Goal: Task Accomplishment & Management: Manage account settings

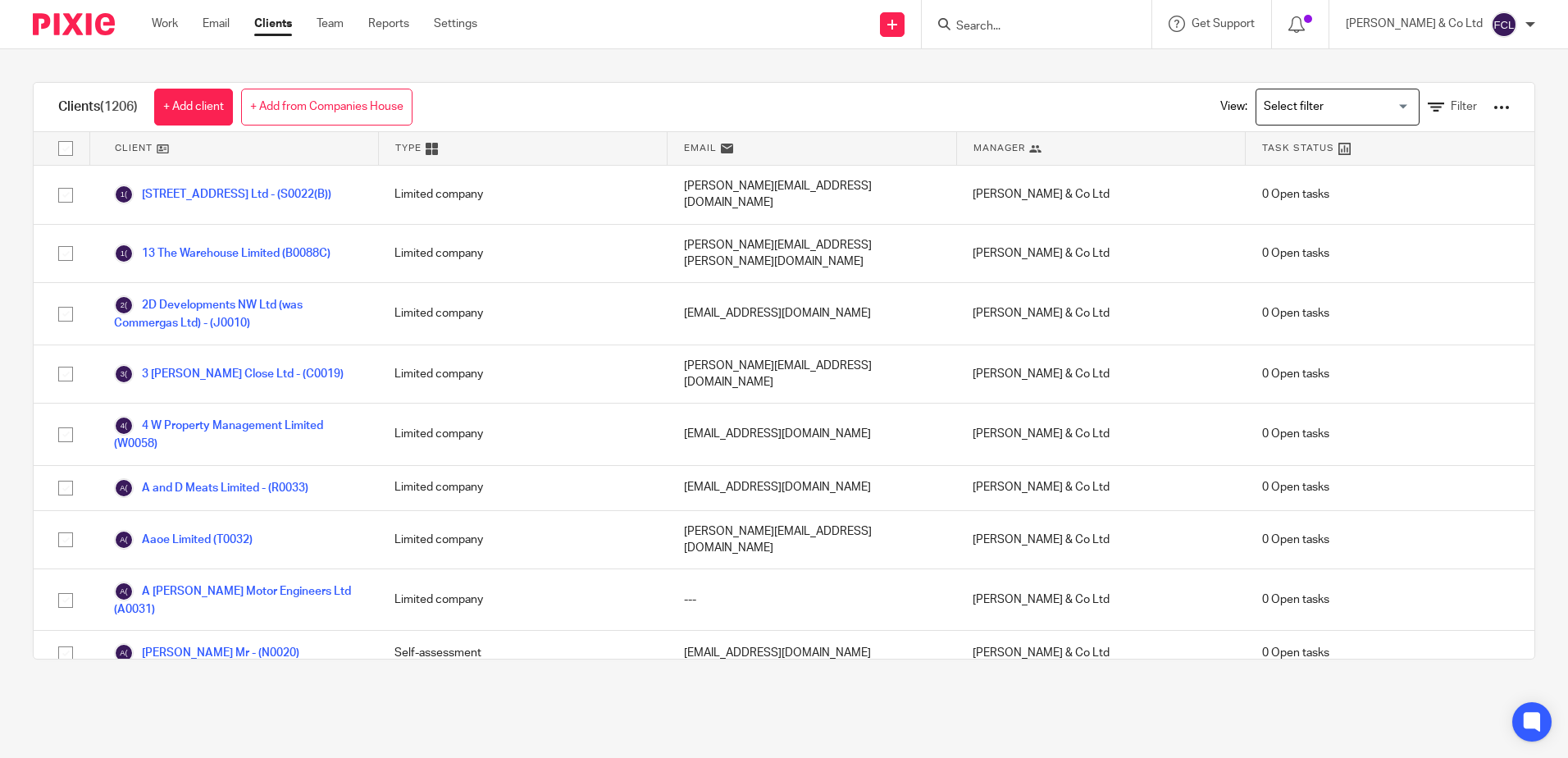
click at [1064, 25] on input "Search" at bounding box center [1029, 27] width 148 height 15
type input "steel"
click at [1056, 27] on input "steel" at bounding box center [1029, 27] width 148 height 15
drag, startPoint x: 1056, startPoint y: 27, endPoint x: 867, endPoint y: 12, distance: 189.6
click at [867, 12] on div "Send new email Create task Add client Request signature steel No results found.…" at bounding box center [1034, 24] width 1066 height 49
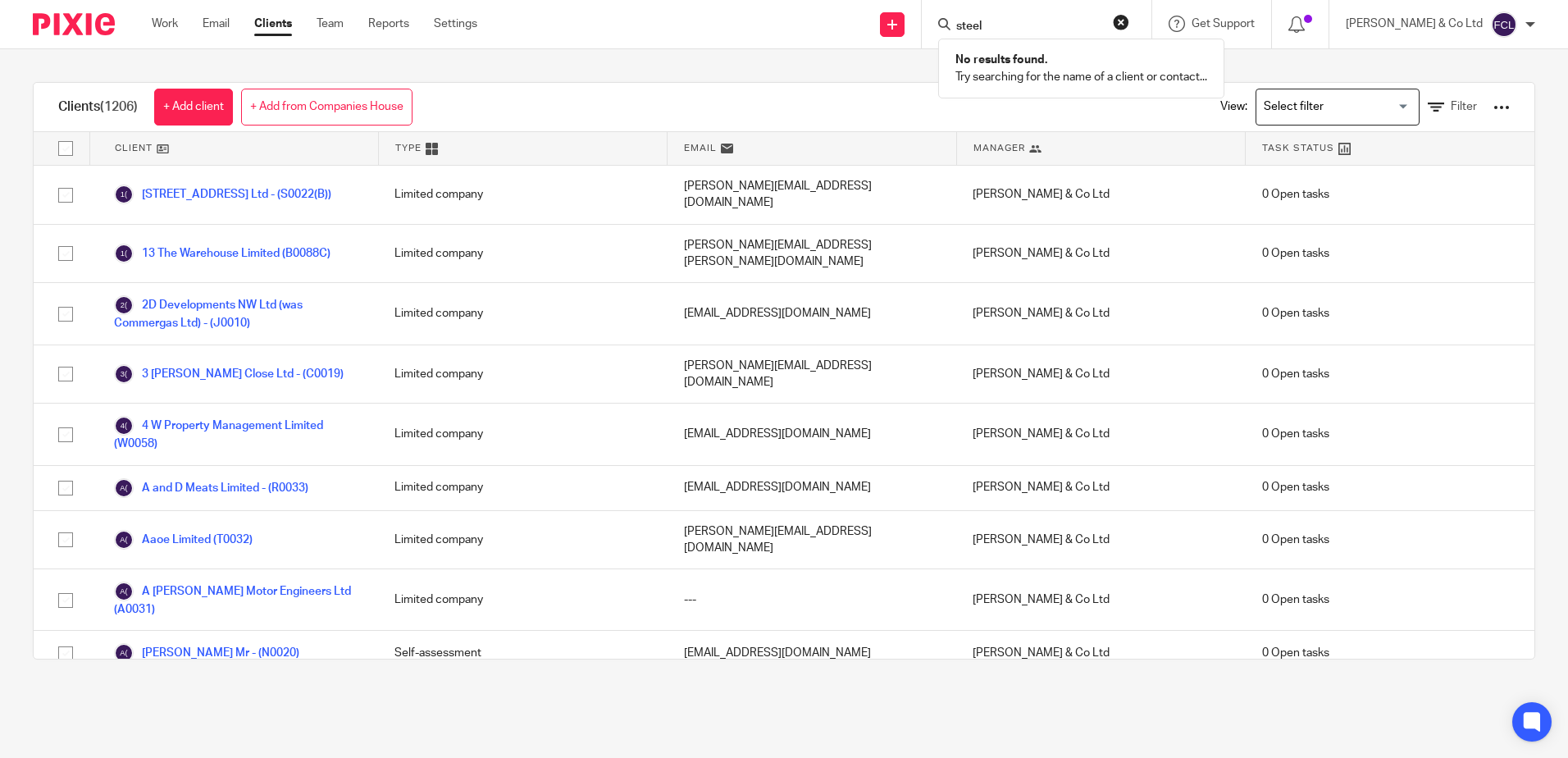
type input "steel"
drag, startPoint x: 1067, startPoint y: 27, endPoint x: 929, endPoint y: 26, distance: 138.0
click at [929, 26] on div "Send new email Create task Add client Request signature steel No results found.…" at bounding box center [1034, 24] width 1066 height 49
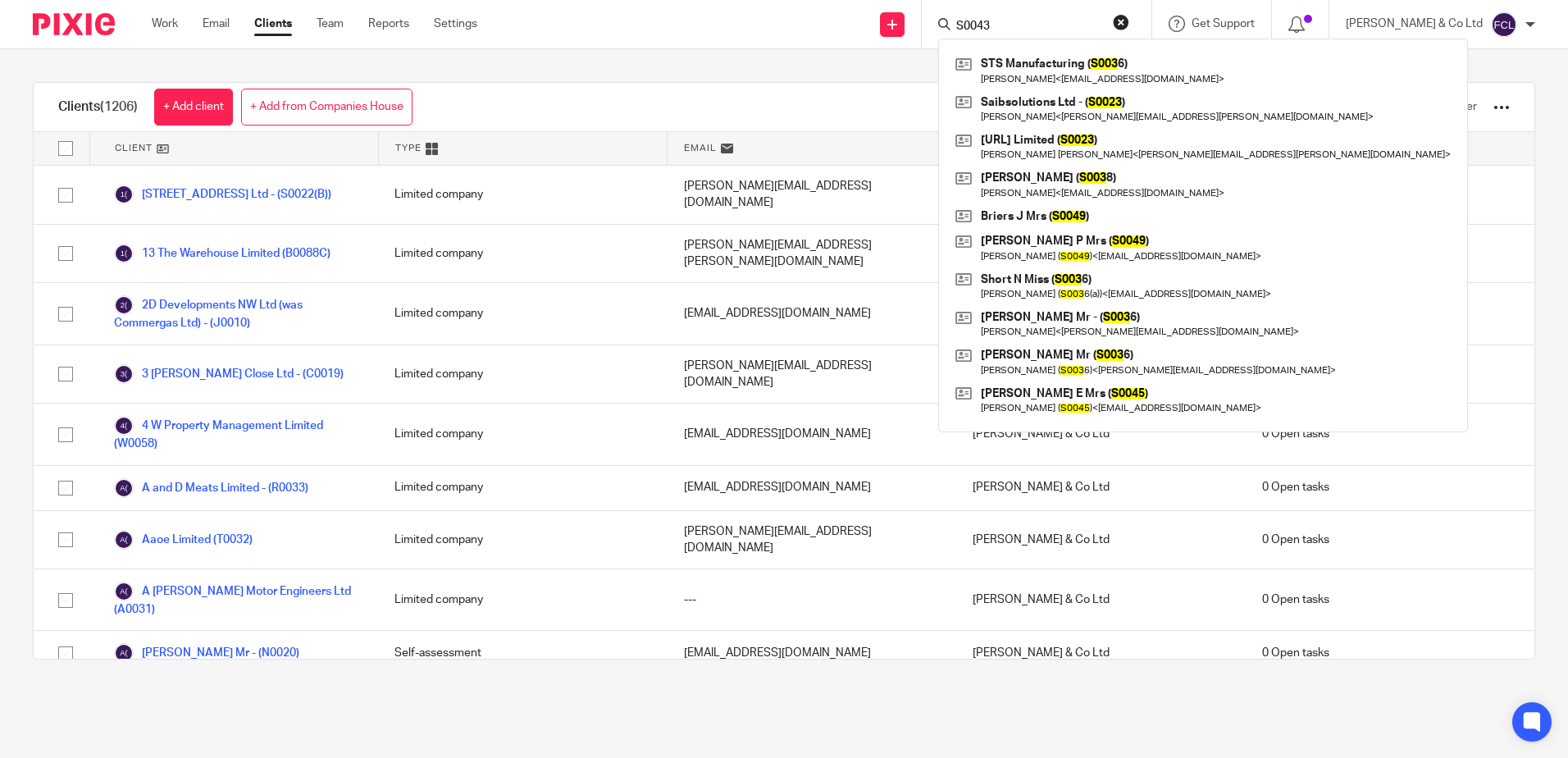
type input "S0043"
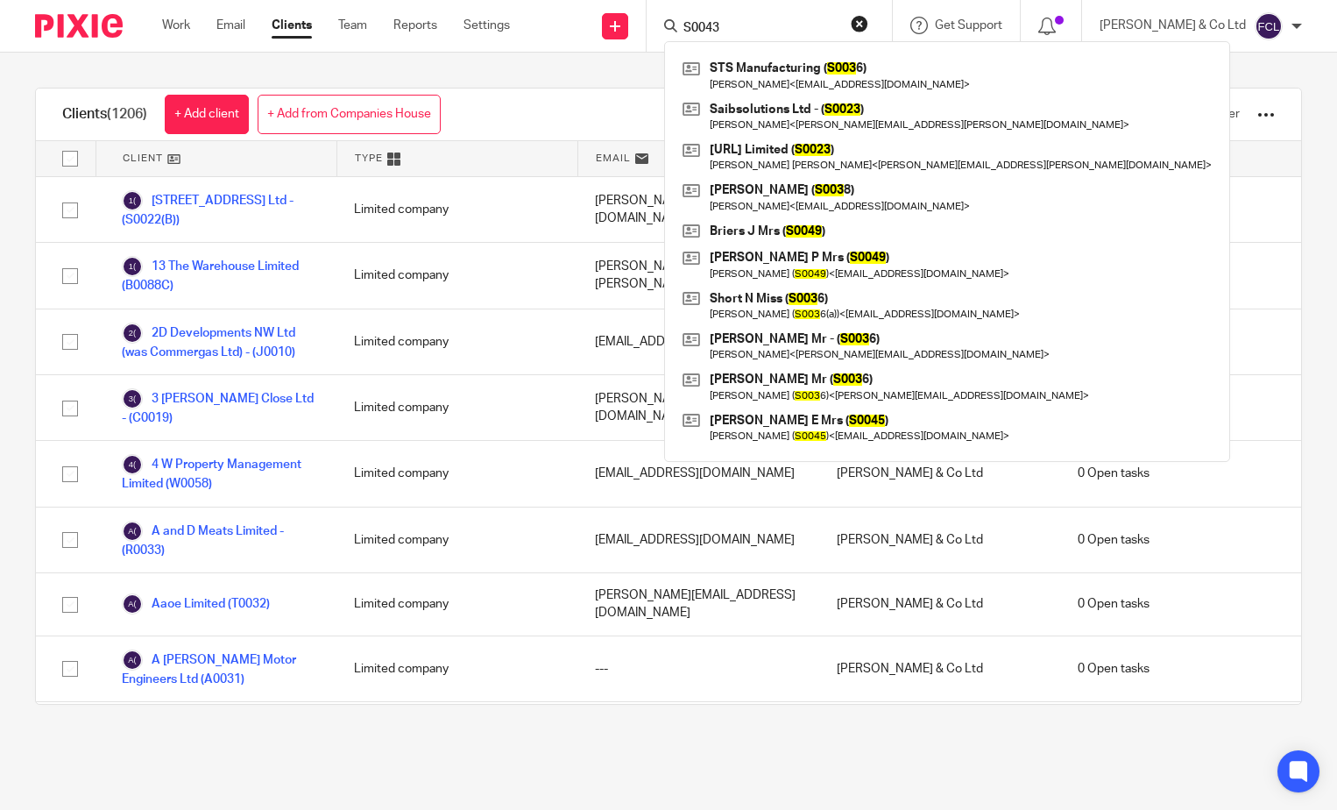
click at [795, 27] on input "S0043" at bounding box center [761, 29] width 158 height 16
drag, startPoint x: 795, startPoint y: 27, endPoint x: 687, endPoint y: 27, distance: 107.8
click at [687, 27] on div "Send new email Create task Add client Request signature S0043 STS Manufacturing…" at bounding box center [936, 26] width 801 height 52
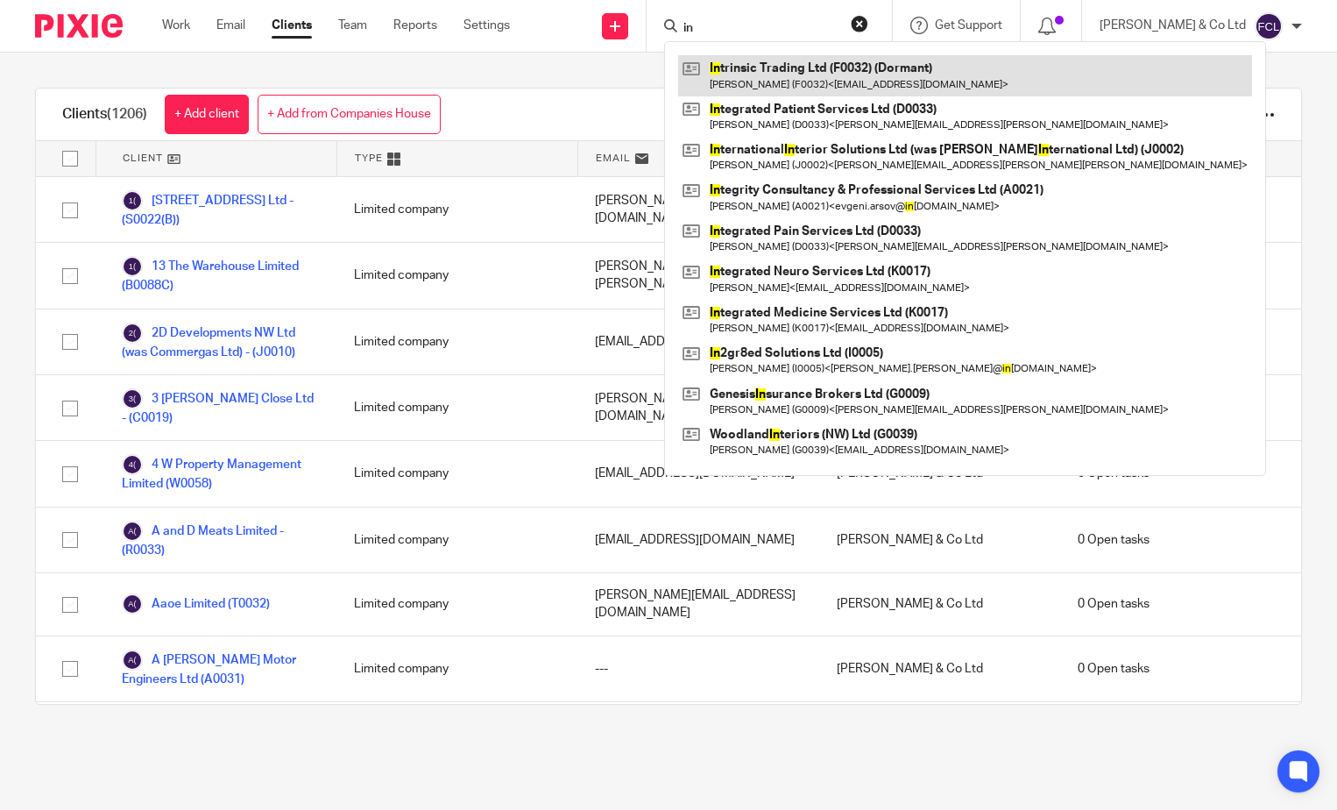
type input "in"
click at [783, 91] on link at bounding box center [965, 75] width 574 height 40
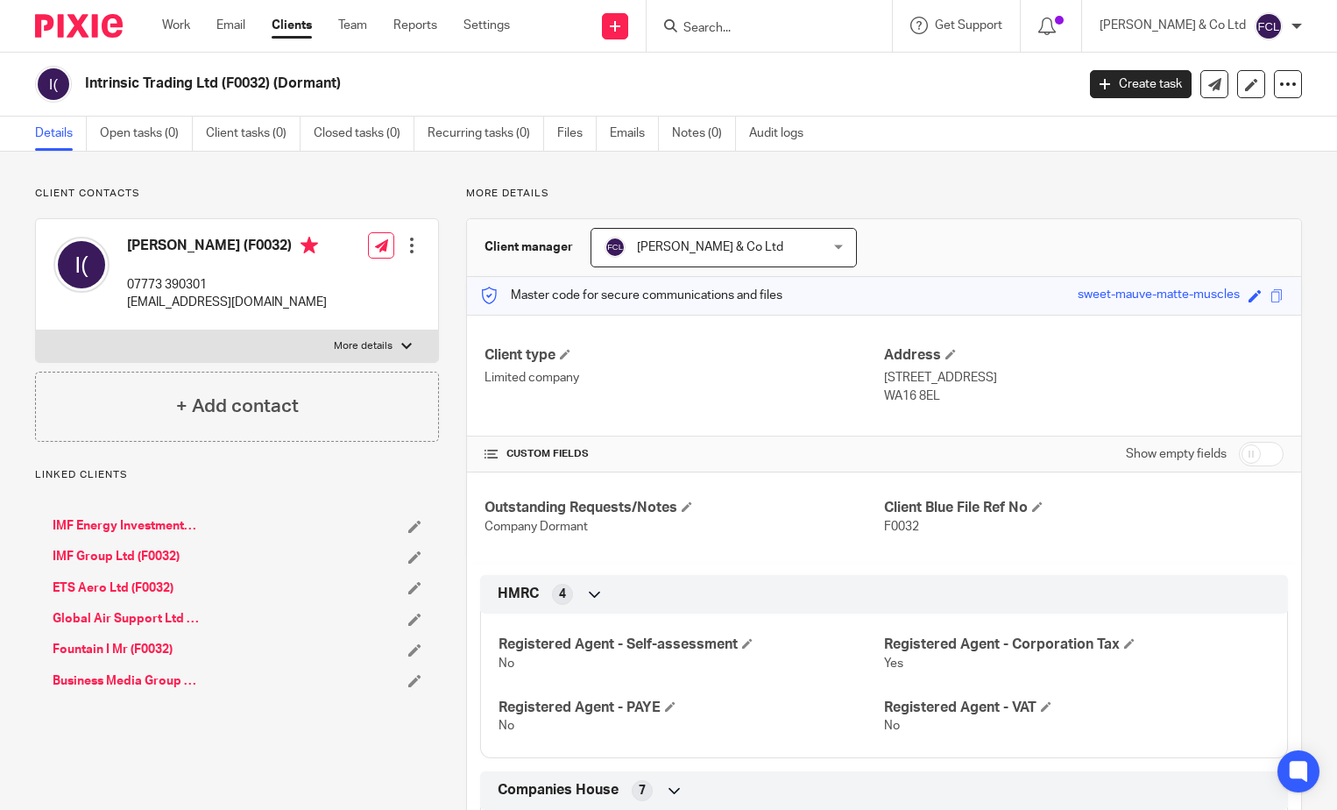
click at [1261, 457] on input "checkbox" at bounding box center [1261, 454] width 45 height 25
checkbox input "true"
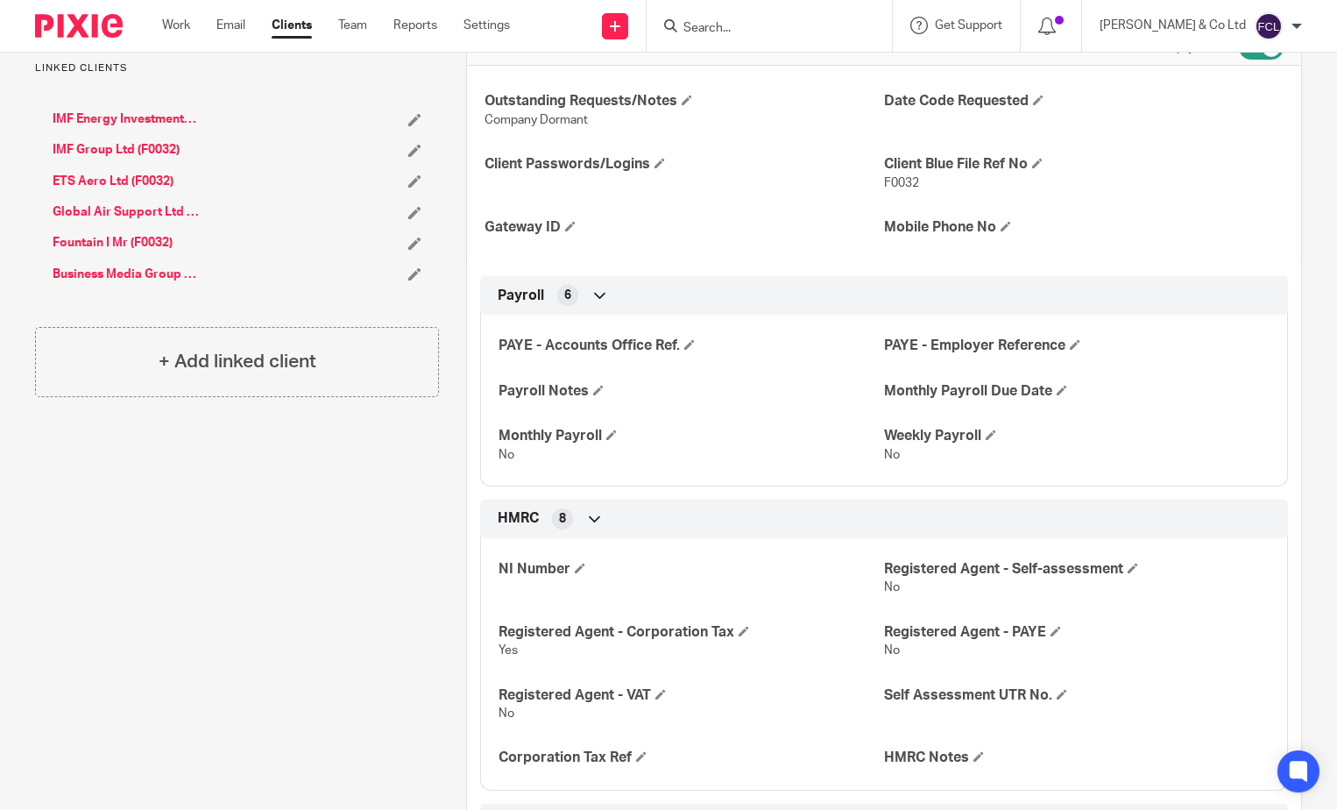
scroll to position [438, 0]
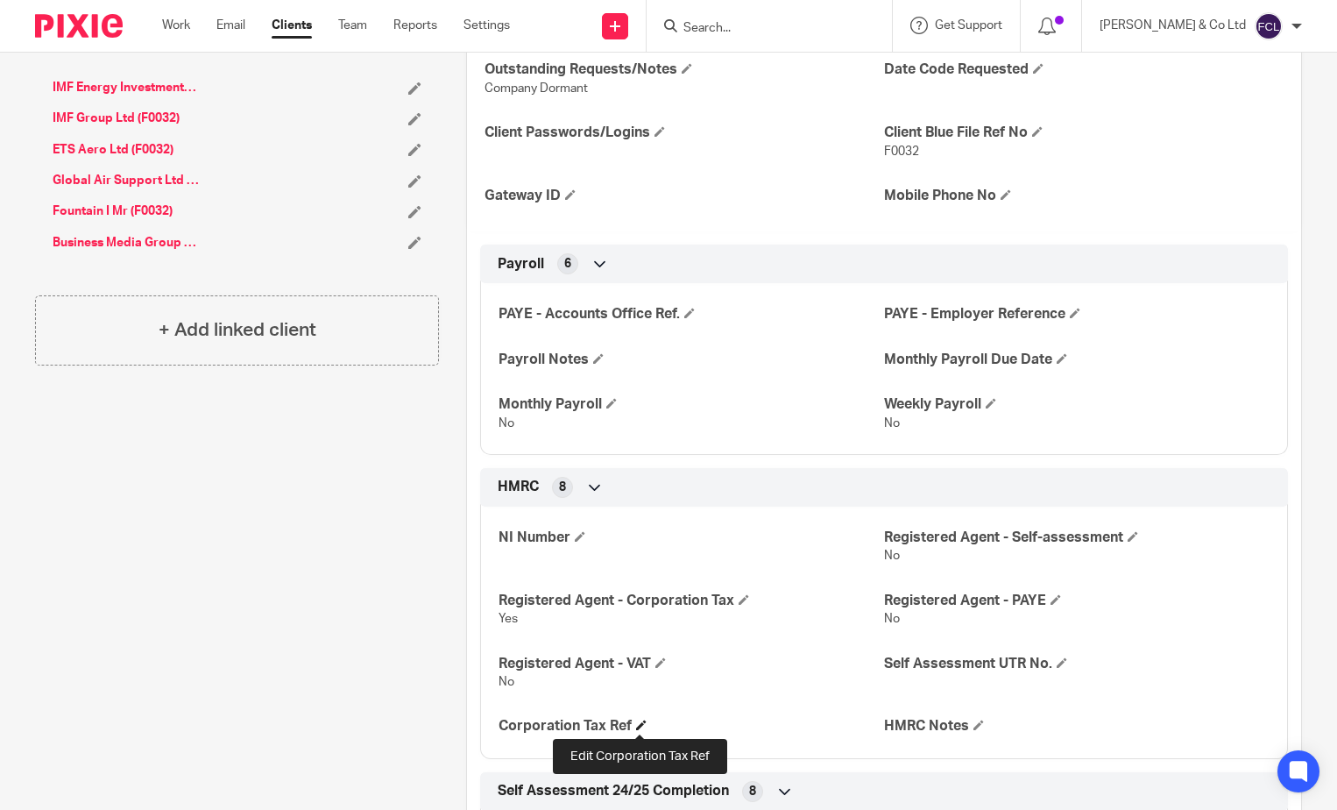
click at [641, 729] on span at bounding box center [641, 724] width 11 height 11
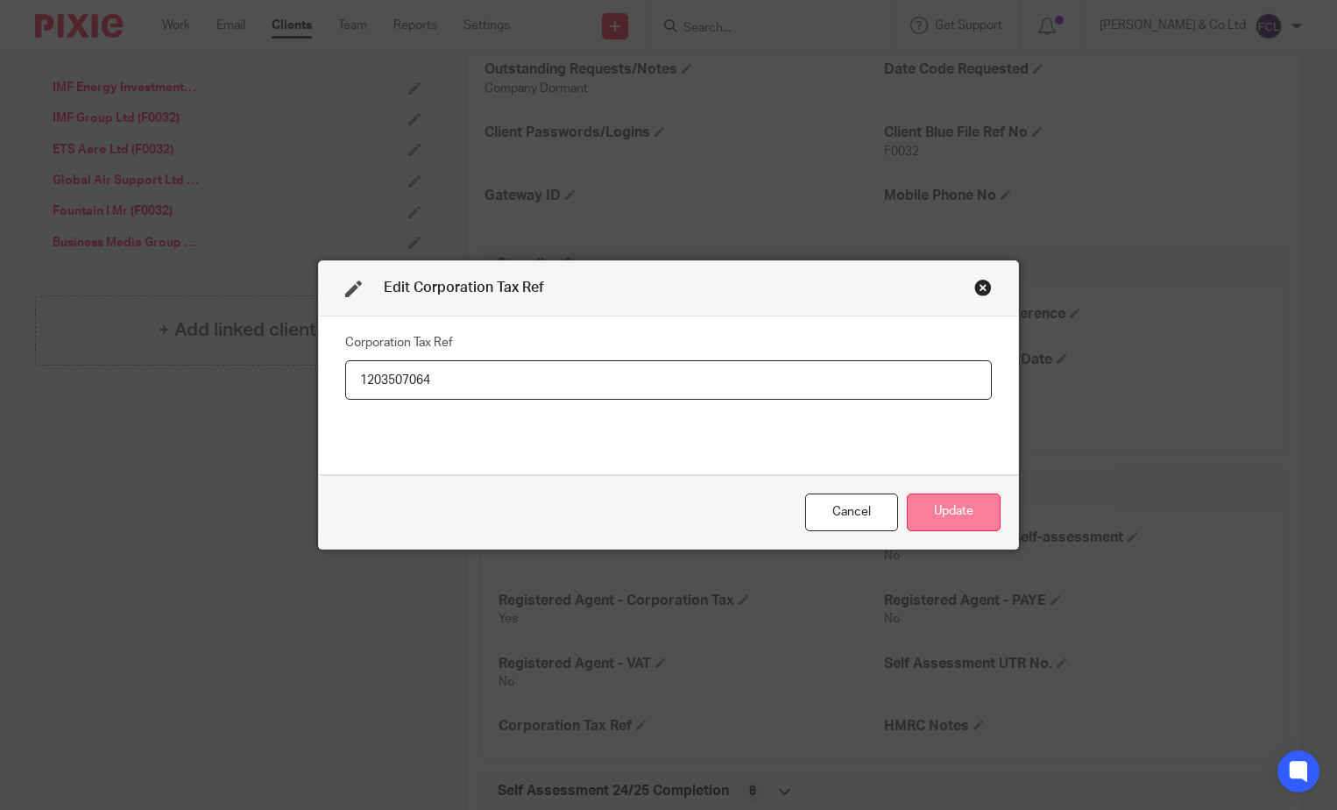
type input "1203507064"
click at [962, 512] on button "Update" at bounding box center [954, 512] width 94 height 38
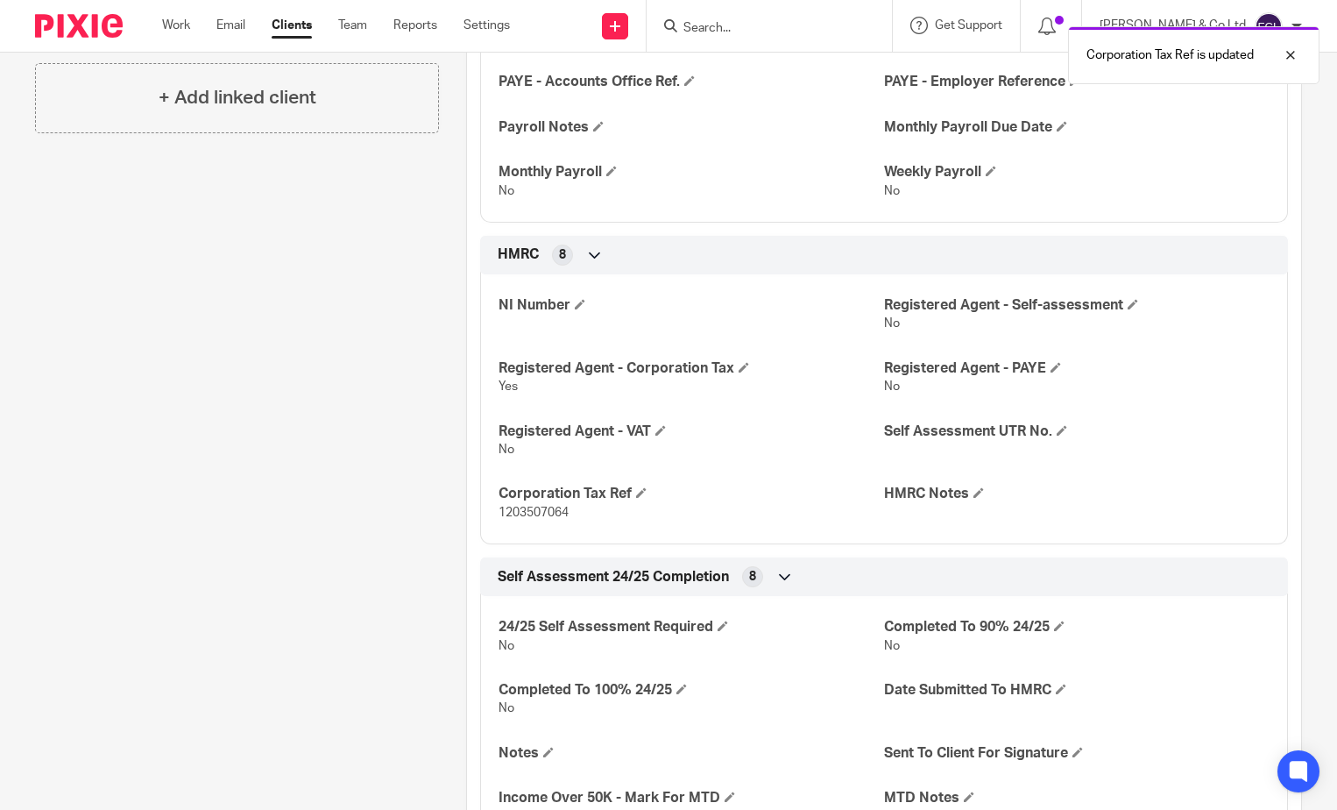
scroll to position [701, 0]
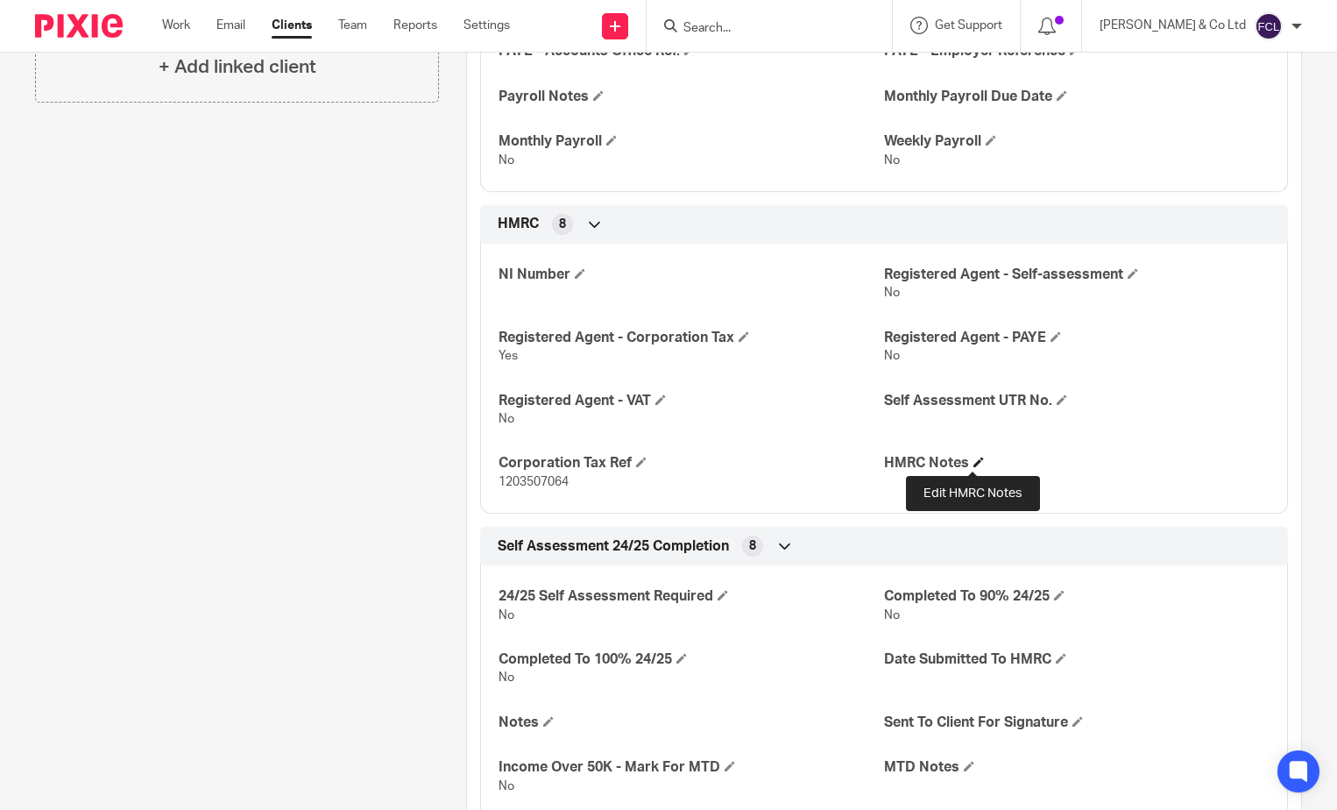
click at [974, 461] on span at bounding box center [979, 462] width 11 height 11
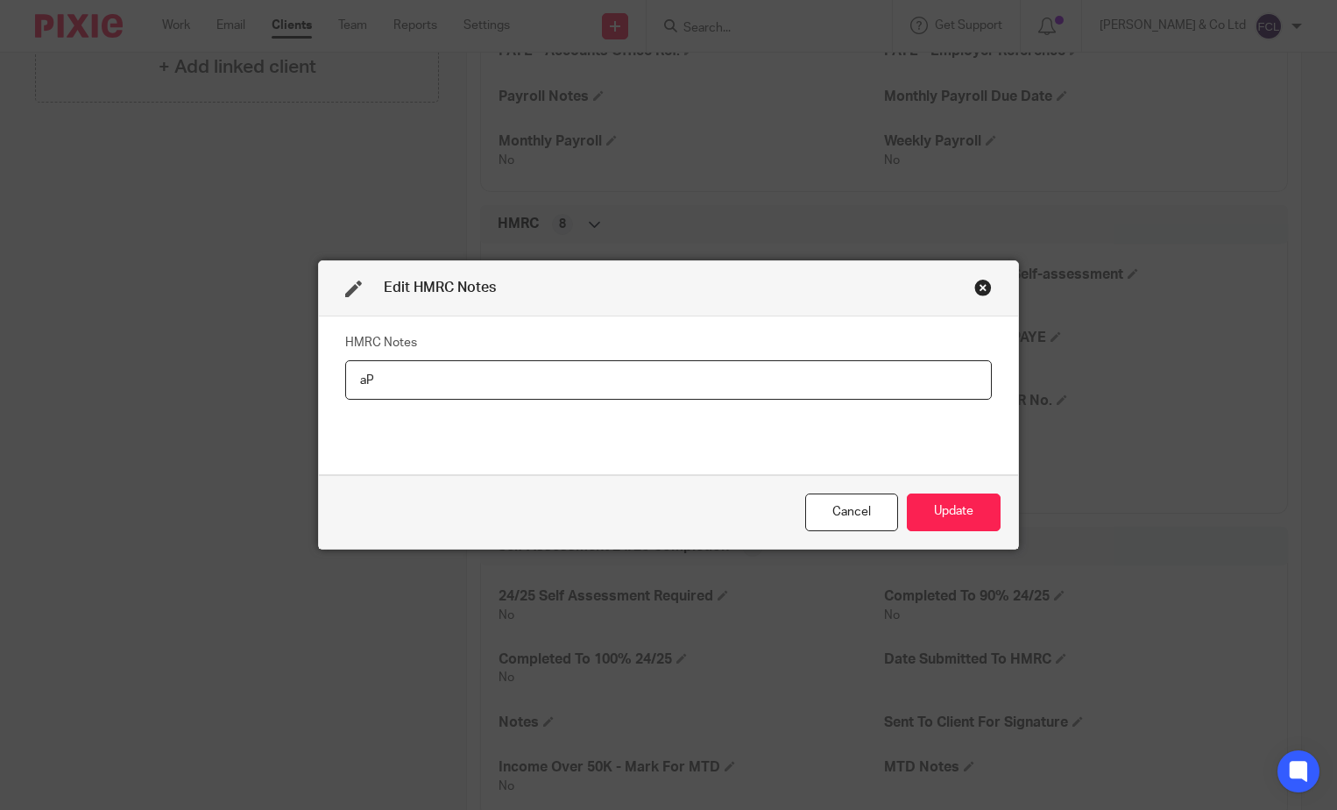
type input "a"
type input "APPLIED FOR AUTH CODE 19.08.25"
click at [940, 511] on button "Update" at bounding box center [954, 512] width 94 height 38
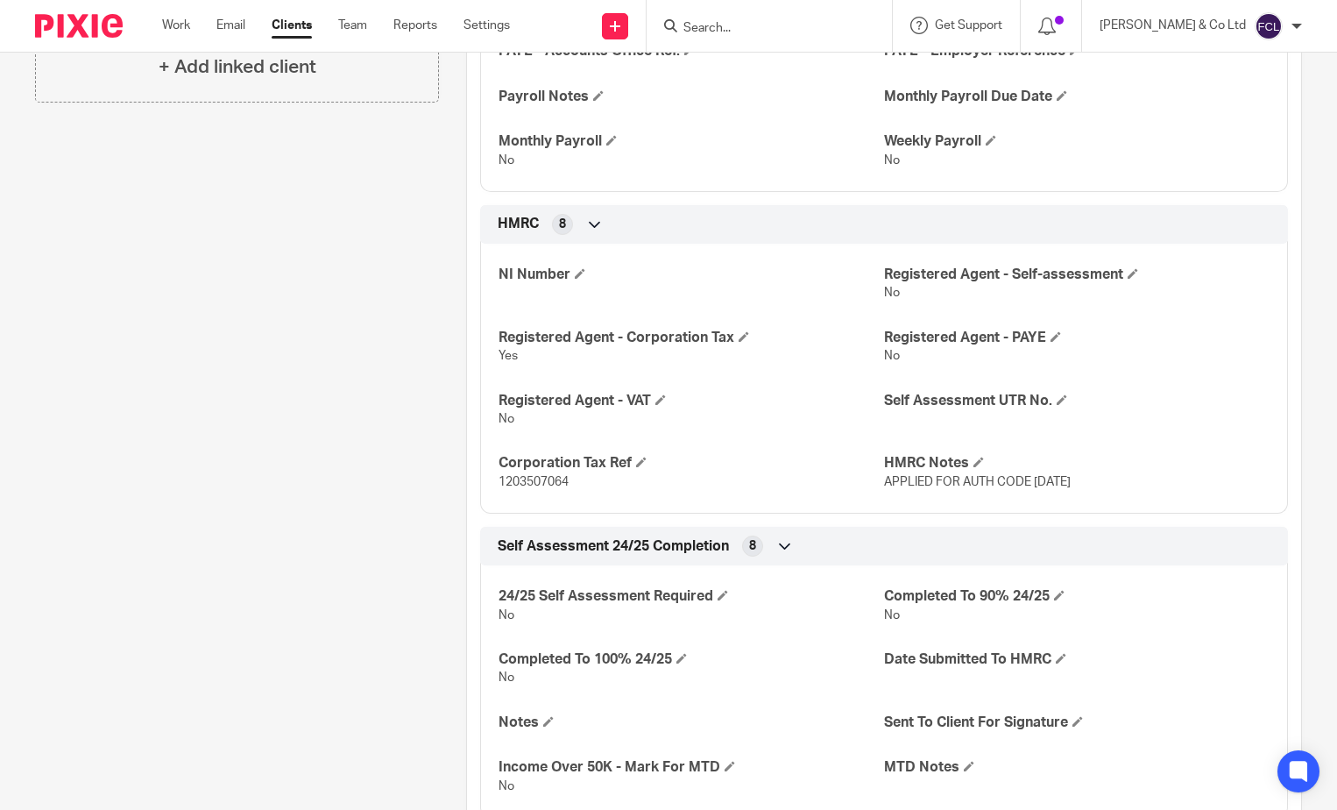
click at [753, 26] on input "Search" at bounding box center [761, 29] width 158 height 16
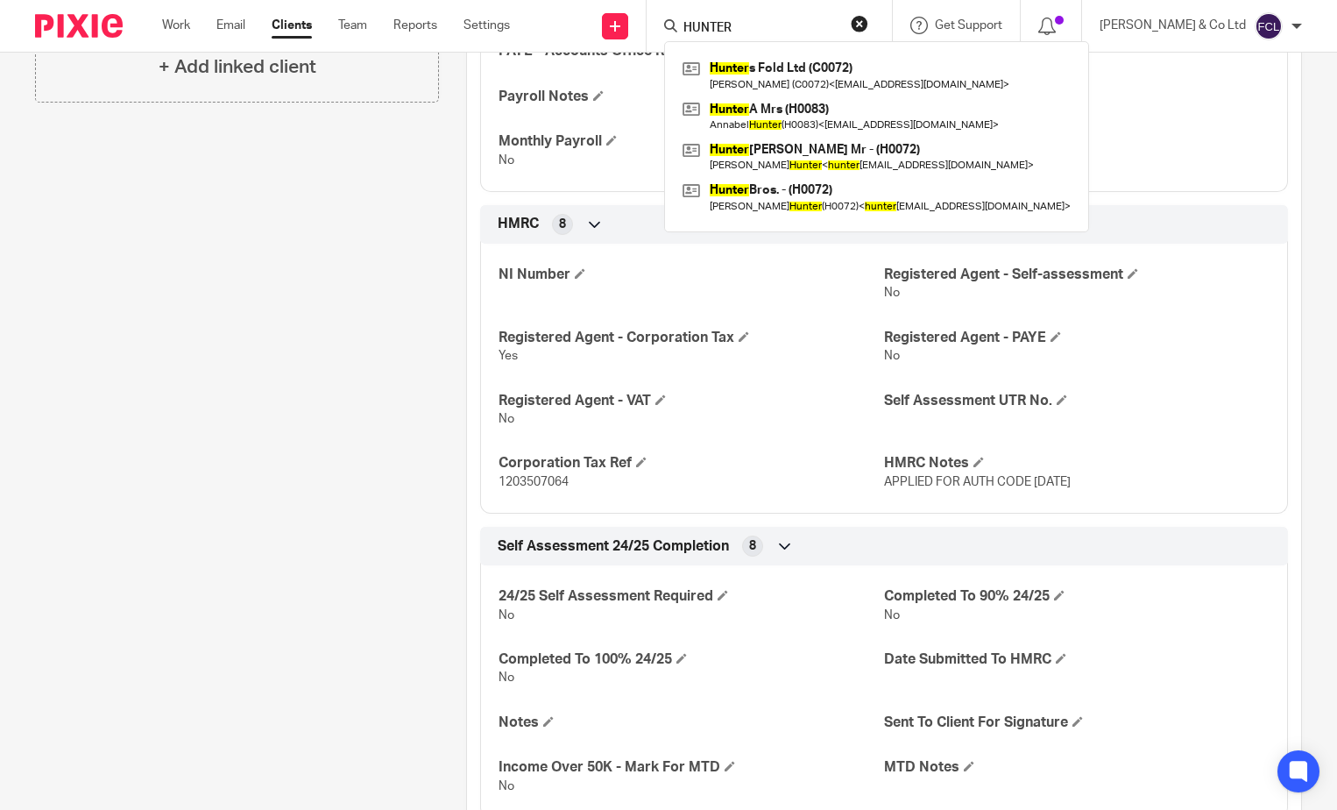
type input "HUNTER"
click button "submit" at bounding box center [0, 0] width 0 height 0
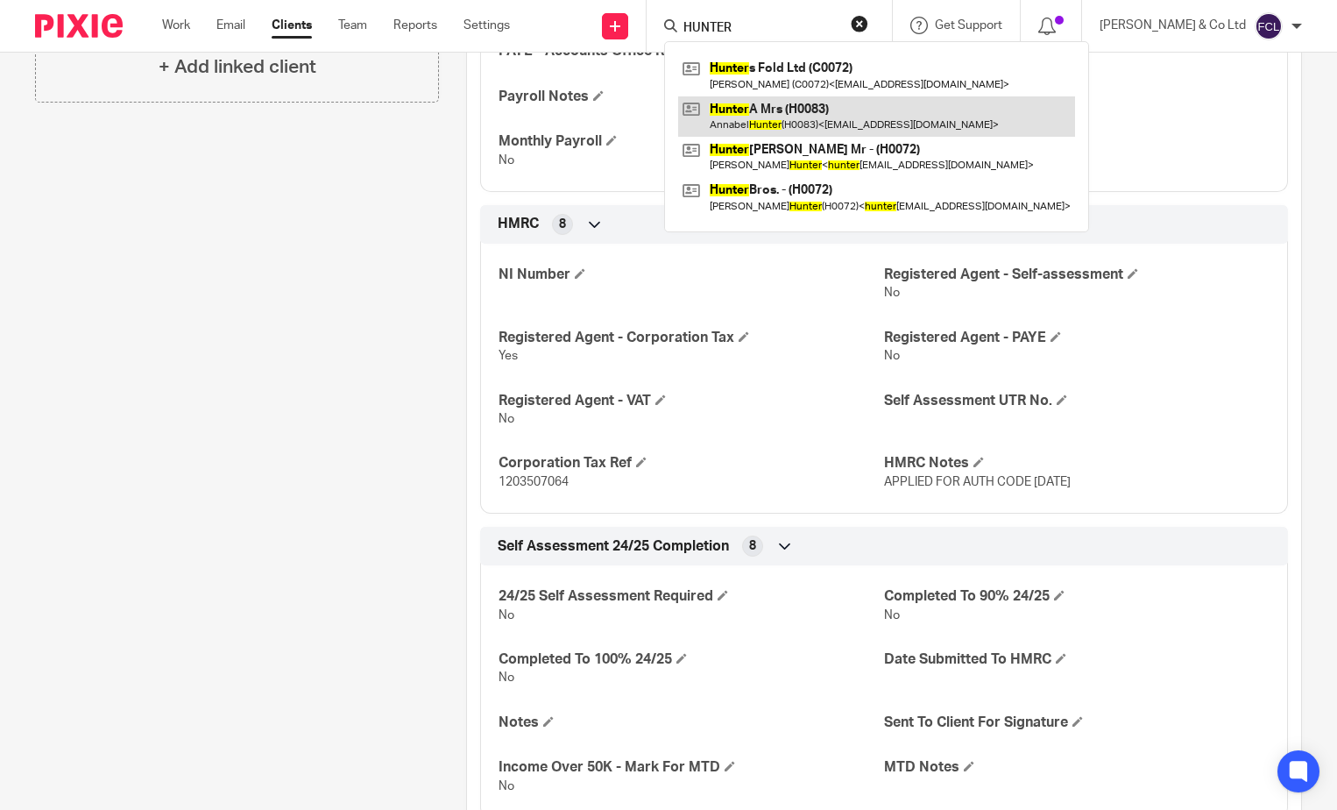
click at [792, 113] on link at bounding box center [876, 116] width 397 height 40
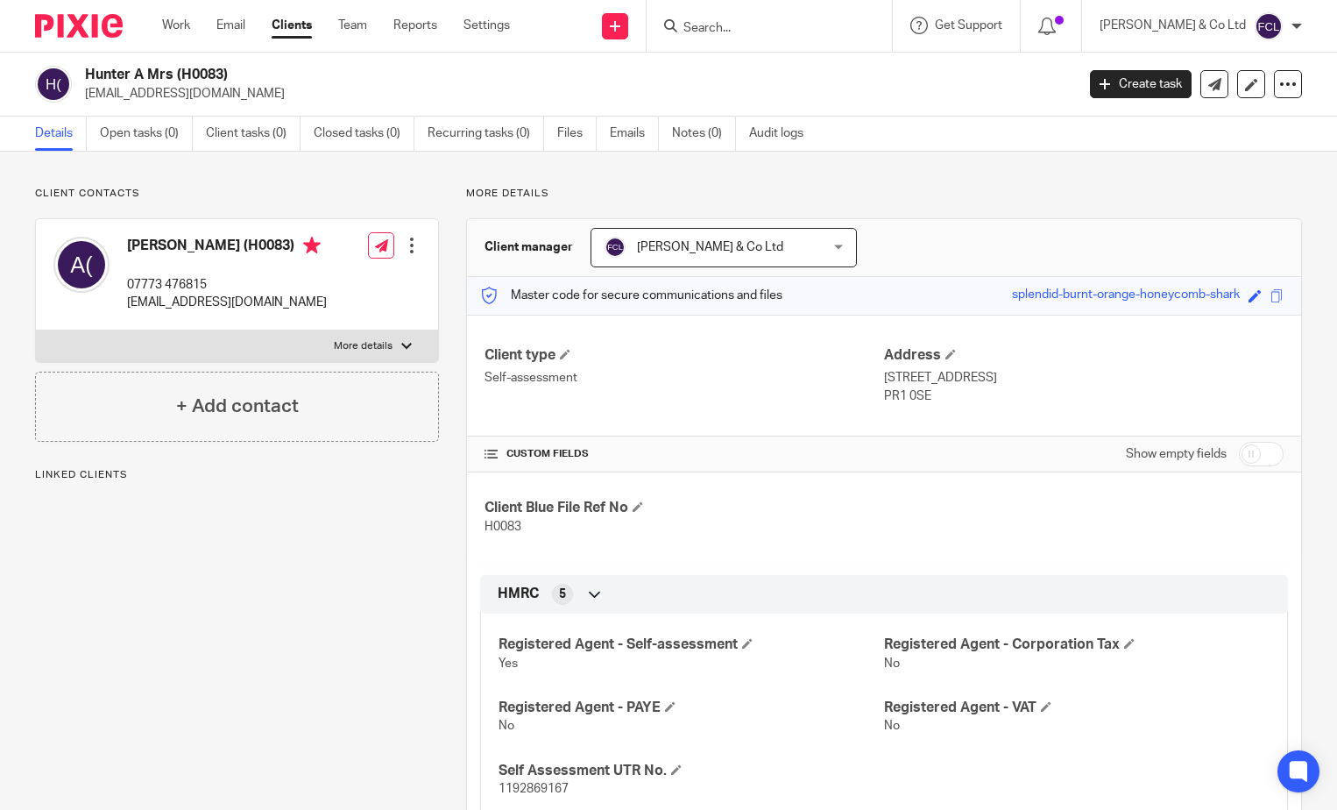
click at [1240, 451] on input "checkbox" at bounding box center [1261, 454] width 45 height 25
checkbox input "true"
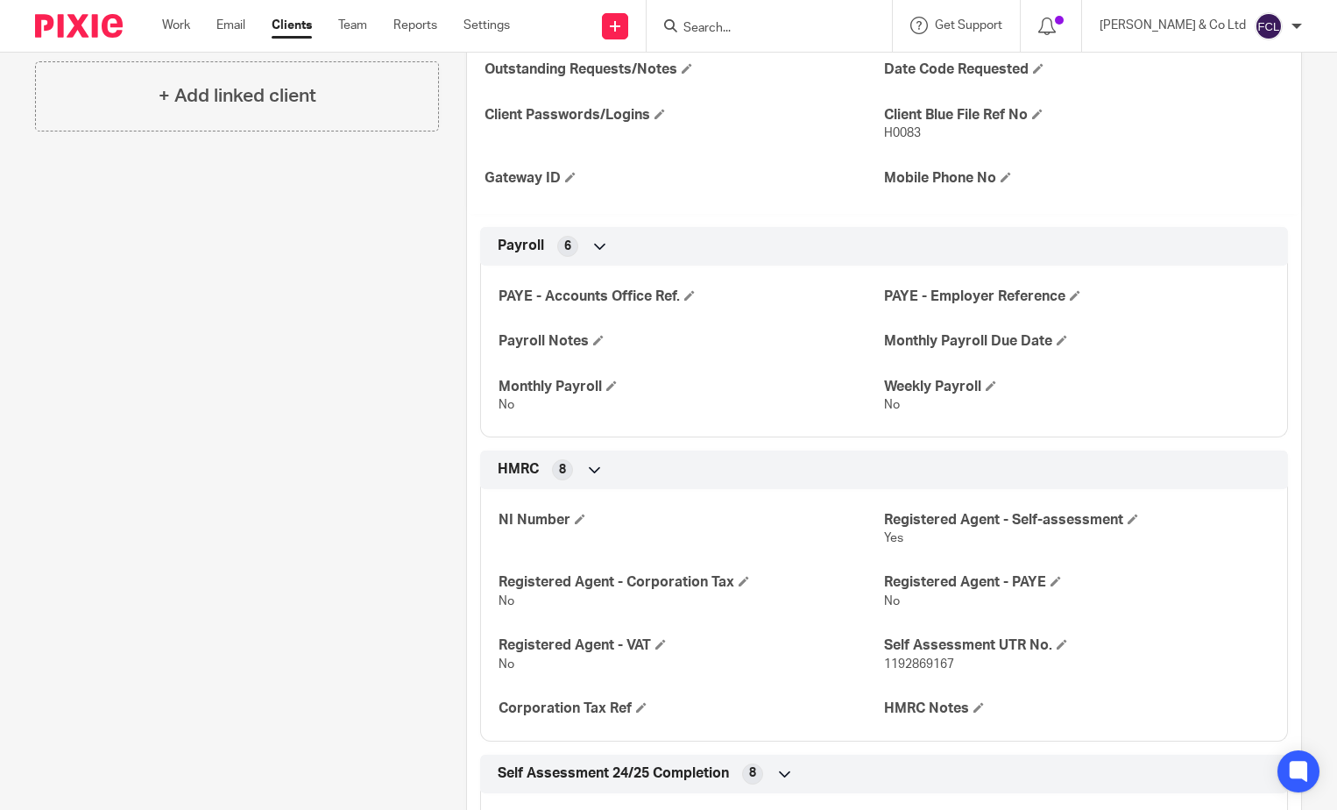
scroll to position [526, 0]
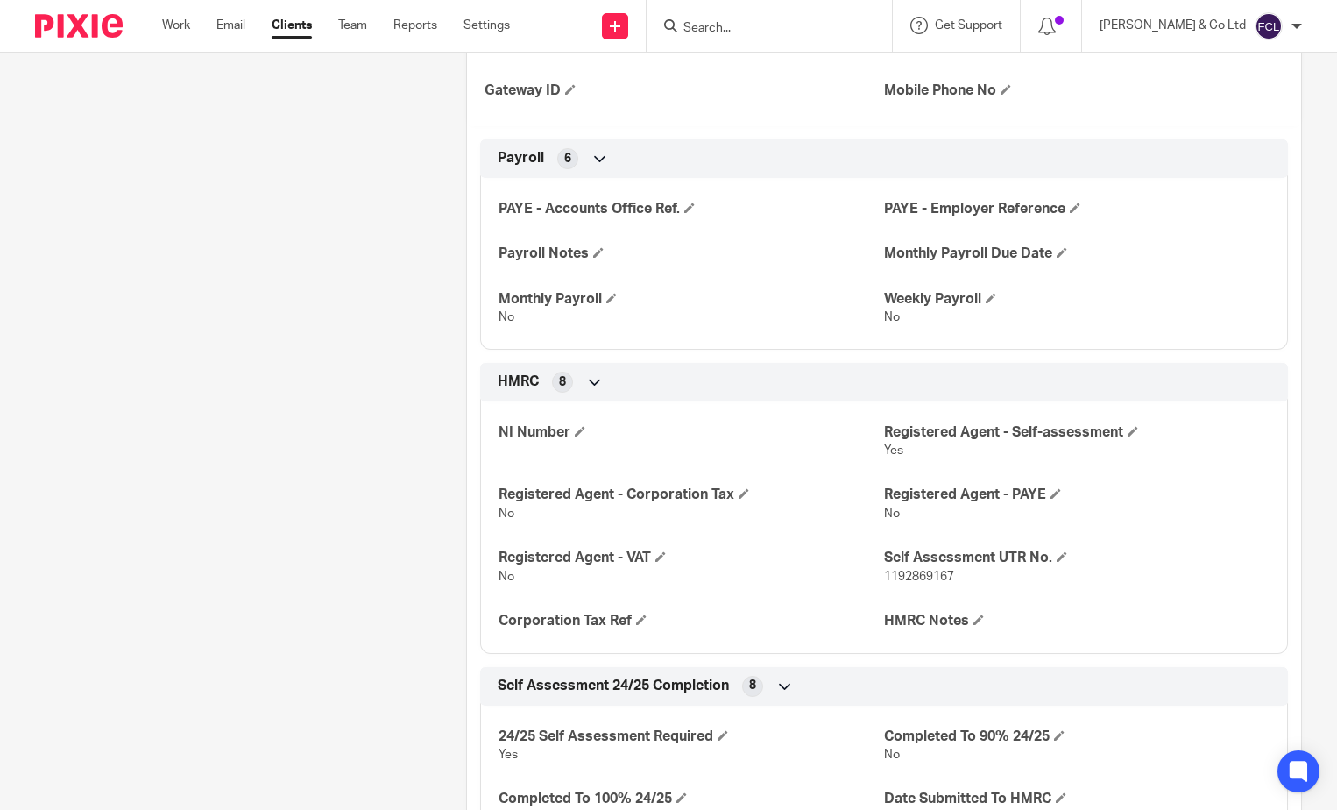
drag, startPoint x: 825, startPoint y: 23, endPoint x: 849, endPoint y: 15, distance: 25.8
click at [825, 23] on input "Search" at bounding box center [761, 29] width 158 height 16
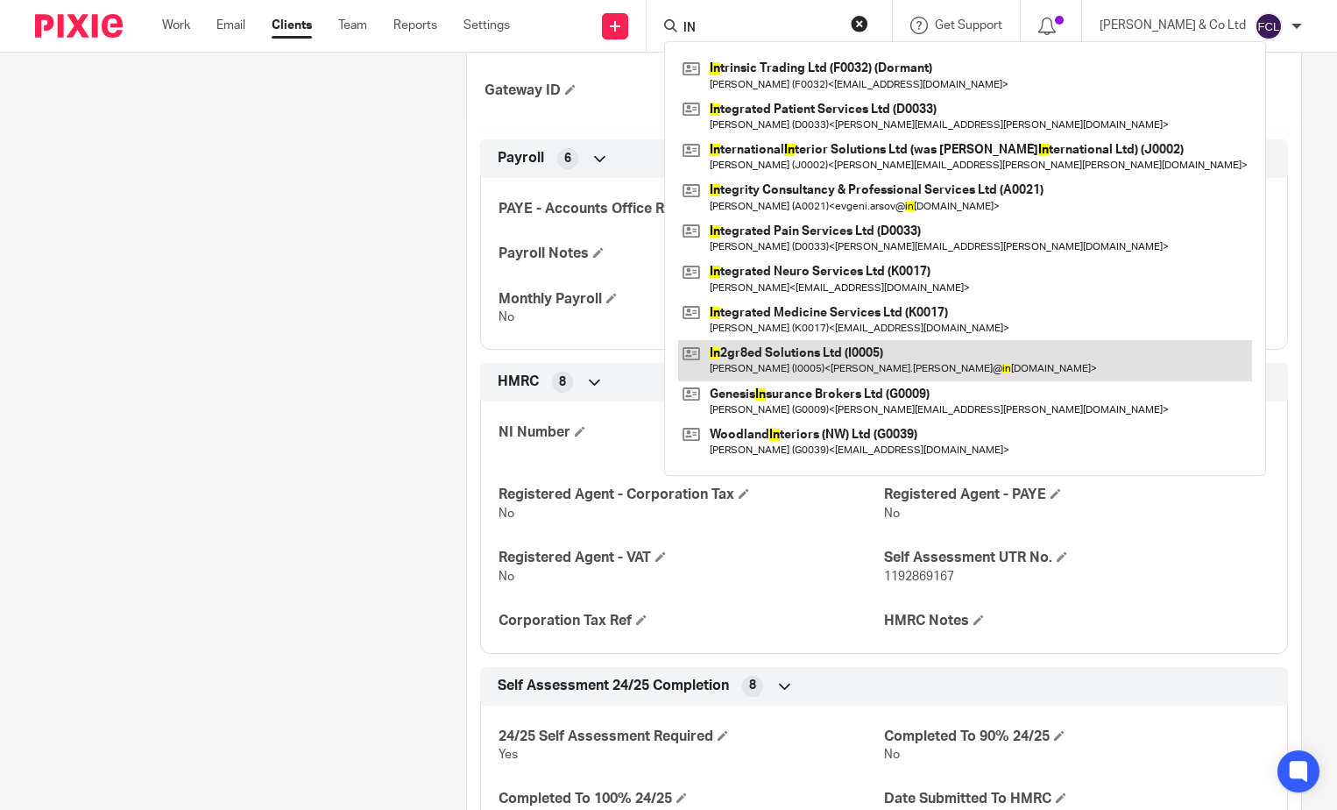
type input "IN"
click at [882, 357] on link at bounding box center [965, 360] width 574 height 40
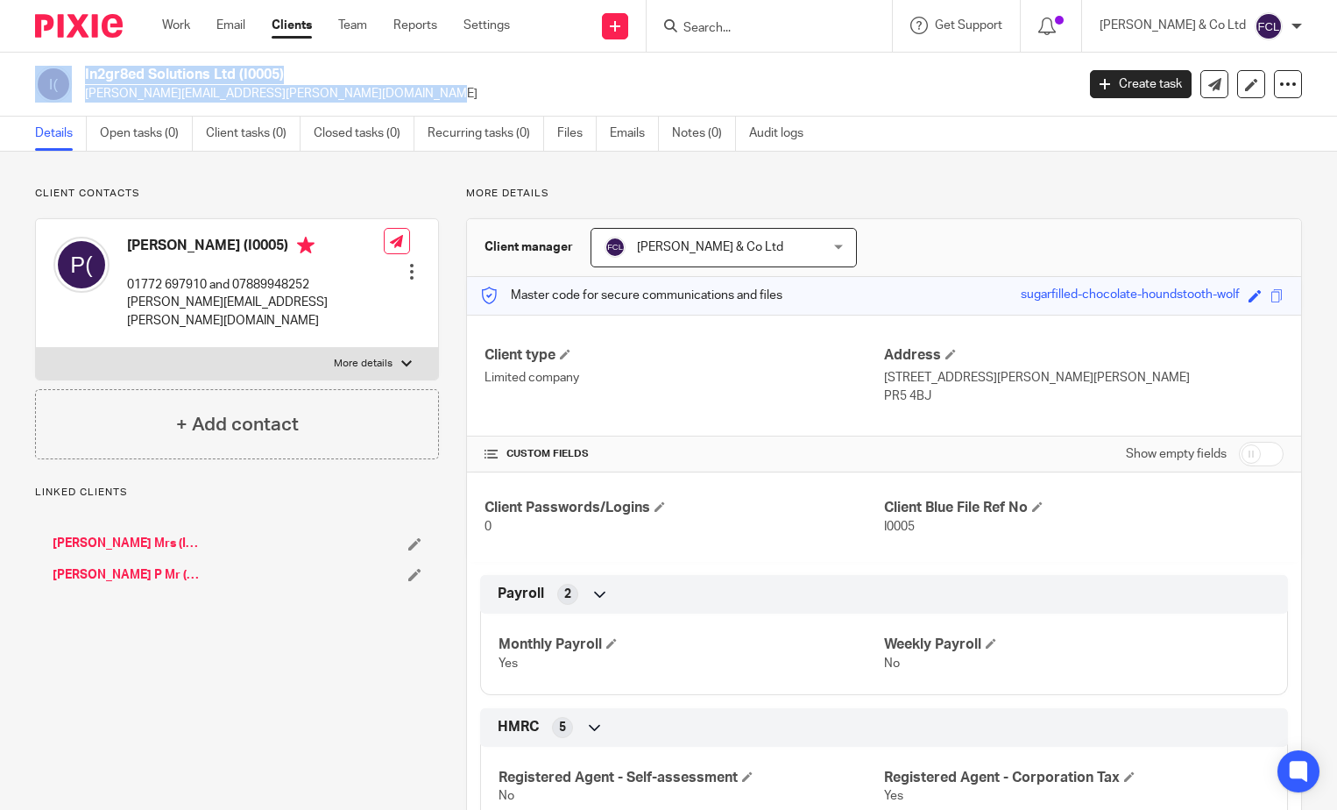
drag, startPoint x: 293, startPoint y: 96, endPoint x: 76, endPoint y: 107, distance: 216.7
click at [76, 107] on div "In2gr8ed Solutions Ltd (I0005) paul.caffrey@in2gr8tedsolutions.com Create task …" at bounding box center [668, 85] width 1337 height 64
drag, startPoint x: 76, startPoint y: 107, endPoint x: 88, endPoint y: 103, distance: 11.9
click at [79, 105] on div "In2gr8ed Solutions Ltd (I0005) paul.caffrey@in2gr8tedsolutions.com Create task …" at bounding box center [668, 85] width 1337 height 64
click at [242, 103] on div "In2gr8ed Solutions Ltd (I0005) paul.caffrey@in2gr8tedsolutions.com Create task …" at bounding box center [668, 85] width 1337 height 64
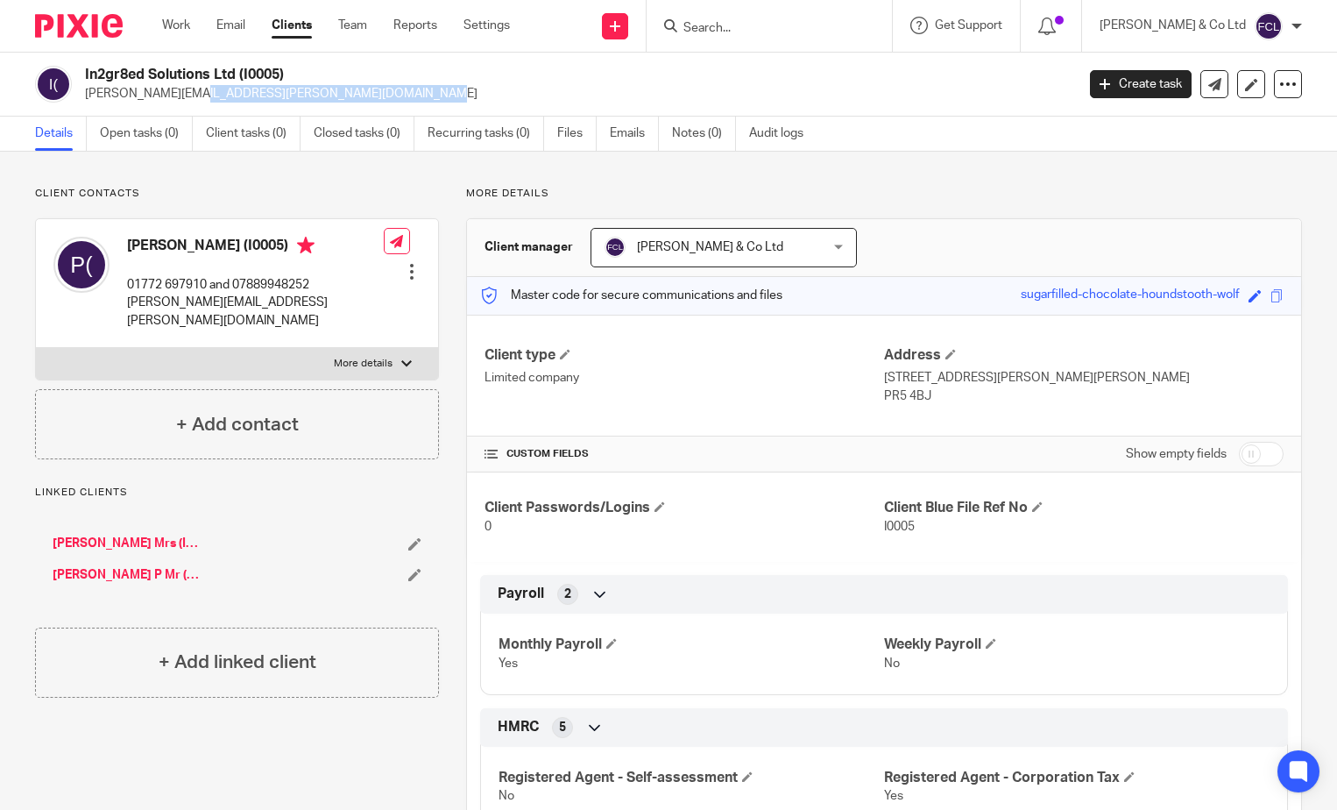
drag, startPoint x: 301, startPoint y: 99, endPoint x: 89, endPoint y: 103, distance: 212.1
click at [89, 103] on div "In2gr8ed Solutions Ltd (I0005) paul.caffrey@in2gr8tedsolutions.com Create task …" at bounding box center [668, 85] width 1337 height 64
copy p "paul.caffrey@in2gr8tedsolutions.com"
click at [816, 26] on input "Search" at bounding box center [761, 29] width 158 height 16
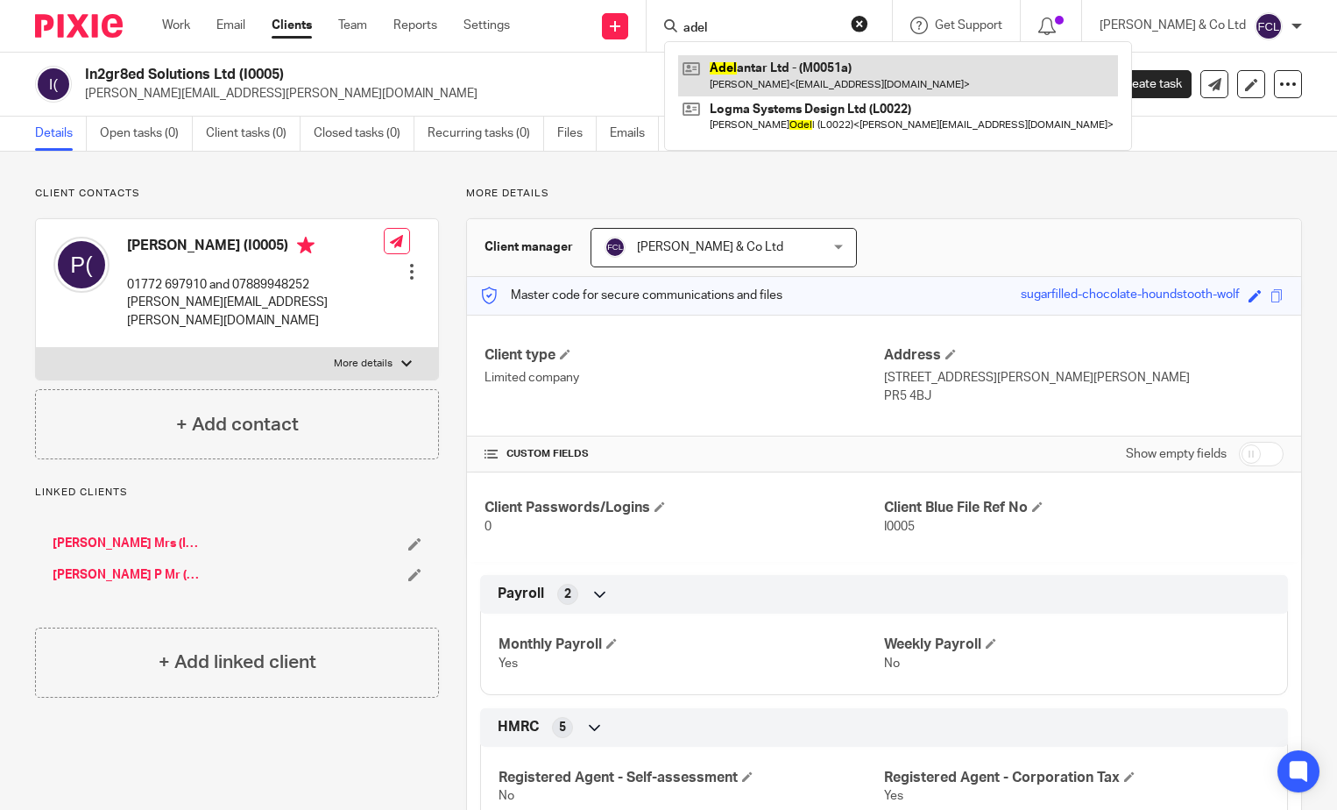
type input "adel"
click at [821, 78] on link at bounding box center [898, 75] width 440 height 40
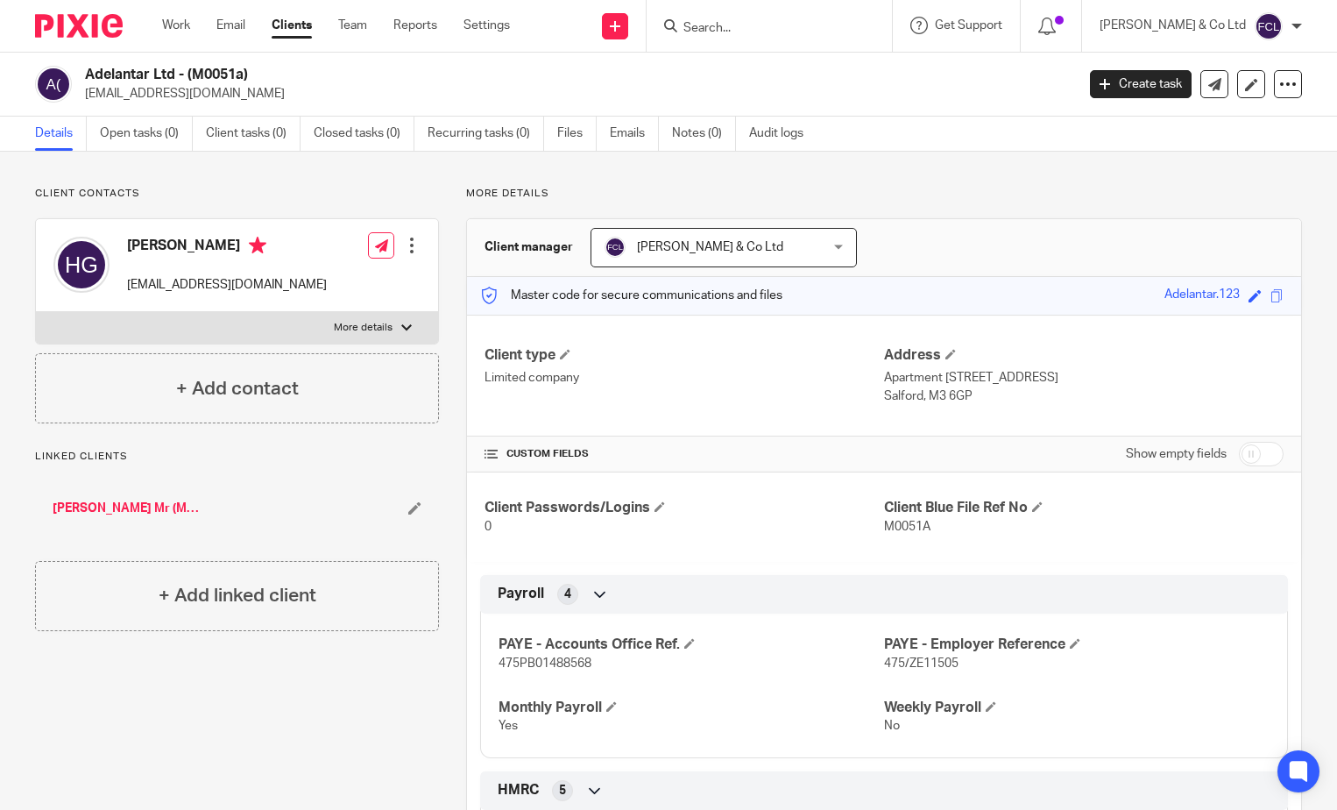
click at [815, 31] on input "Search" at bounding box center [761, 29] width 158 height 16
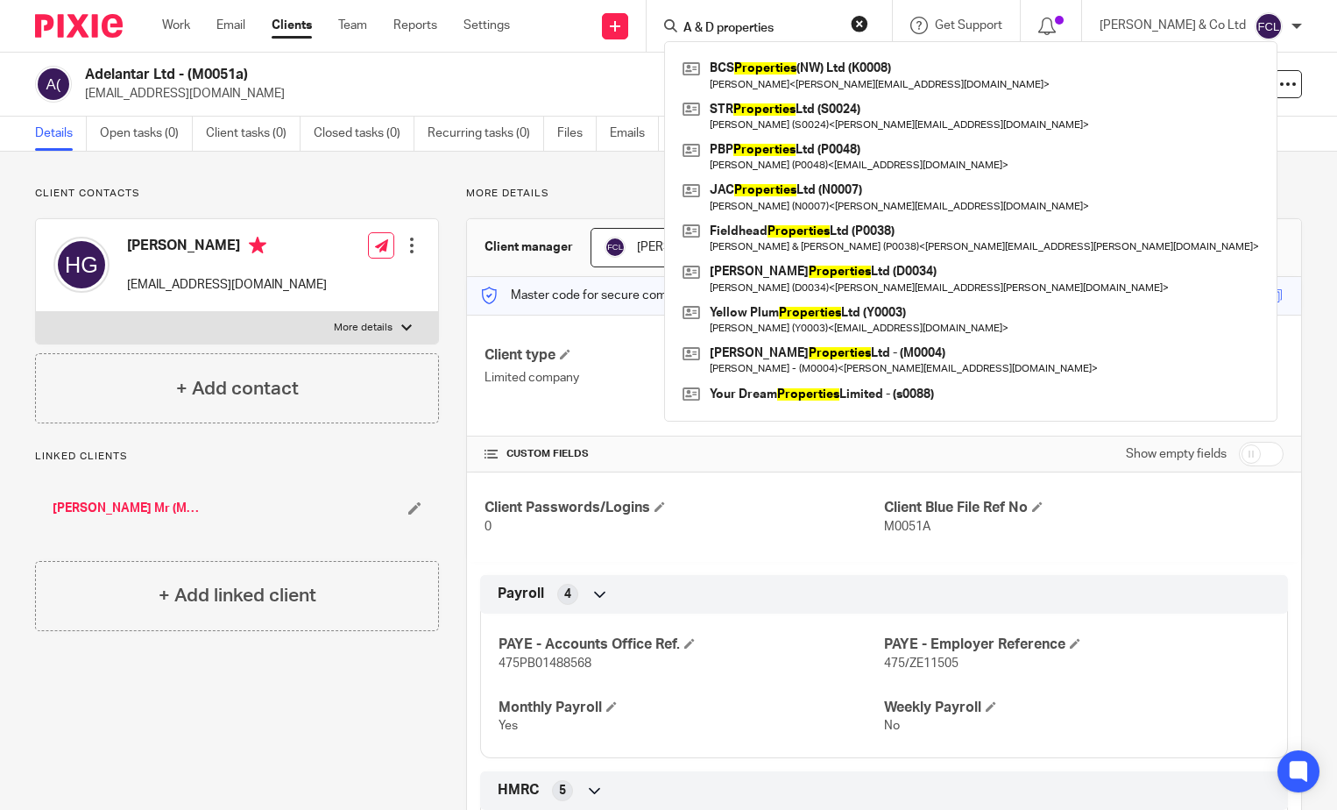
type input "A & D properties"
click button "submit" at bounding box center [0, 0] width 0 height 0
click at [995, 18] on div "Get Support" at bounding box center [956, 26] width 92 height 18
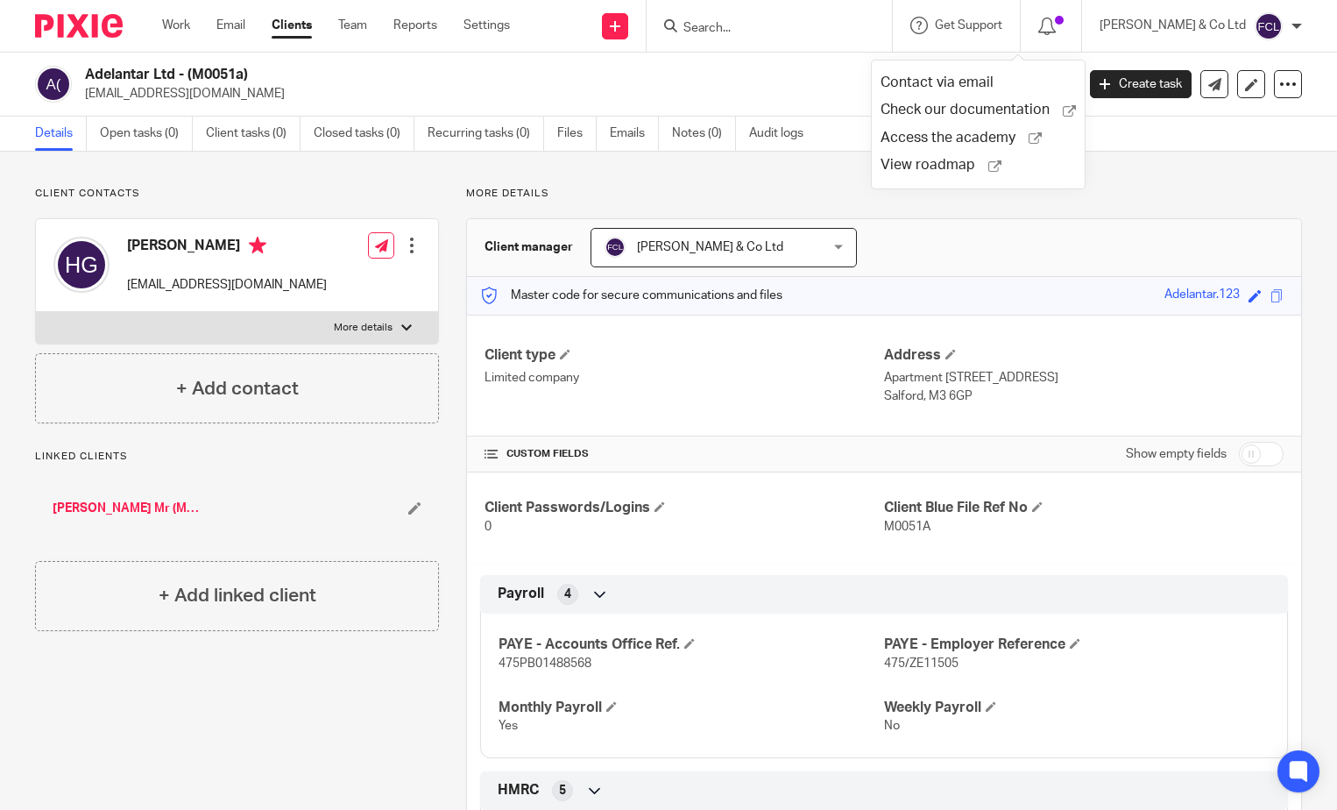
click at [839, 24] on input "Search" at bounding box center [761, 29] width 158 height 16
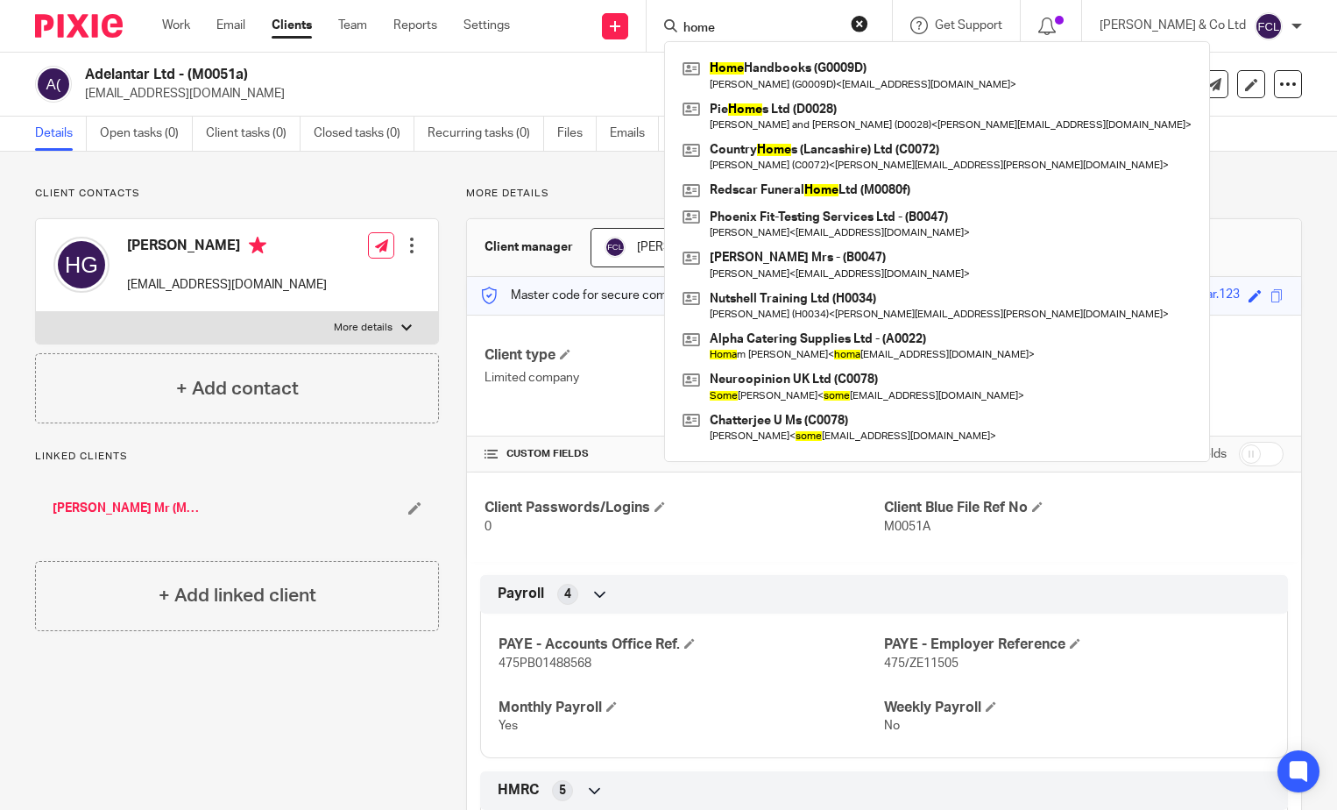
type input "home"
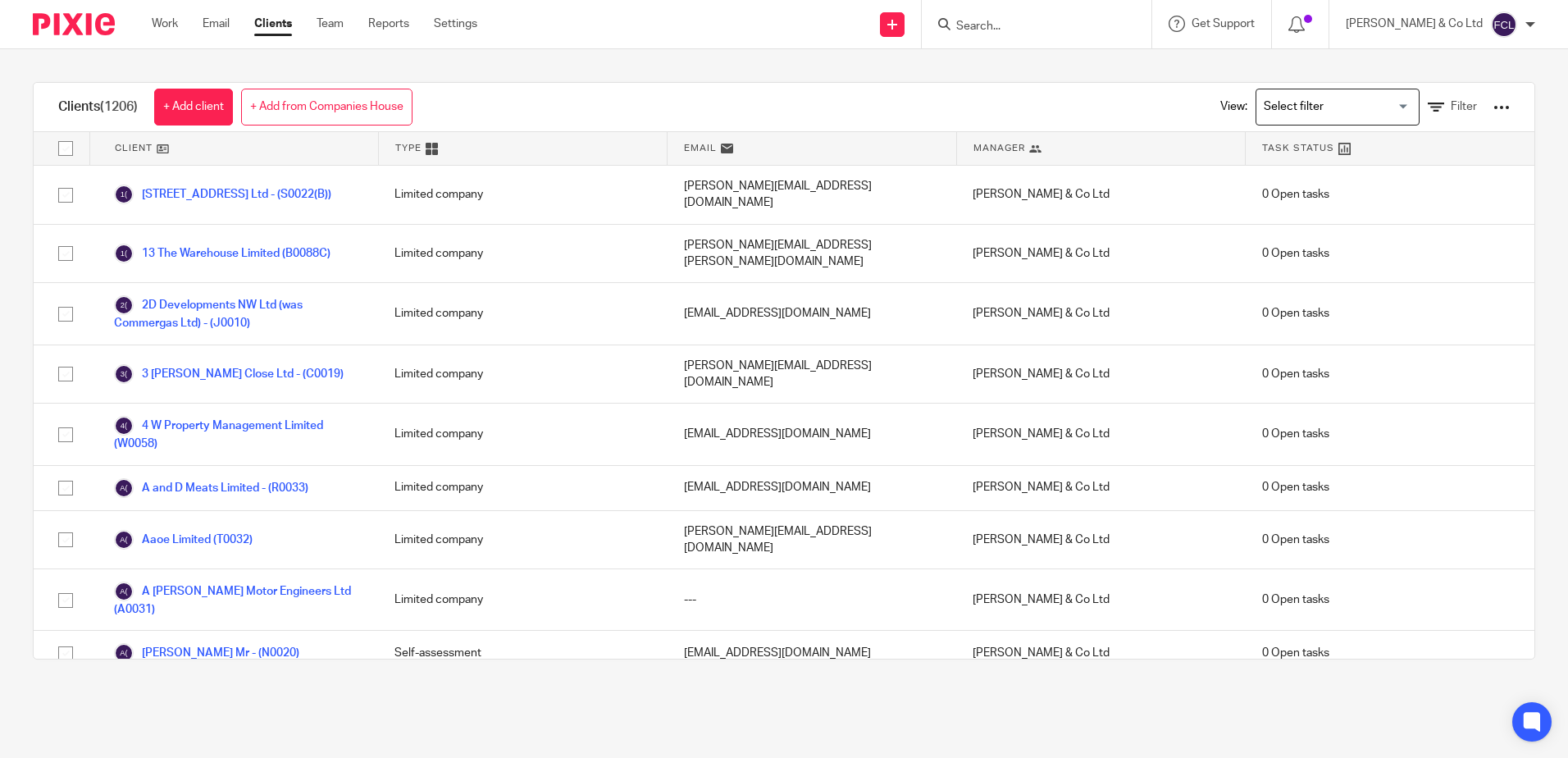
click at [1029, 17] on form at bounding box center [1042, 24] width 175 height 21
click at [1029, 23] on input "Search" at bounding box center [1029, 27] width 148 height 15
type input "Chetwyn"
drag, startPoint x: 915, startPoint y: 22, endPoint x: 866, endPoint y: 9, distance: 50.7
click at [858, 19] on div "Send new email Create task Add client Request signature Chetwyn No results foun…" at bounding box center [1034, 24] width 1066 height 49
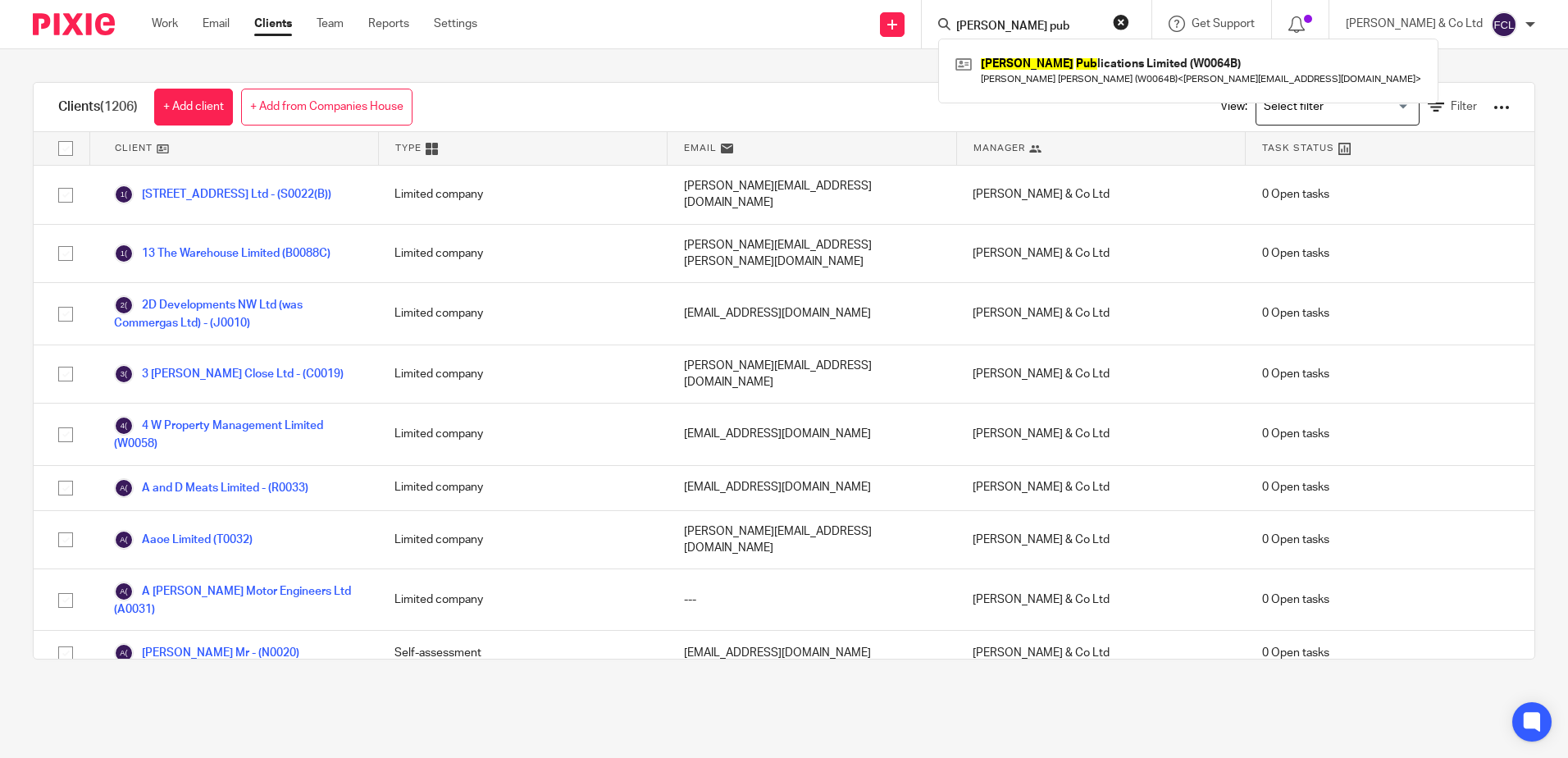
type input "clayton pub"
drag, startPoint x: 1116, startPoint y: 22, endPoint x: 878, endPoint y: 12, distance: 238.2
click at [866, 22] on div "Send new email Create task Add client Request signature clayton pub Clayton Pub…" at bounding box center [1034, 24] width 1066 height 49
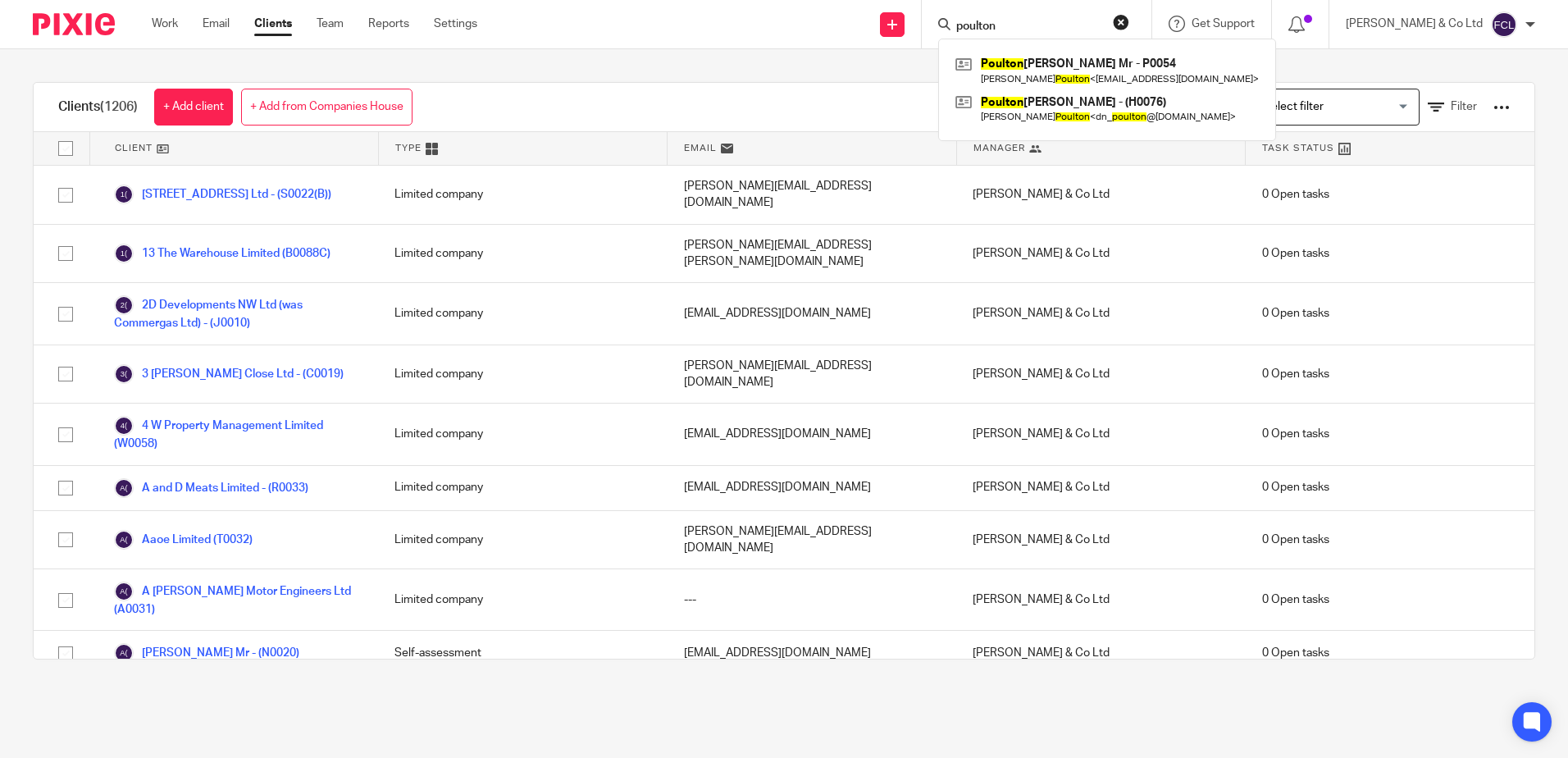
type input "poulton"
drag, startPoint x: 1054, startPoint y: 23, endPoint x: 835, endPoint y: 23, distance: 219.0
click at [835, 23] on div "Send new email Create task Add client Request signature poulton Poulton Christo…" at bounding box center [1034, 24] width 1066 height 49
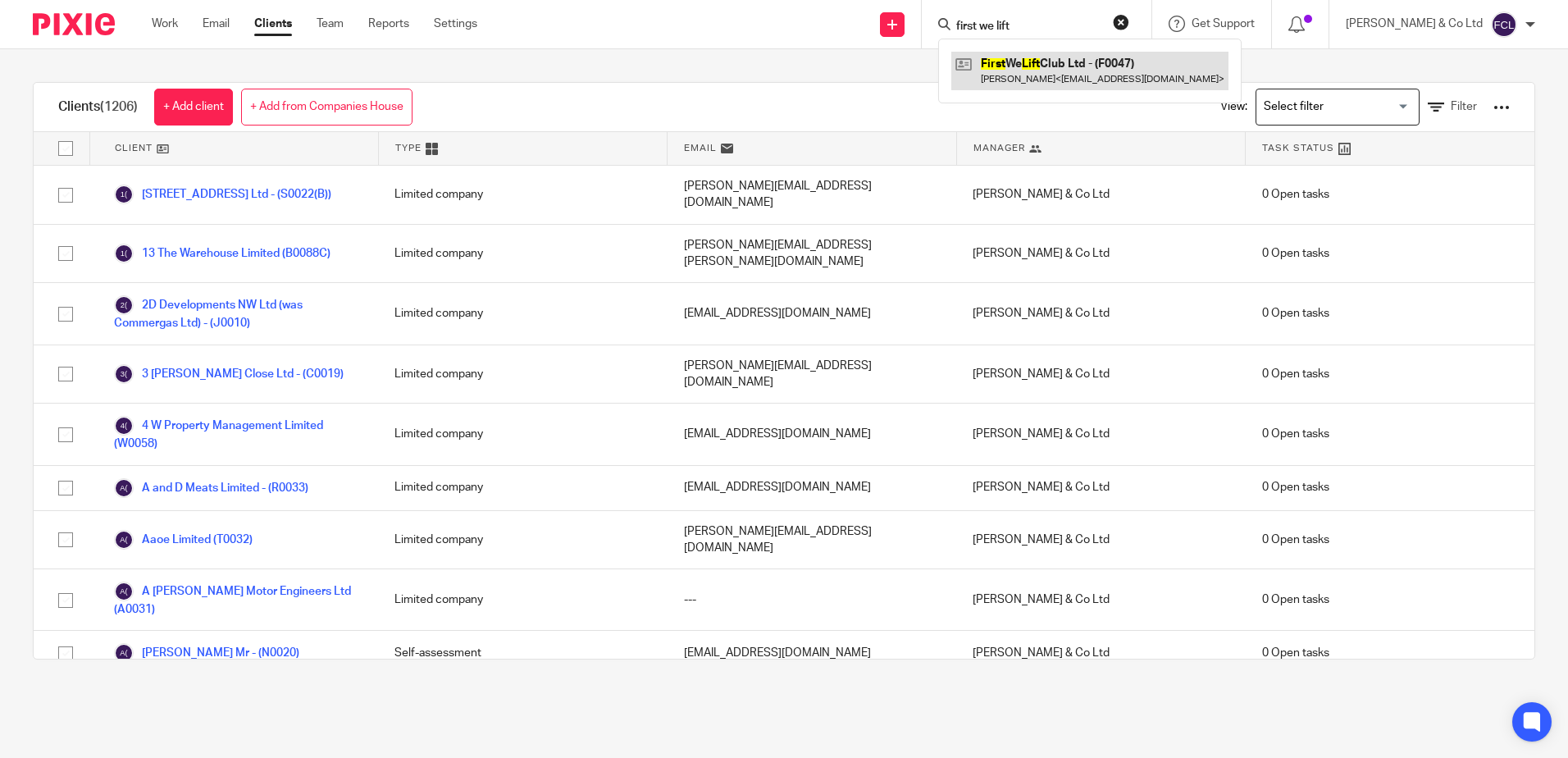
type input "first we lift"
click at [1140, 66] on link at bounding box center [1090, 70] width 277 height 37
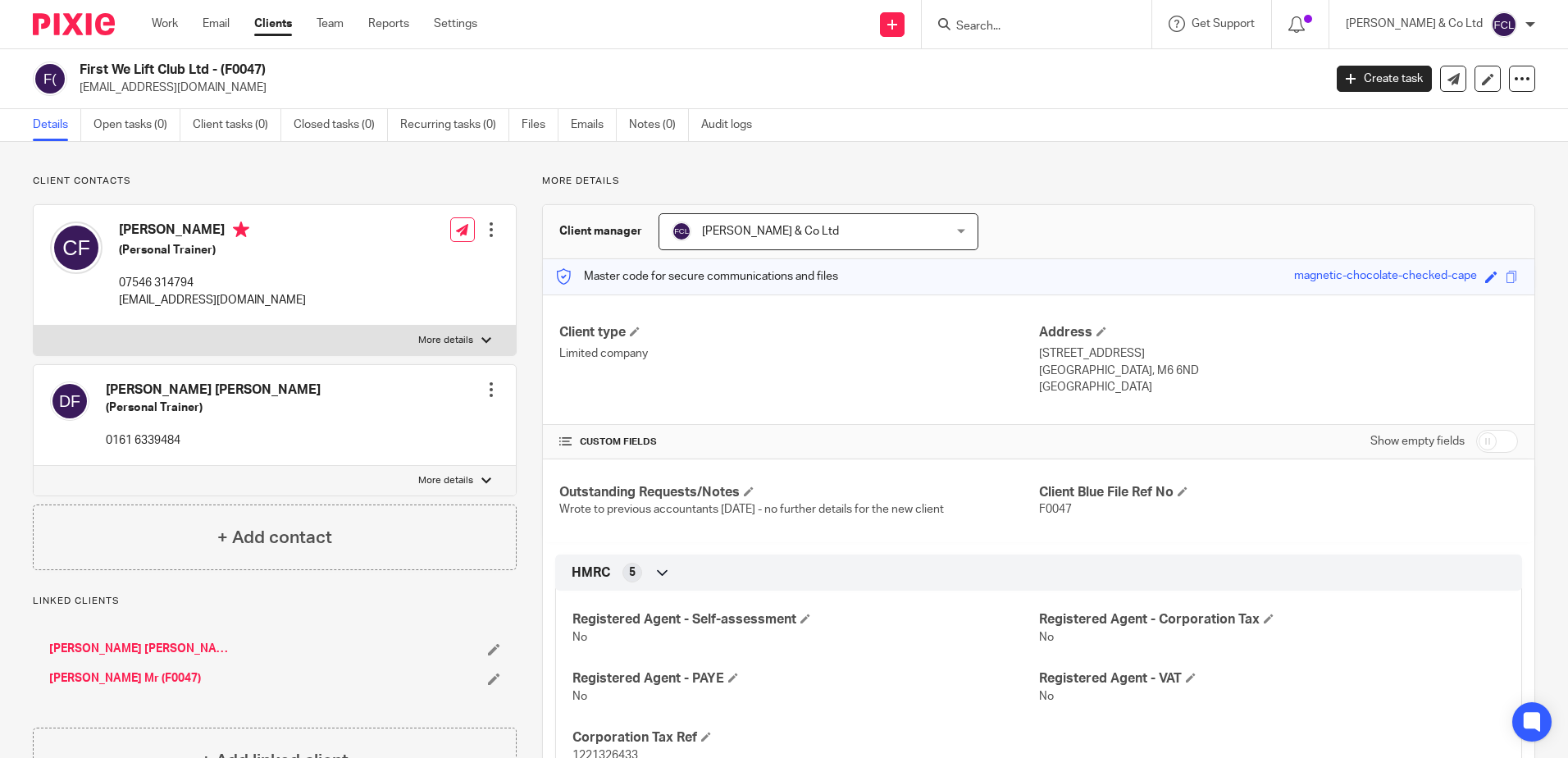
click at [1476, 441] on input "checkbox" at bounding box center [1497, 441] width 42 height 23
checkbox input "true"
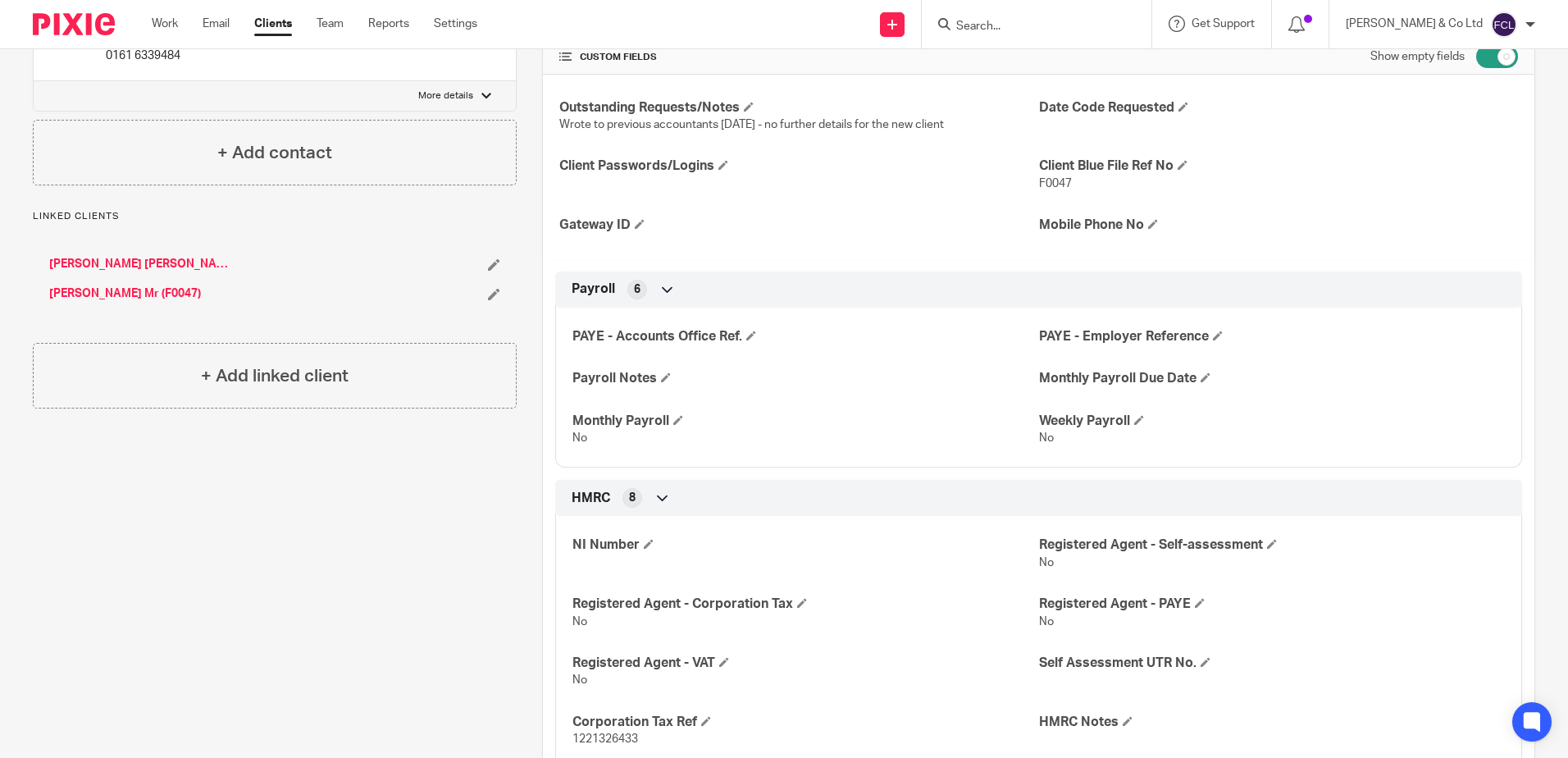
scroll to position [410, 0]
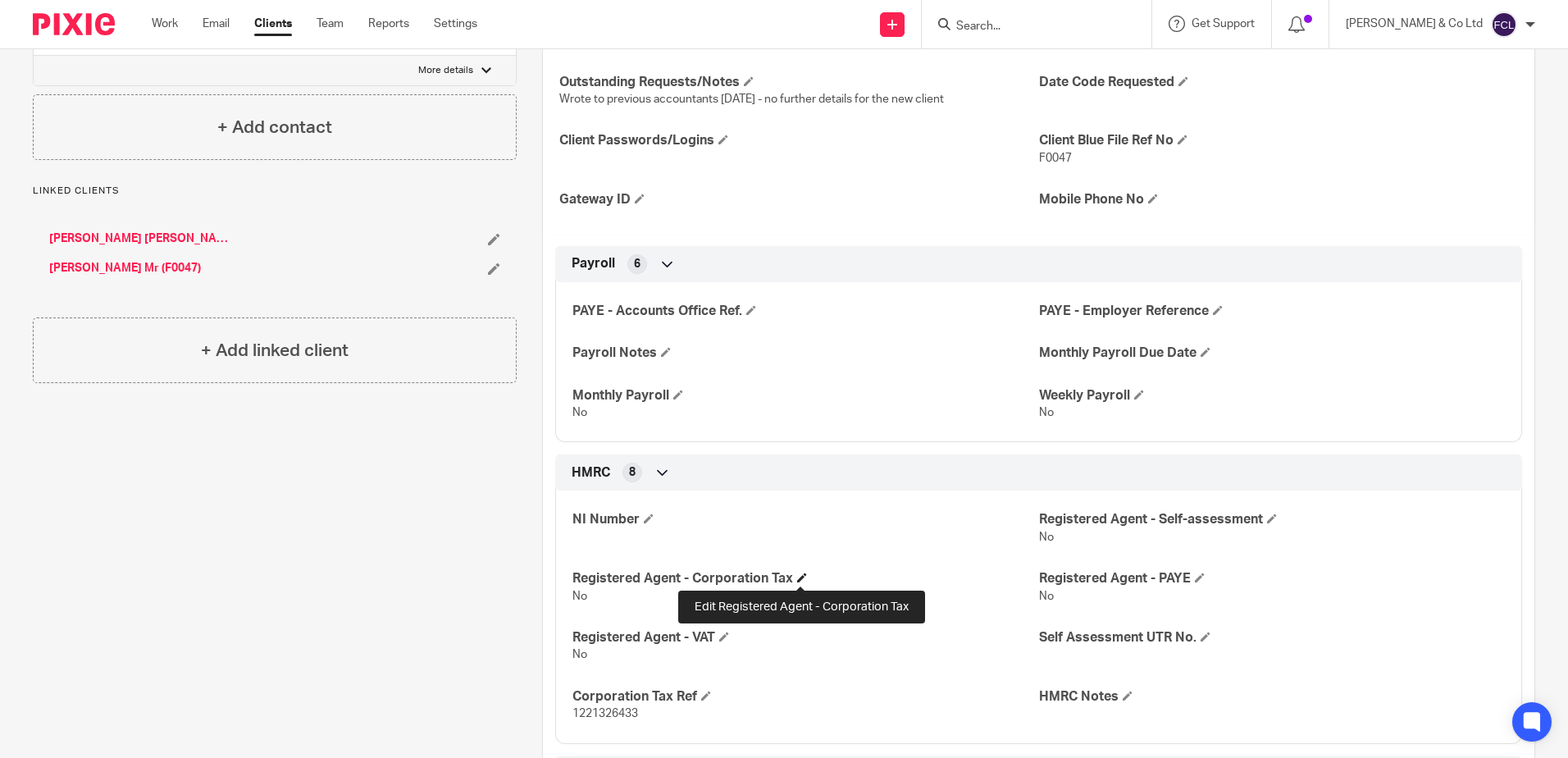
click at [798, 578] on span at bounding box center [802, 577] width 10 height 10
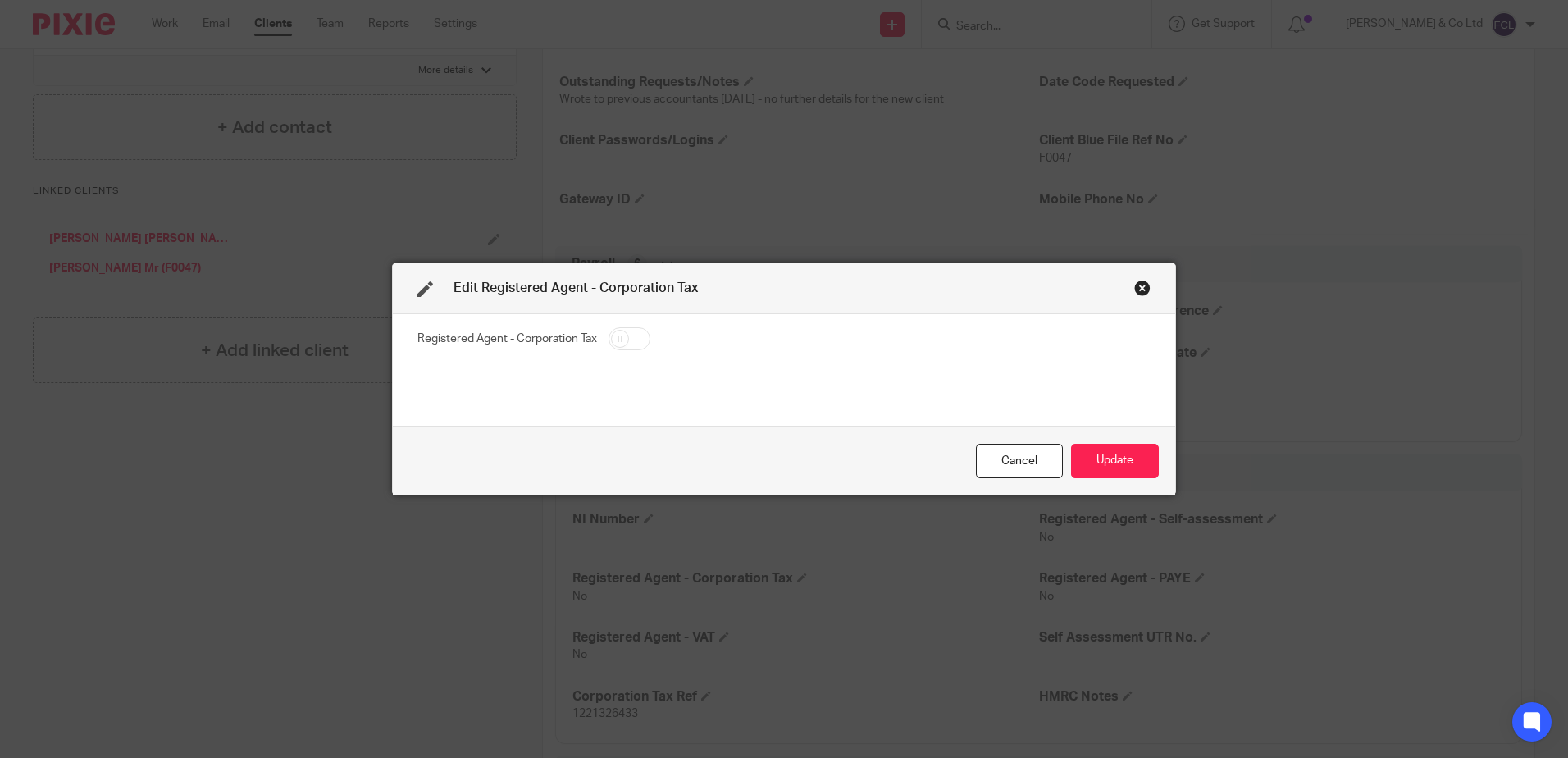
click at [637, 334] on input "checkbox" at bounding box center [629, 339] width 42 height 23
checkbox input "true"
drag, startPoint x: 1121, startPoint y: 455, endPoint x: 1111, endPoint y: 456, distance: 10.0
click at [1119, 455] on button "Update" at bounding box center [1115, 461] width 88 height 36
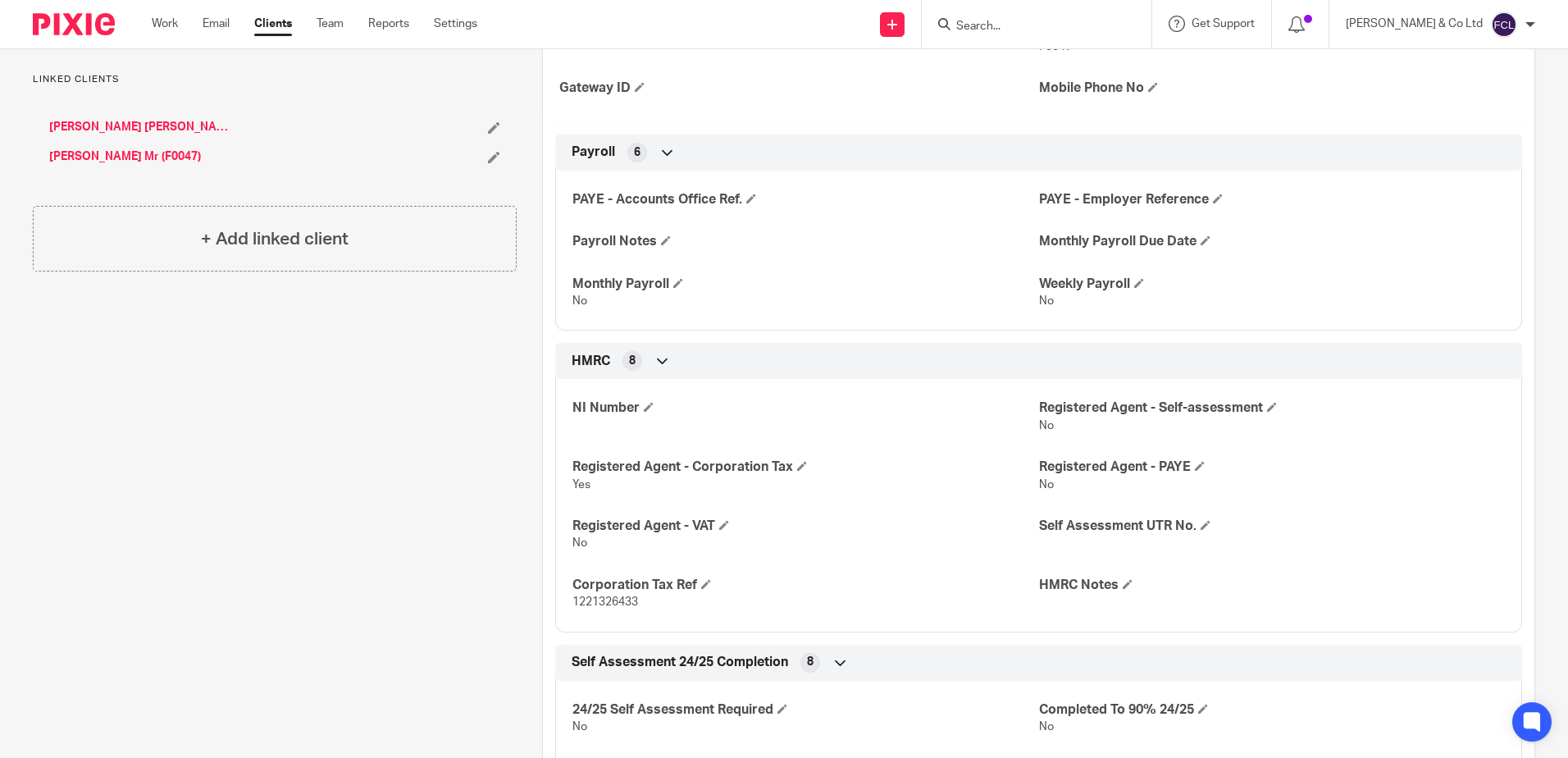
scroll to position [328, 0]
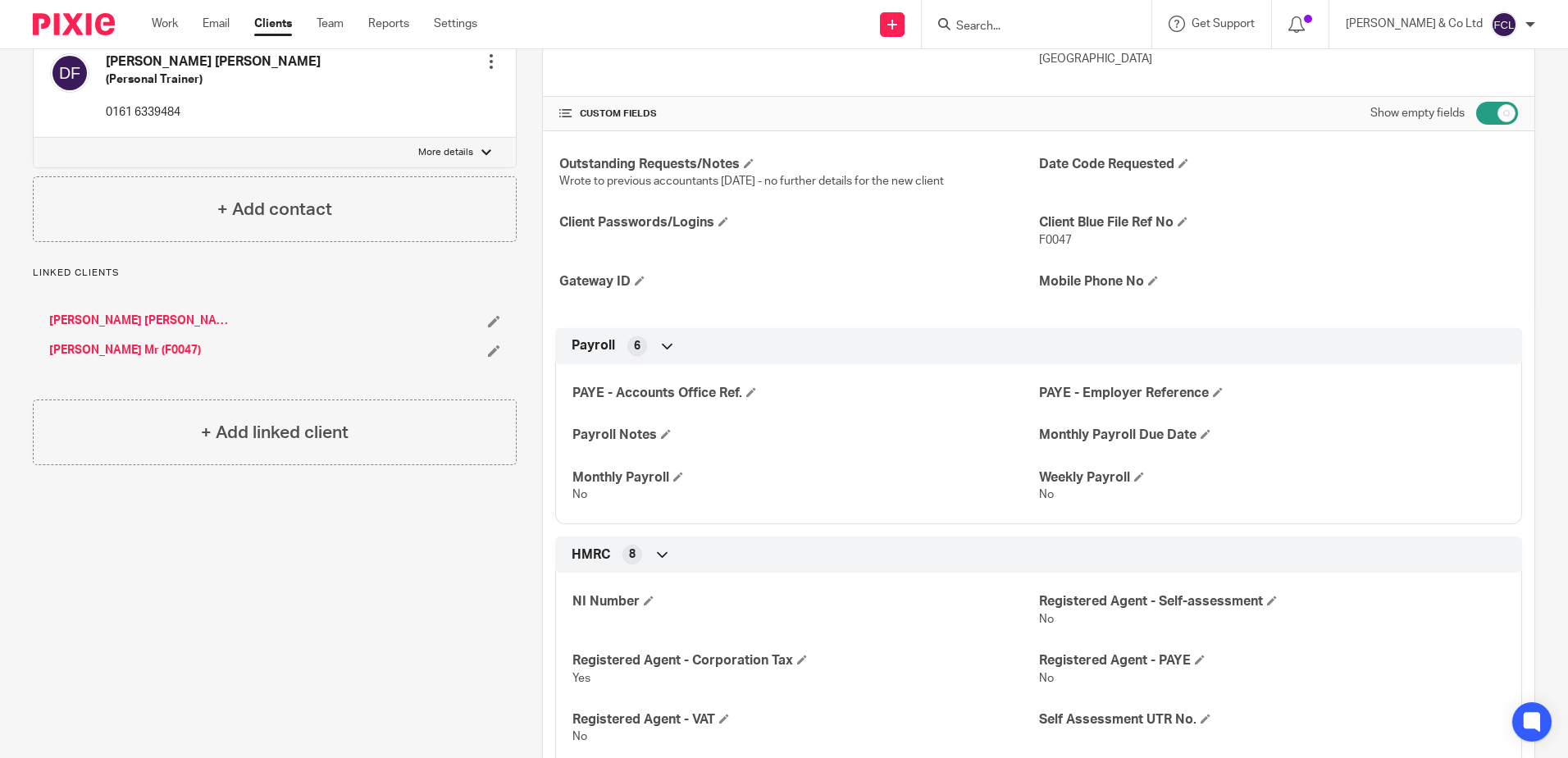
click at [1062, 32] on input "Search" at bounding box center [1029, 27] width 148 height 15
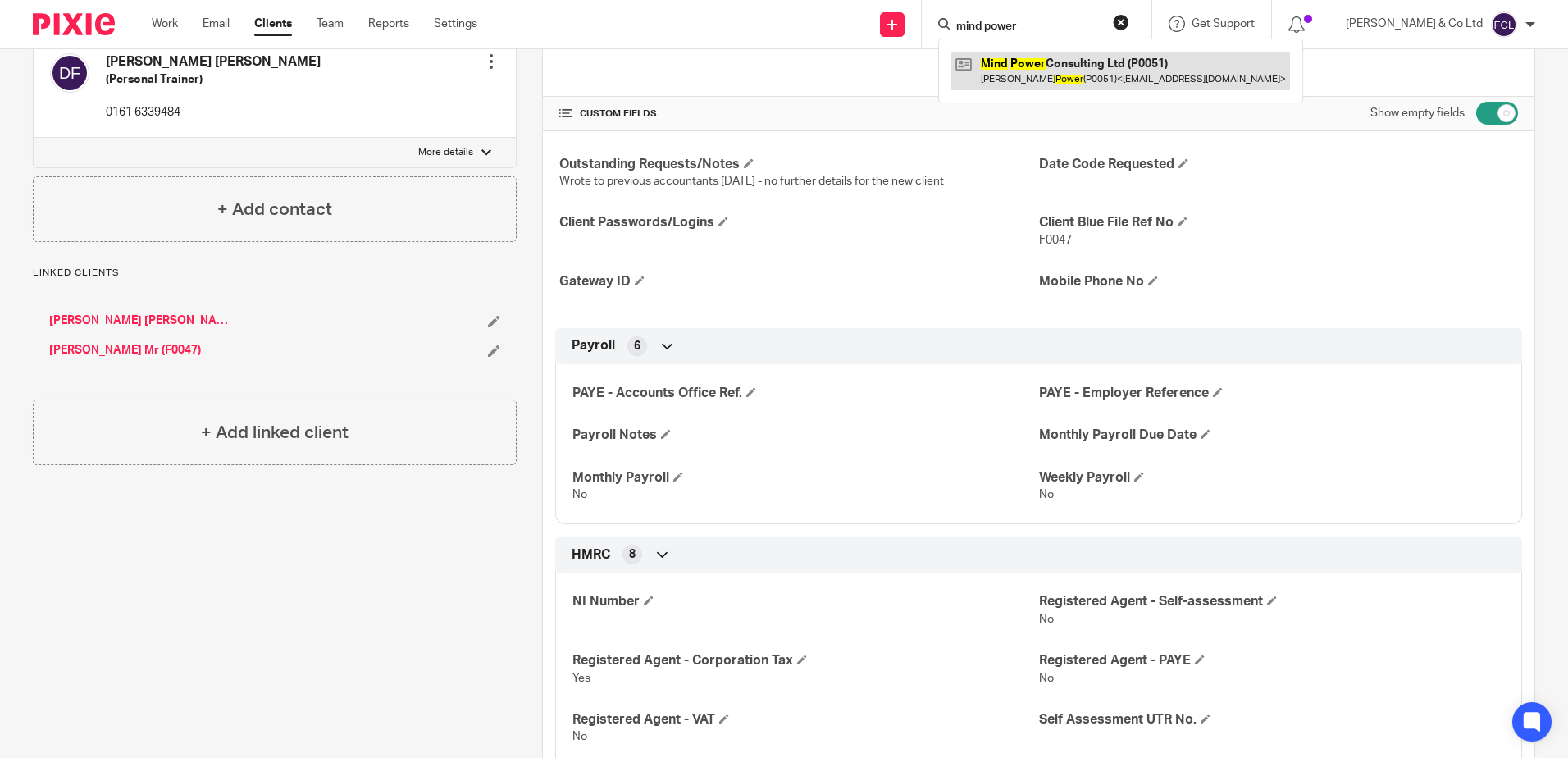
type input "mind power"
click at [1065, 66] on link at bounding box center [1121, 70] width 339 height 37
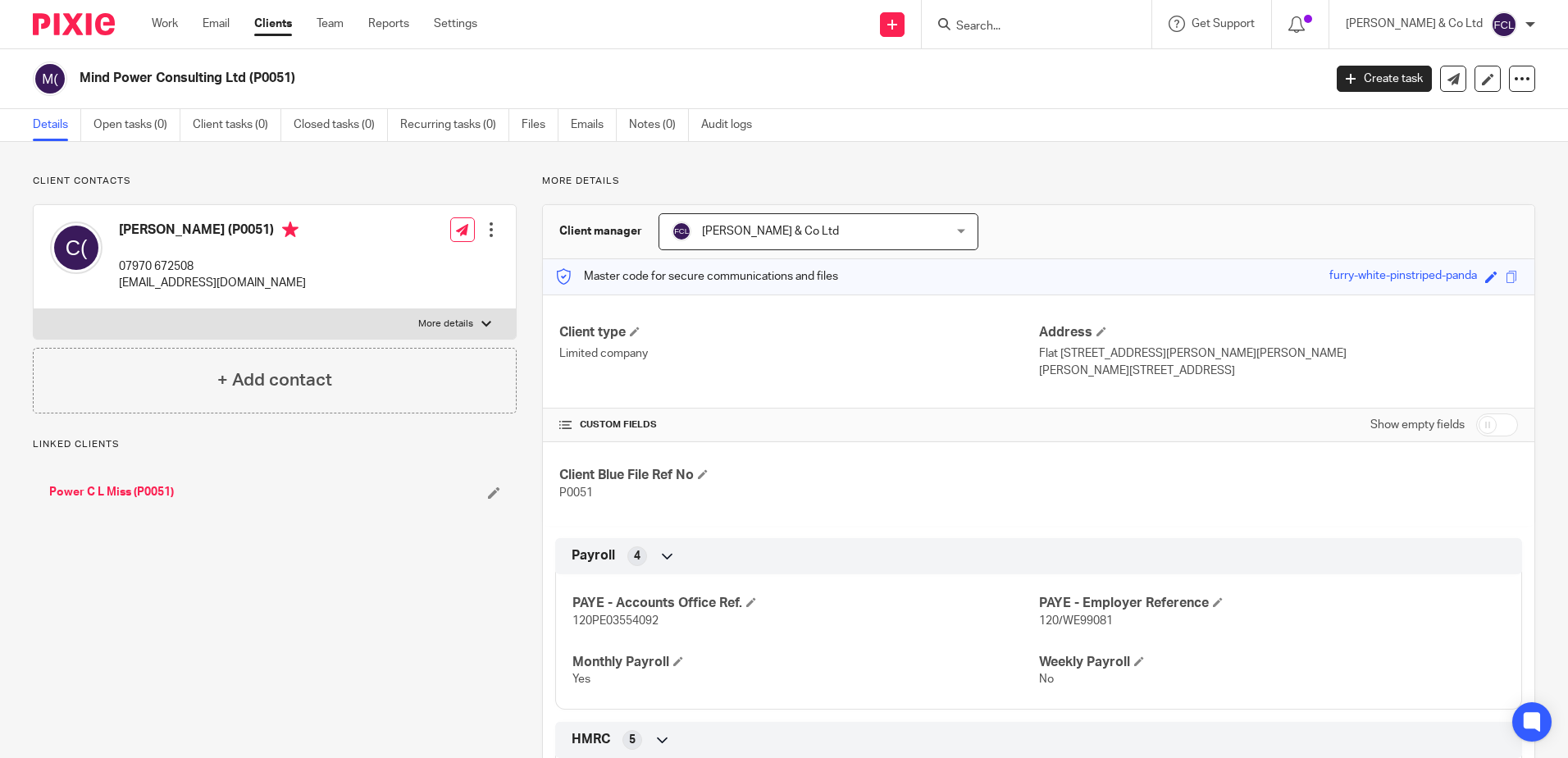
click at [1493, 430] on input "checkbox" at bounding box center [1497, 425] width 42 height 23
checkbox input "true"
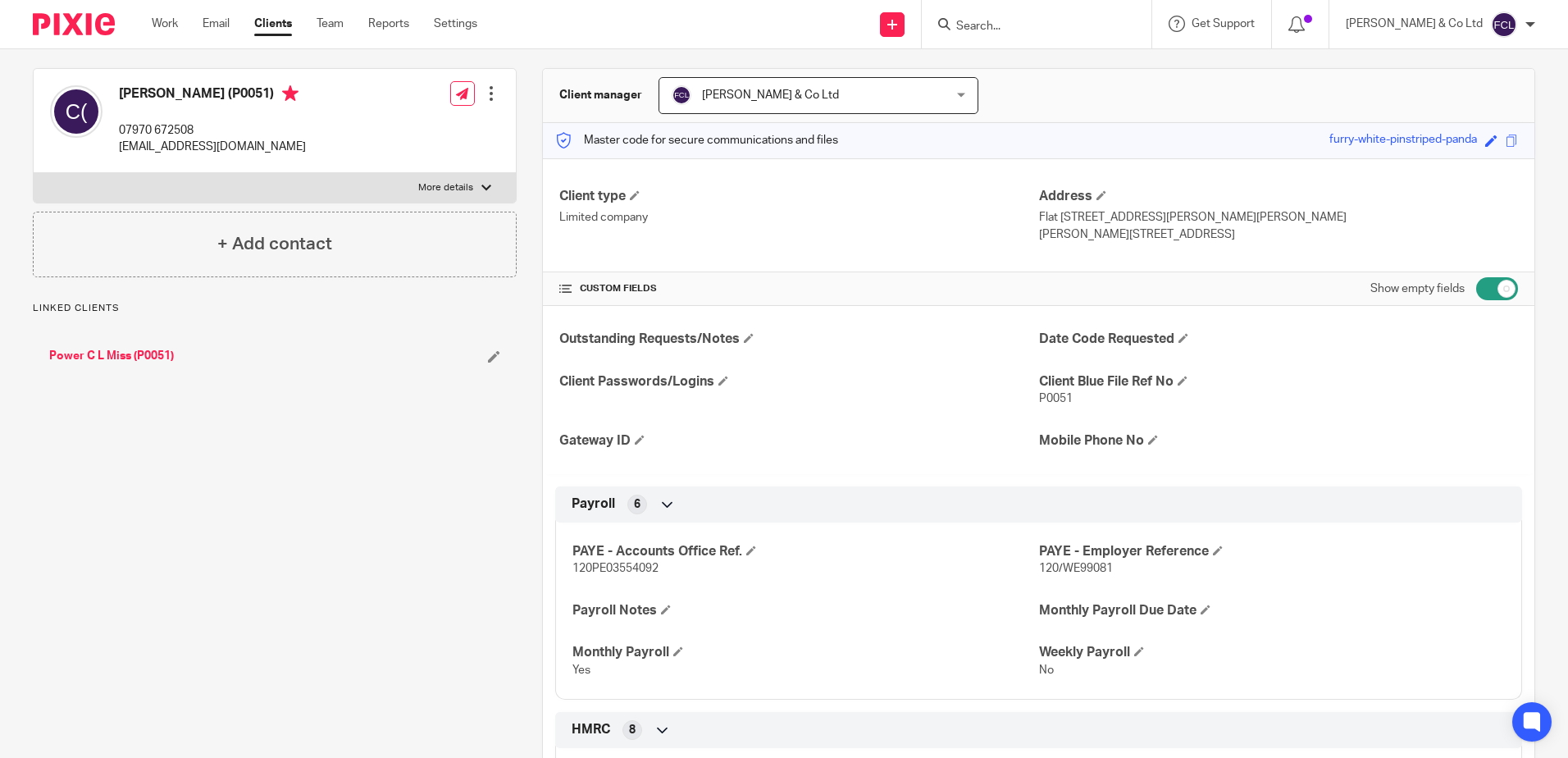
scroll to position [164, 0]
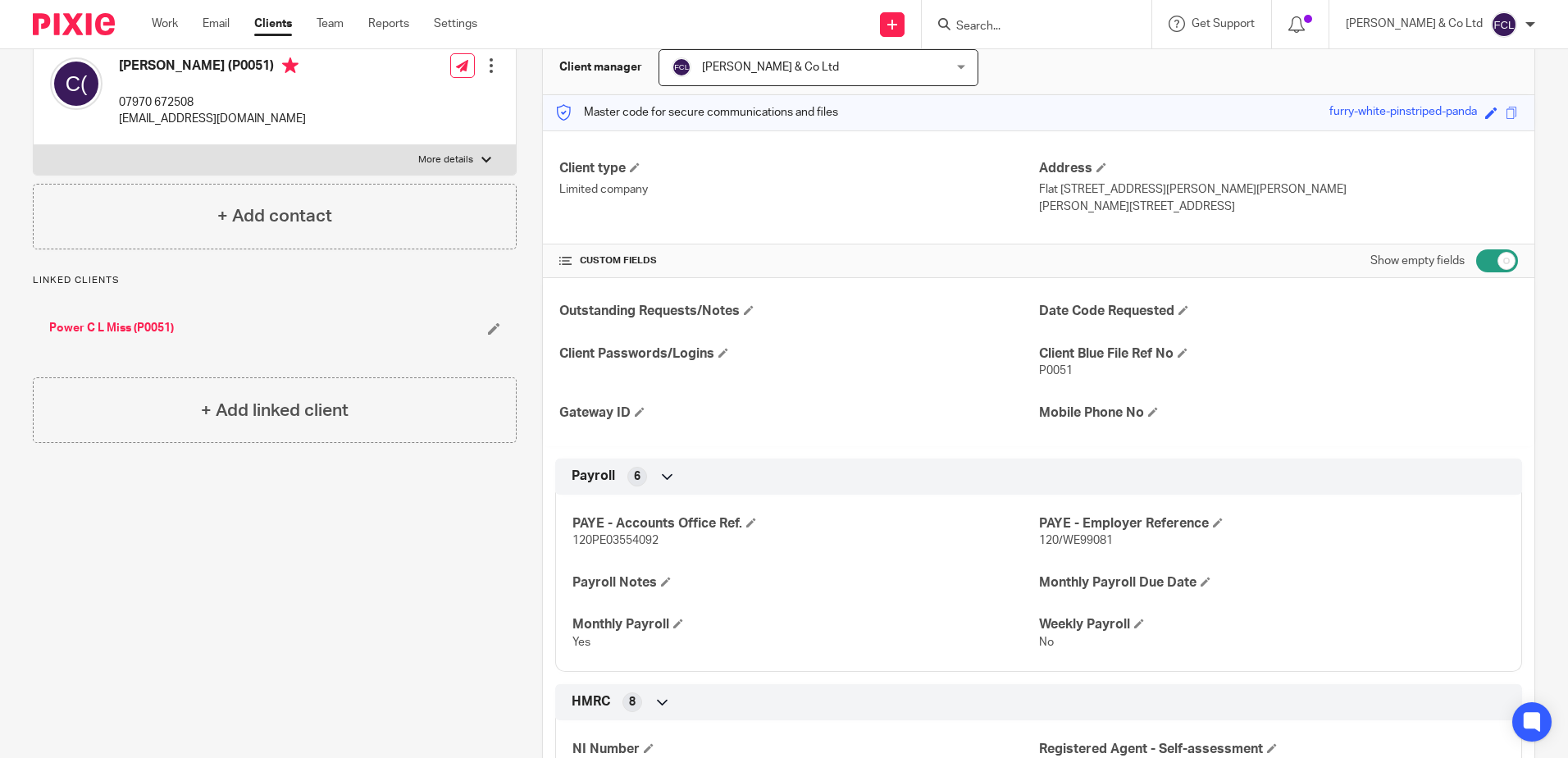
drag, startPoint x: 1097, startPoint y: 24, endPoint x: 1060, endPoint y: 22, distance: 37.1
click at [1060, 22] on input "Search" at bounding box center [1029, 27] width 148 height 15
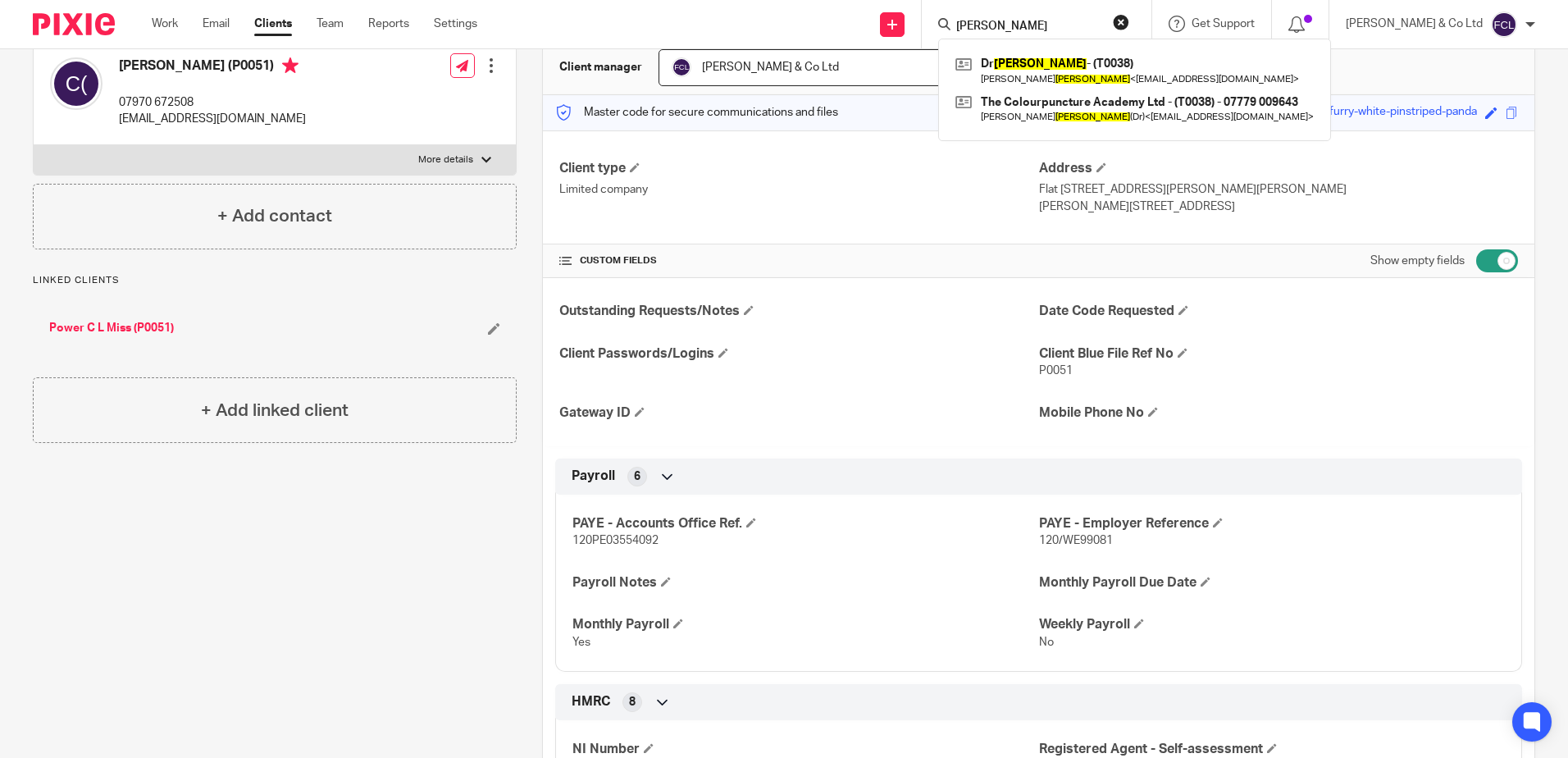
type input "[PERSON_NAME]"
click button "submit" at bounding box center [0, 0] width 0 height 0
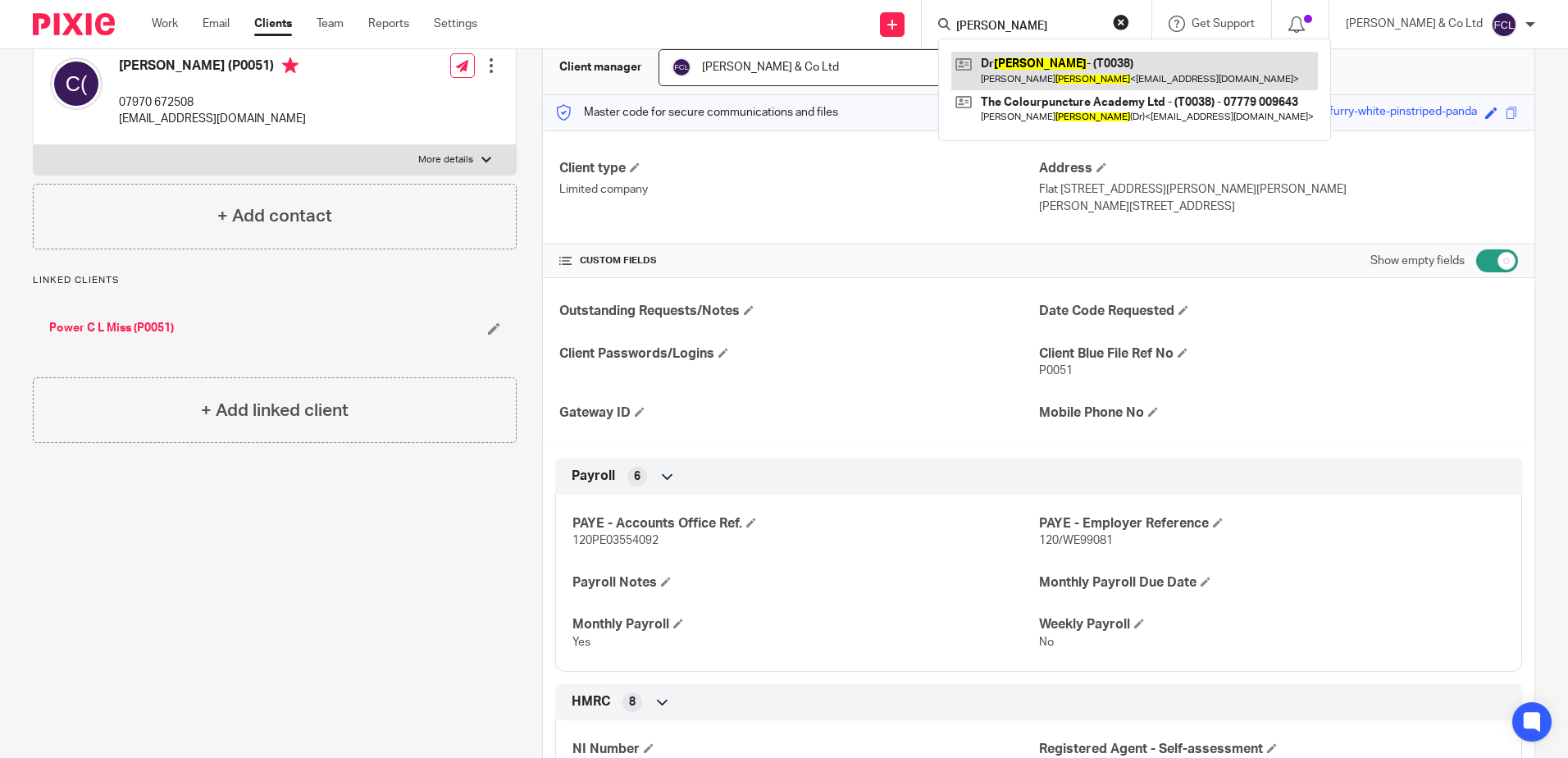
click at [1080, 63] on link at bounding box center [1135, 70] width 367 height 37
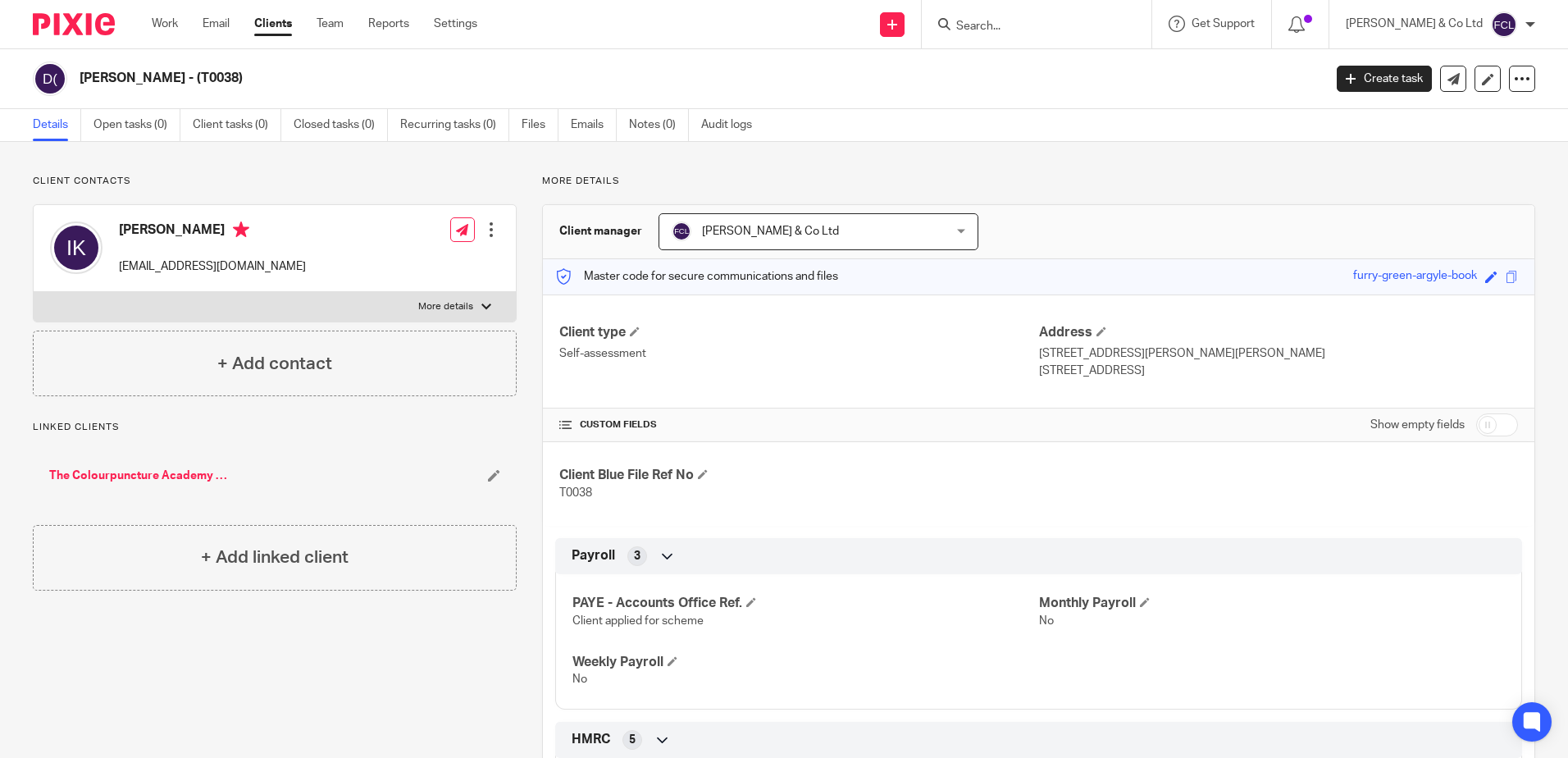
drag, startPoint x: 1493, startPoint y: 416, endPoint x: 1483, endPoint y: 429, distance: 16.4
click at [1493, 417] on input "checkbox" at bounding box center [1497, 425] width 42 height 23
checkbox input "true"
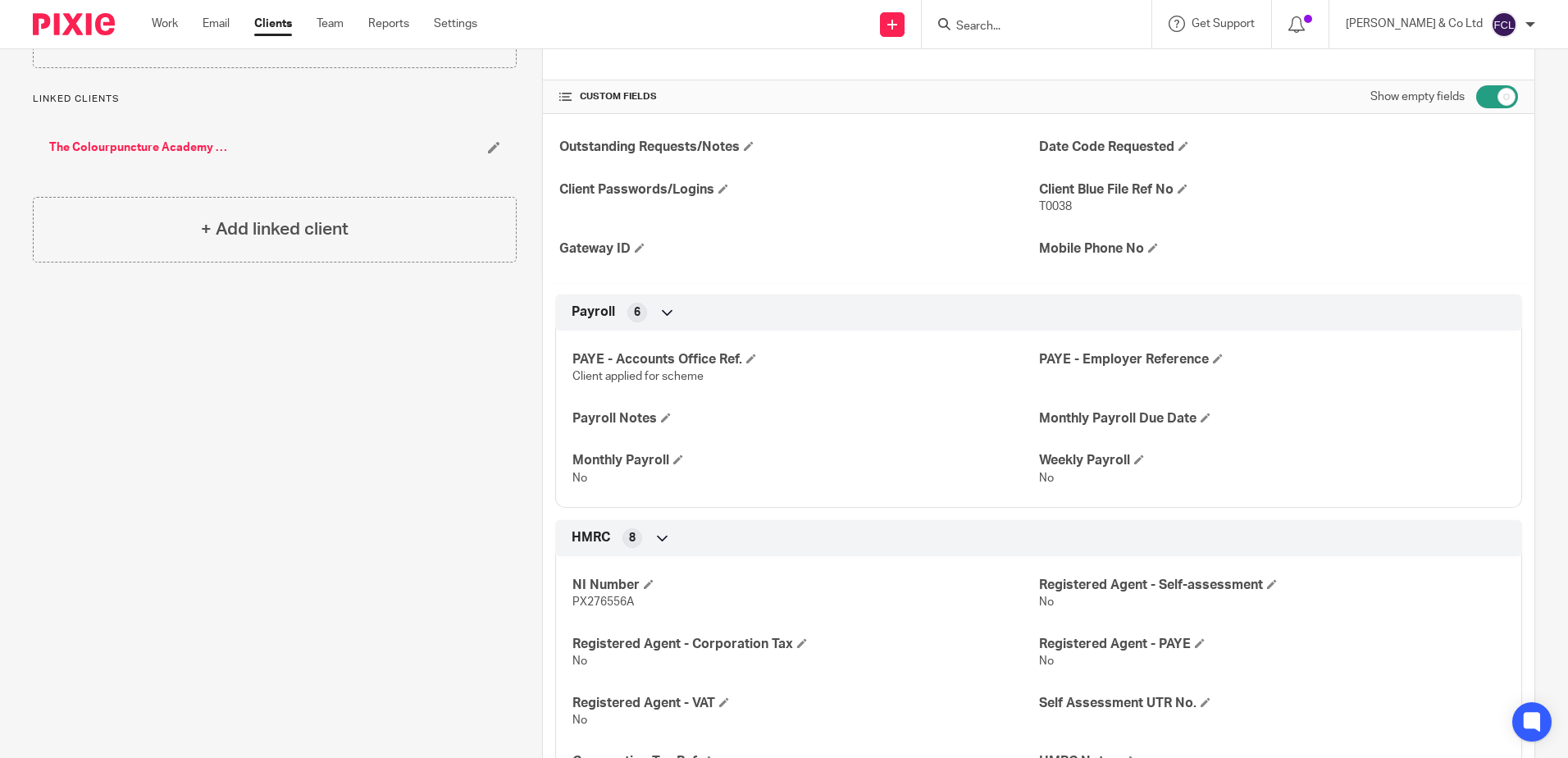
scroll to position [410, 0]
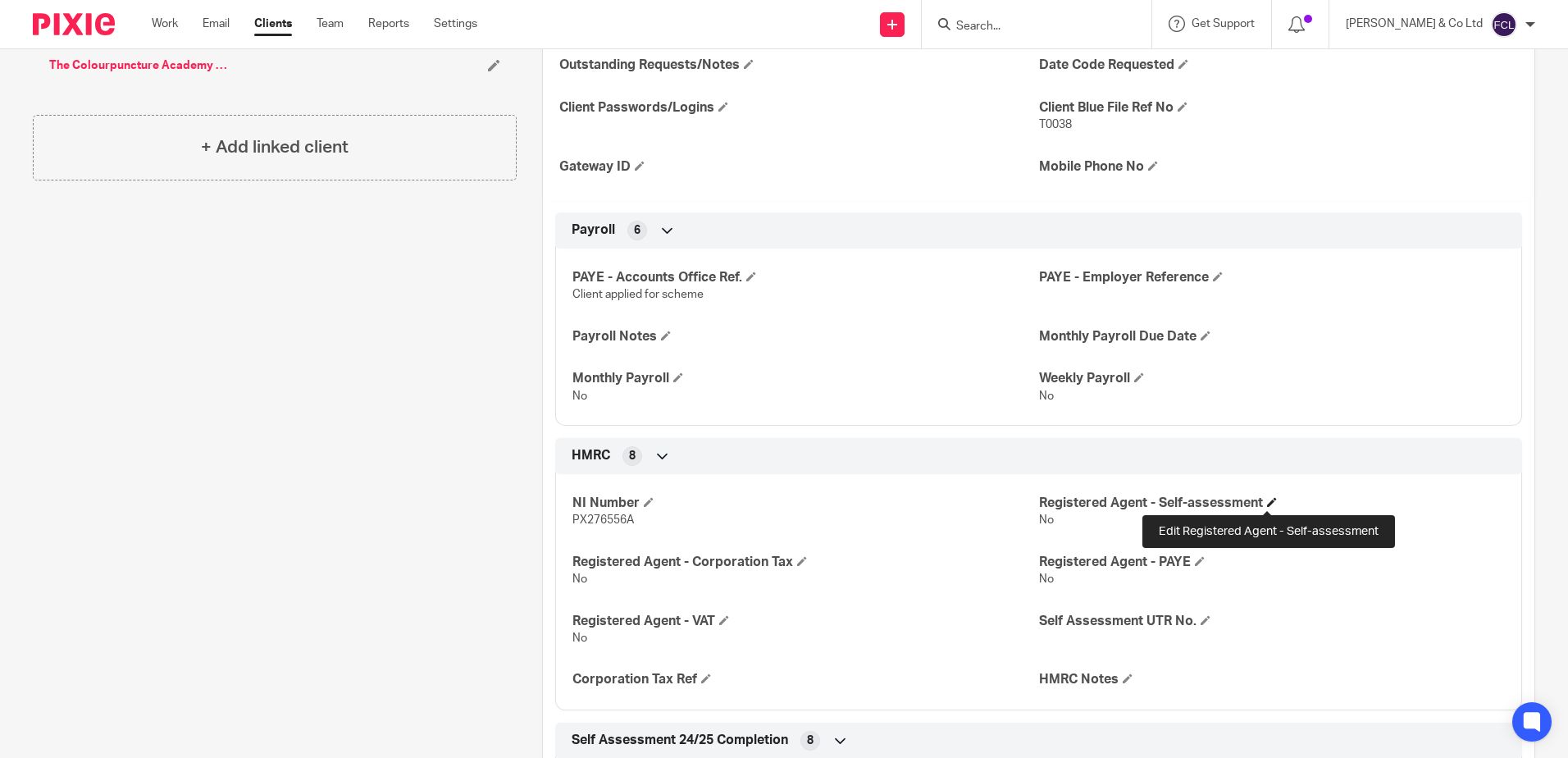
click at [1269, 503] on span at bounding box center [1272, 502] width 10 height 10
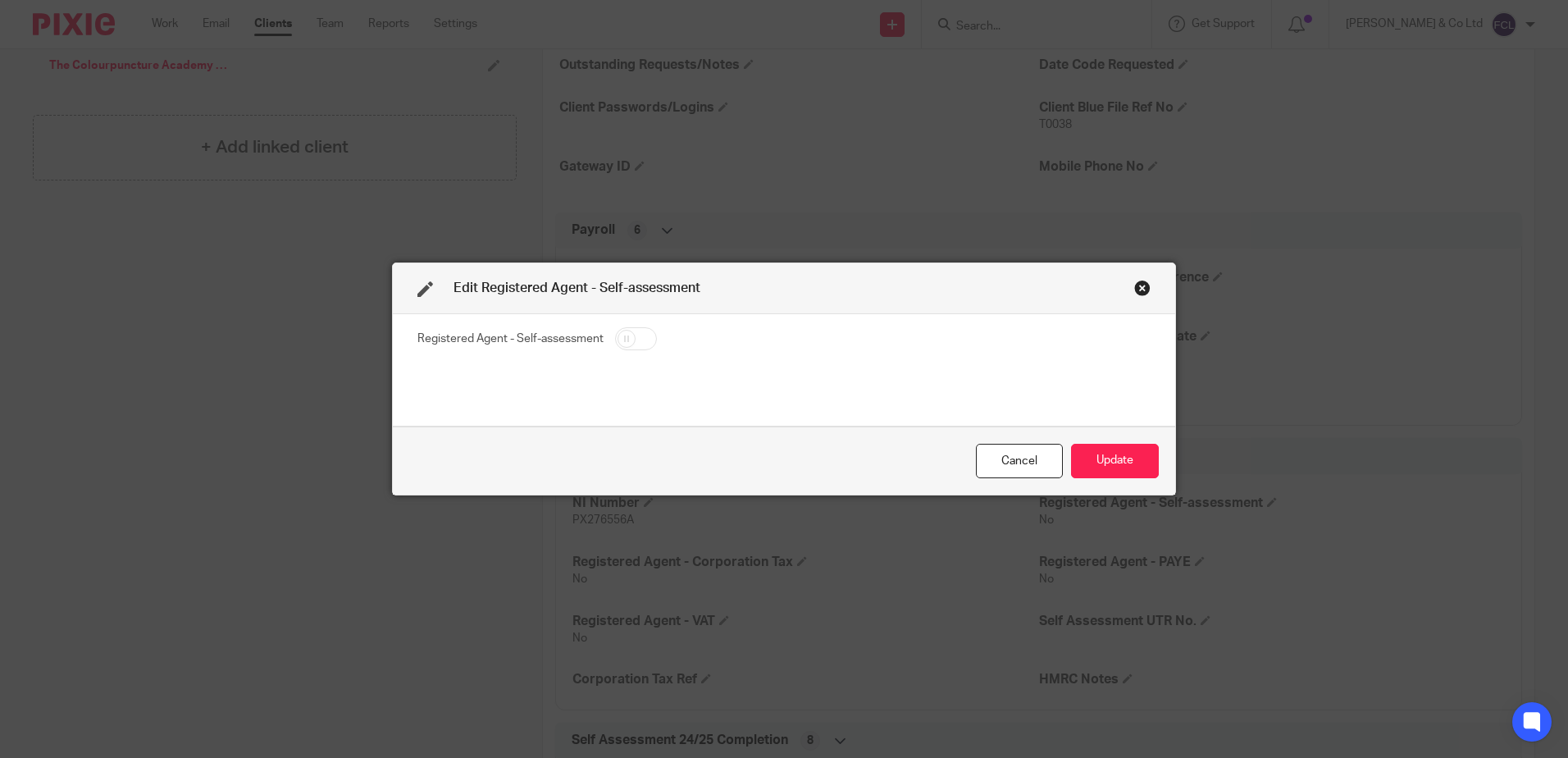
drag, startPoint x: 638, startPoint y: 341, endPoint x: 726, endPoint y: 370, distance: 92.7
click at [671, 343] on fieldset "Registered Agent - Self-assessment" at bounding box center [784, 341] width 733 height 29
click at [622, 339] on input "checkbox" at bounding box center [636, 339] width 42 height 23
checkbox input "true"
click at [1110, 458] on button "Update" at bounding box center [1115, 461] width 88 height 36
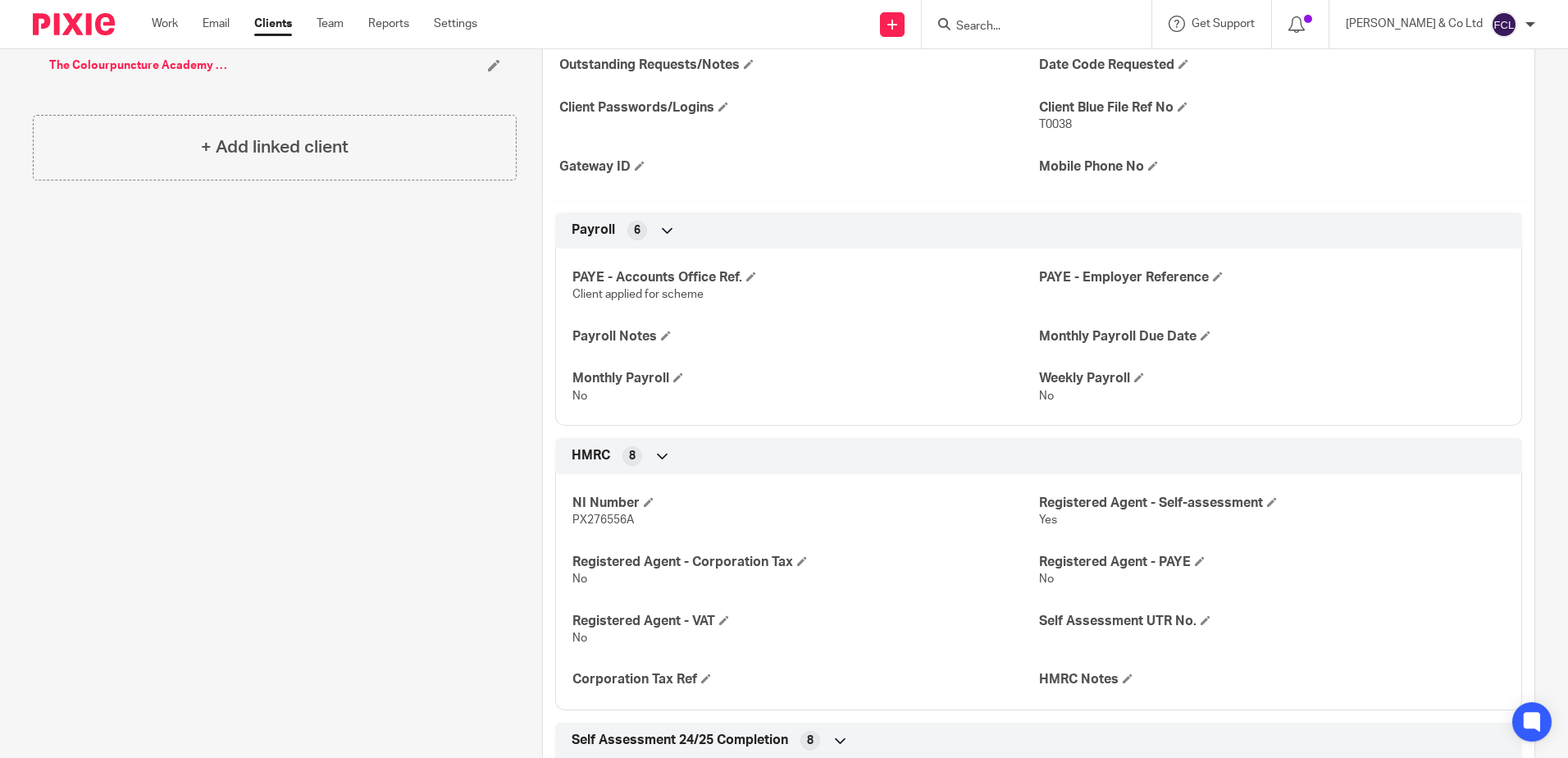
click at [1025, 32] on input "Search" at bounding box center [1029, 27] width 148 height 15
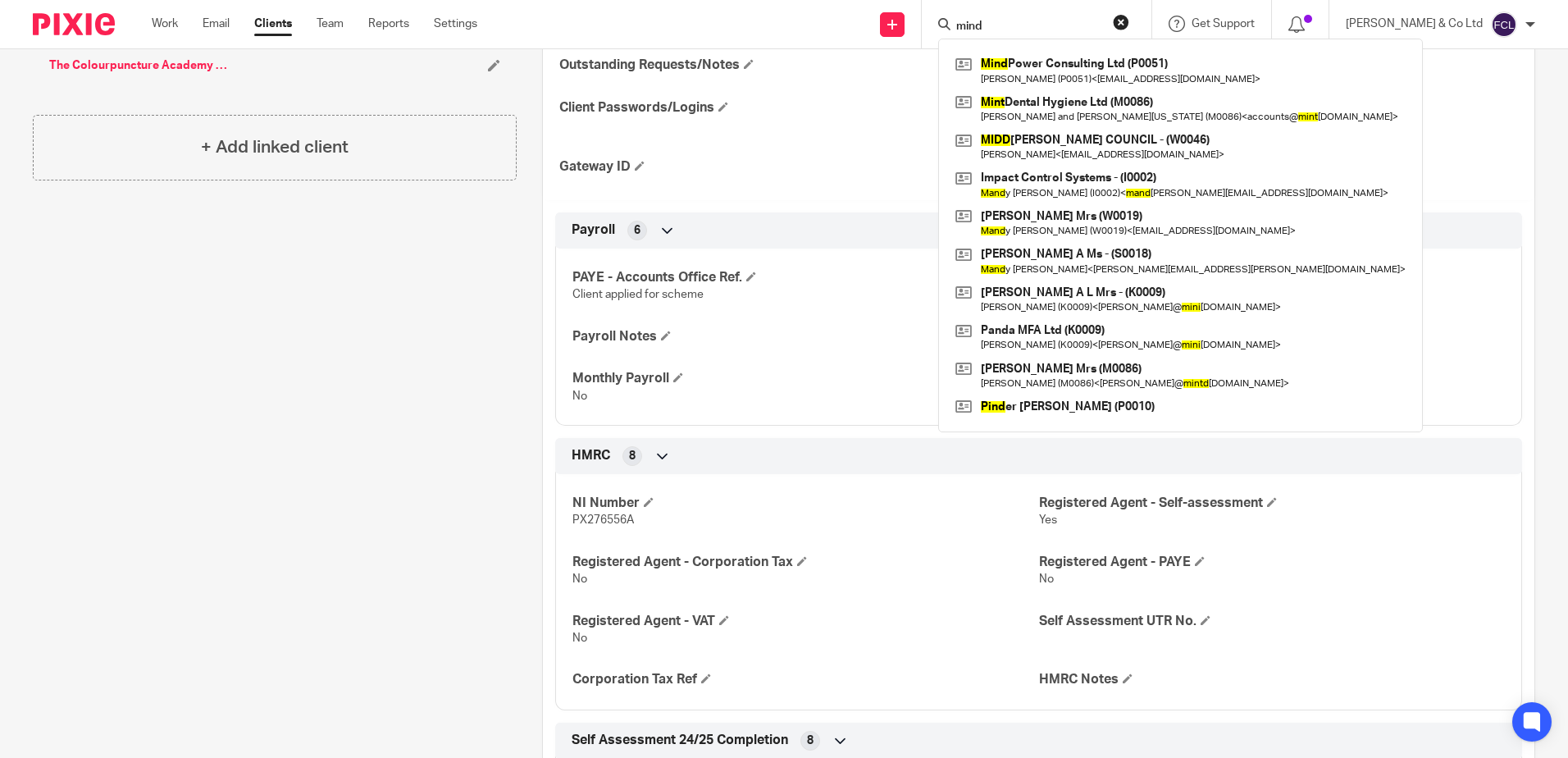
type input "mind"
click at [856, 95] on div "Outstanding Requests/Notes Date Code Requested Client Passwords/Logins Client B…" at bounding box center [1038, 116] width 991 height 168
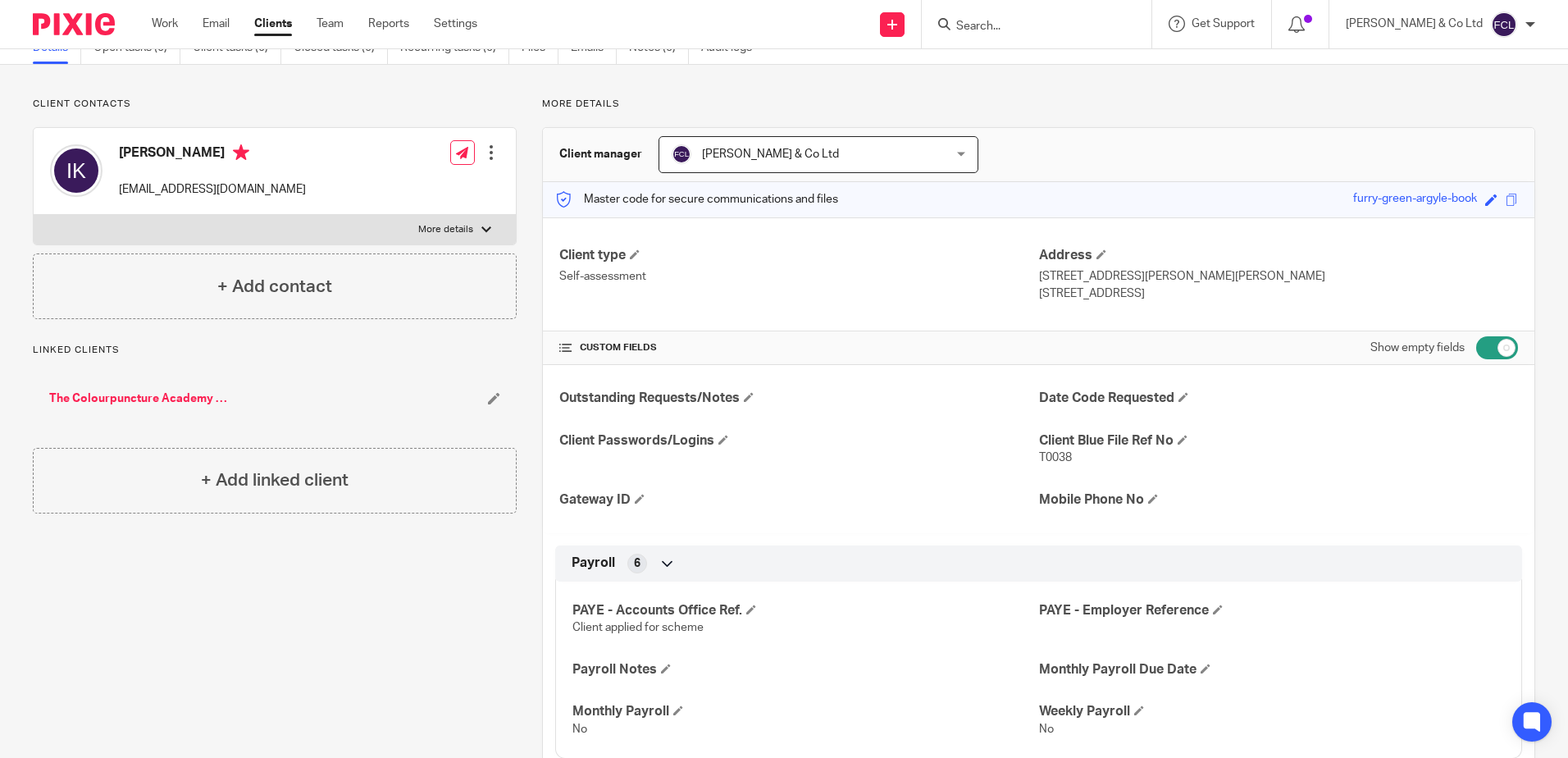
scroll to position [0, 0]
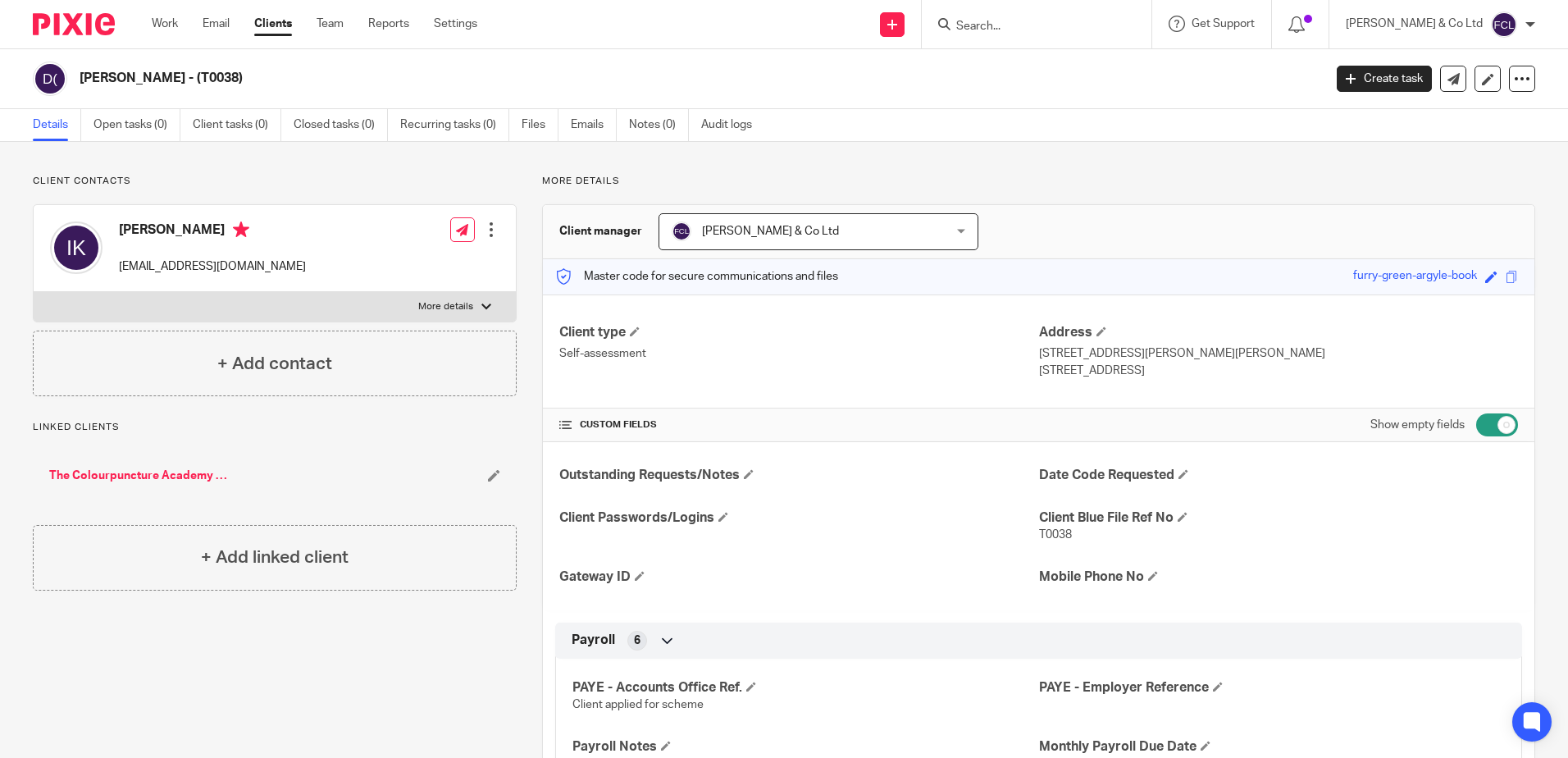
click at [1042, 27] on input "Search" at bounding box center [1029, 27] width 148 height 15
click at [1034, 26] on input "Search" at bounding box center [1029, 27] width 148 height 15
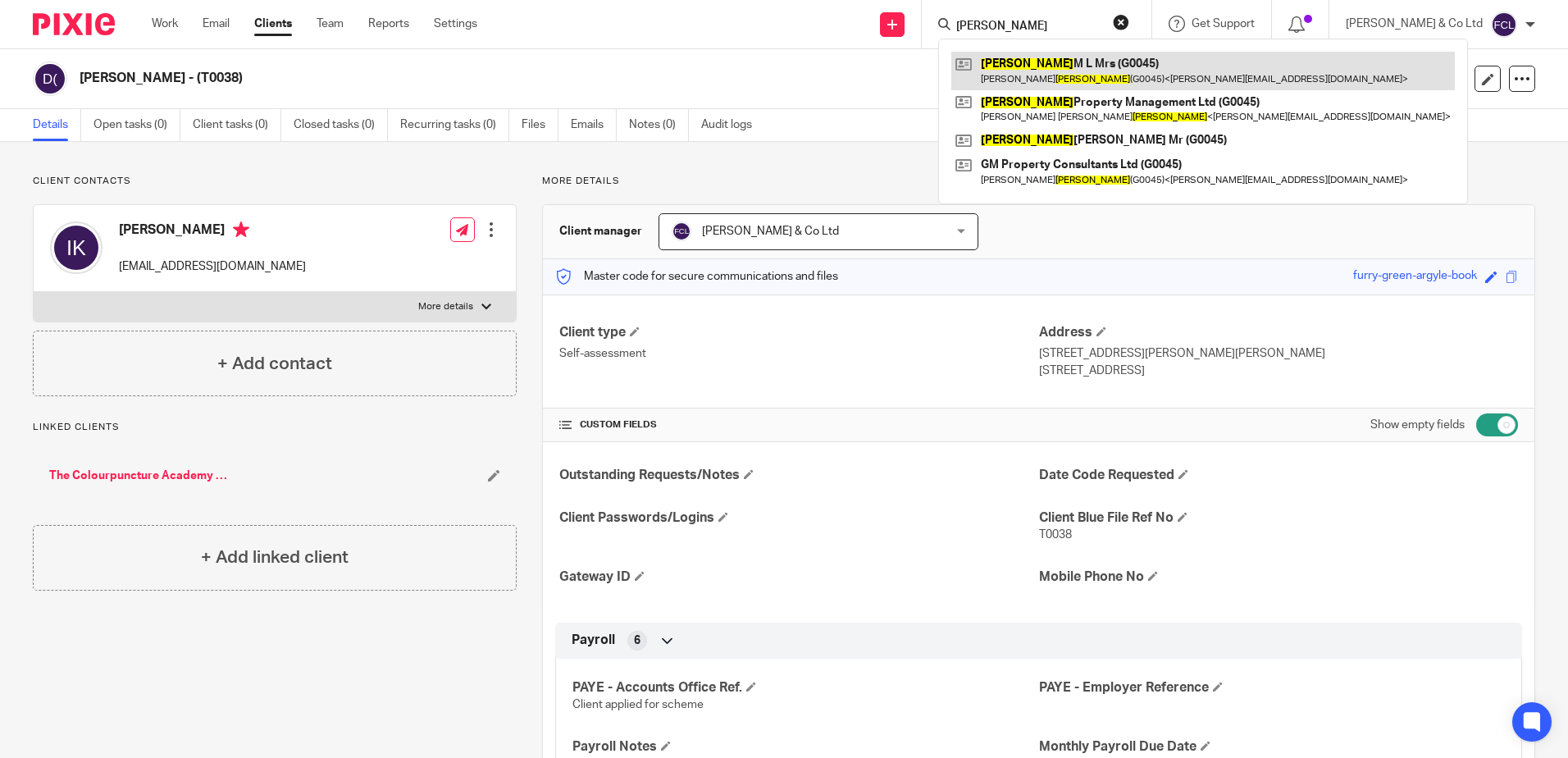
type input "pye"
click at [1084, 73] on link at bounding box center [1203, 70] width 504 height 37
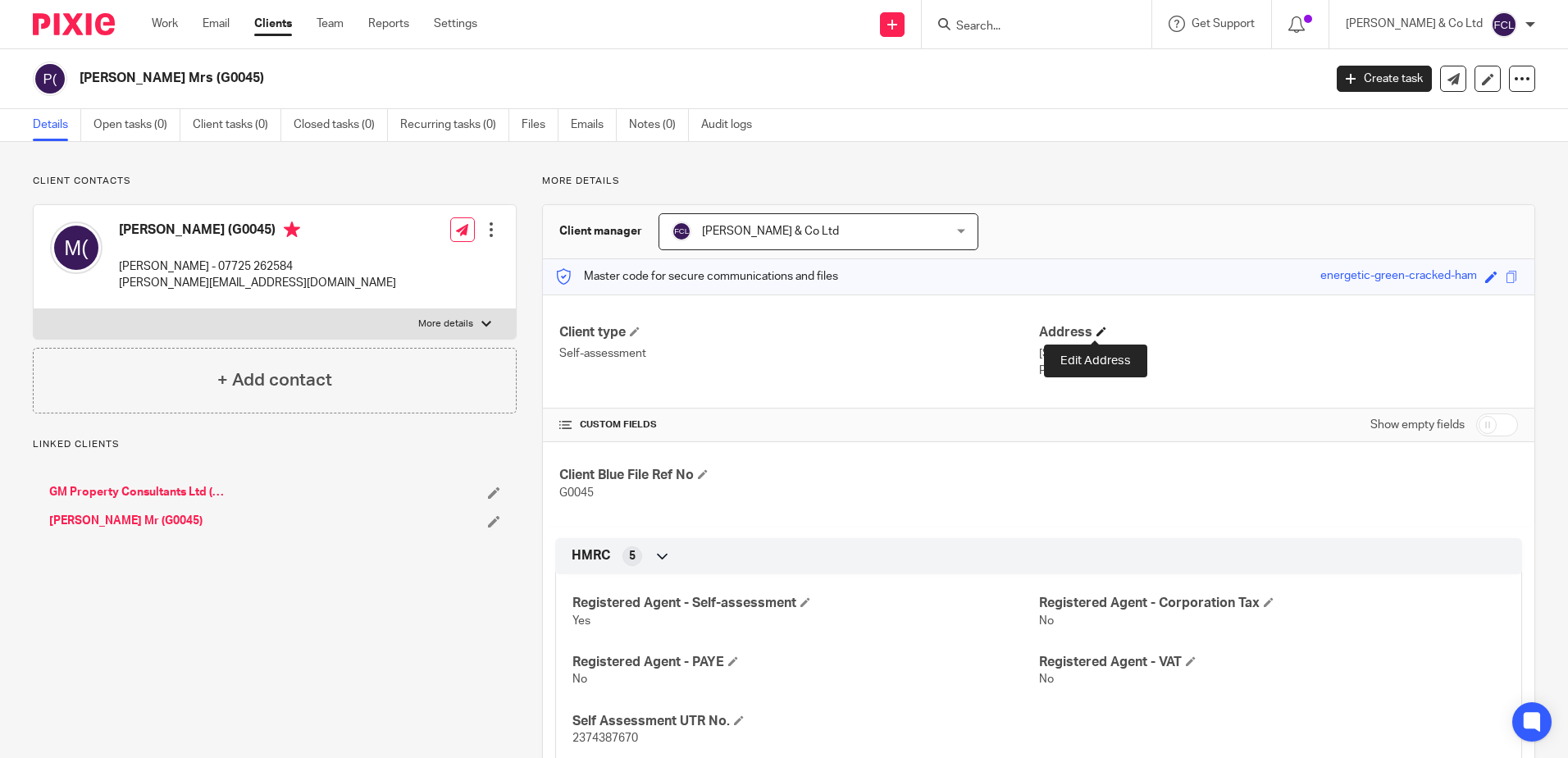
click at [1097, 328] on span at bounding box center [1102, 331] width 10 height 10
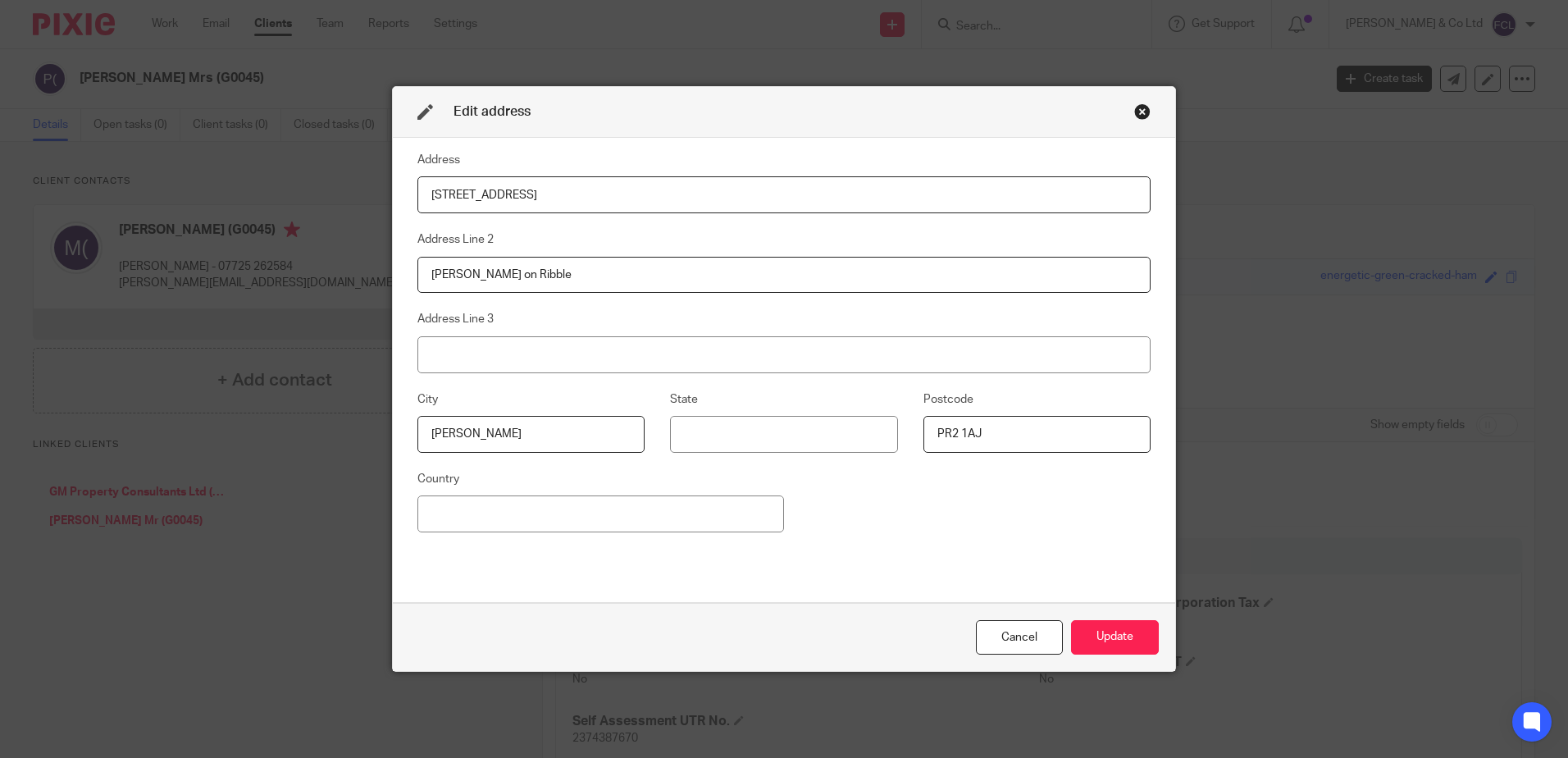
drag, startPoint x: 622, startPoint y: 199, endPoint x: 355, endPoint y: 180, distance: 267.7
click at [355, 180] on div "Edit address Address [STREET_ADDRESS] Address Line [GEOGRAPHIC_DATA] Address Li…" at bounding box center [784, 379] width 1568 height 758
click at [1458, 429] on div "Edit address Address [STREET_ADDRESS] Address Line [GEOGRAPHIC_DATA] Address Li…" at bounding box center [784, 379] width 1568 height 758
click at [1141, 110] on div "Close this dialog window" at bounding box center [1143, 111] width 17 height 17
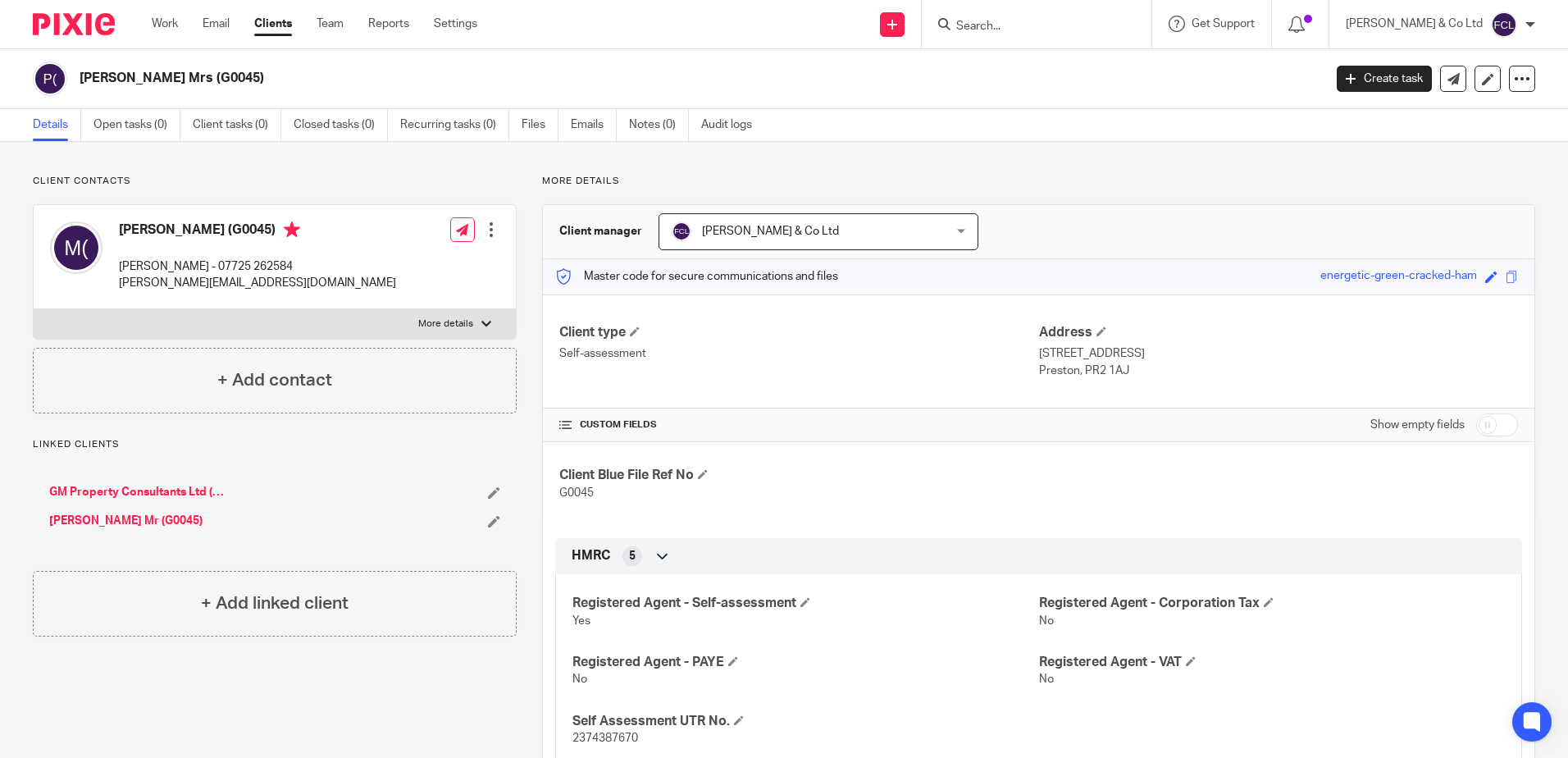
click at [1071, 27] on input "Search" at bounding box center [1029, 27] width 148 height 15
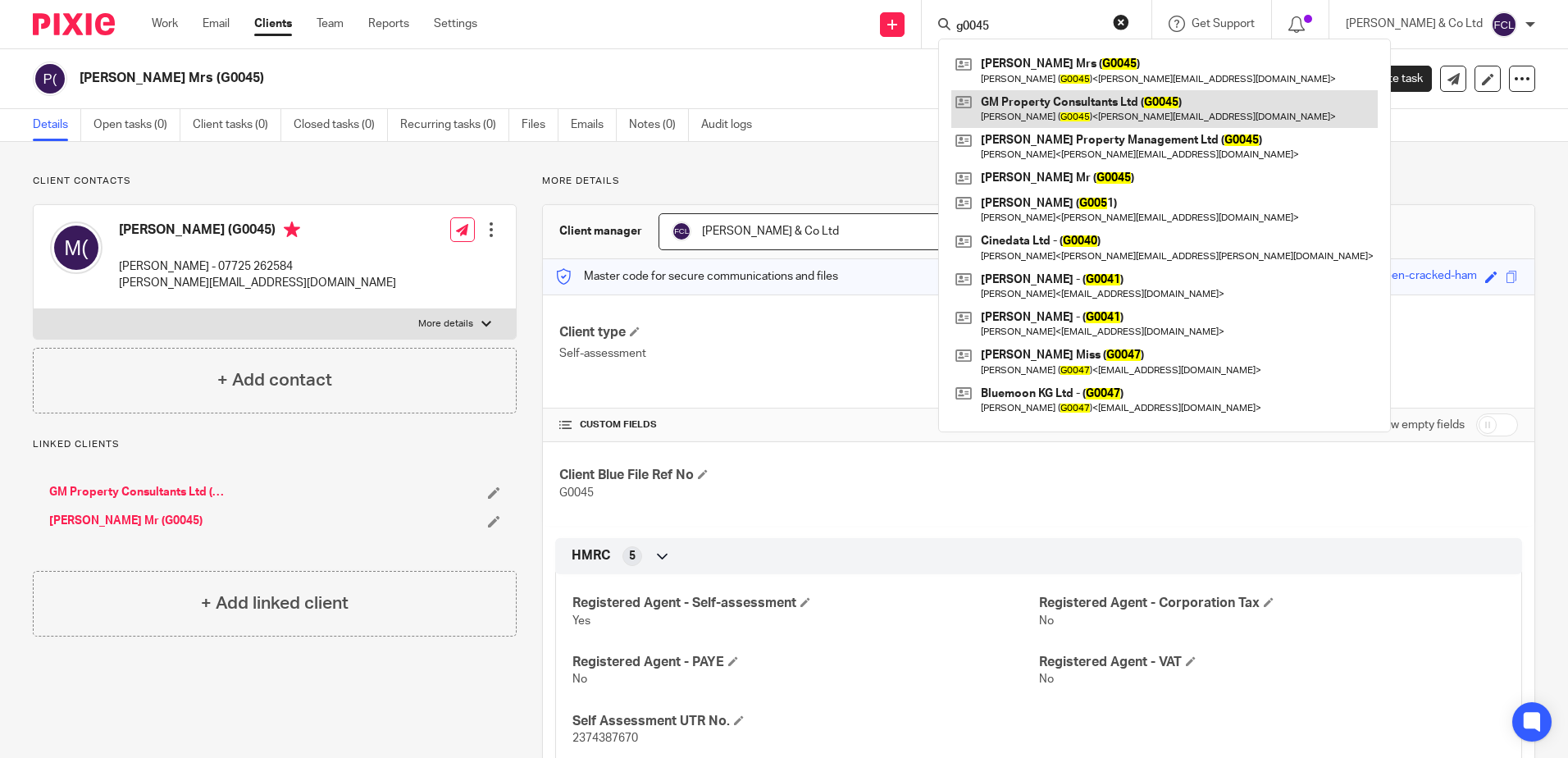
type input "g0045"
click at [1061, 113] on link at bounding box center [1165, 109] width 427 height 37
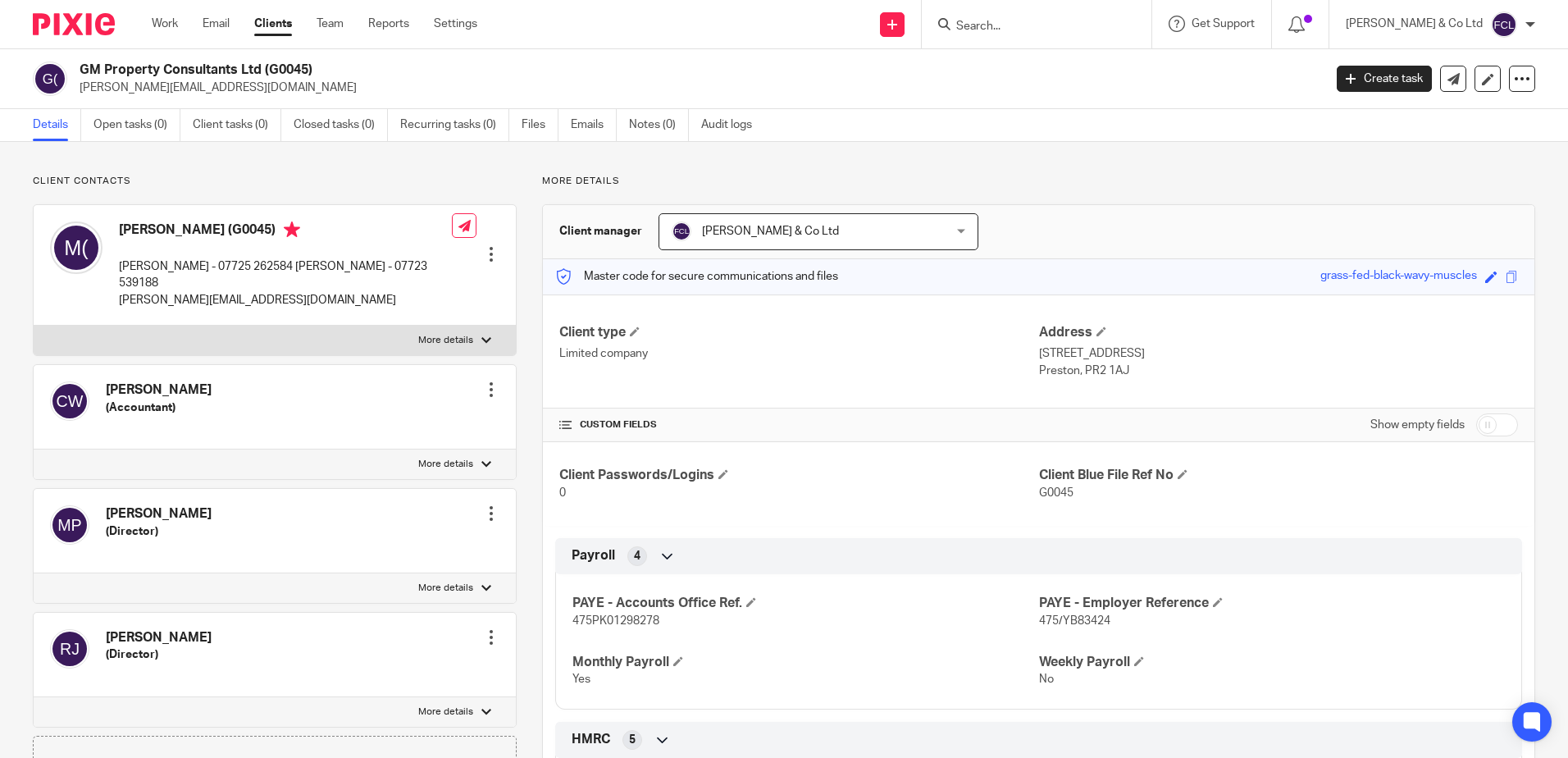
click at [1084, 27] on input "Search" at bounding box center [1029, 27] width 148 height 15
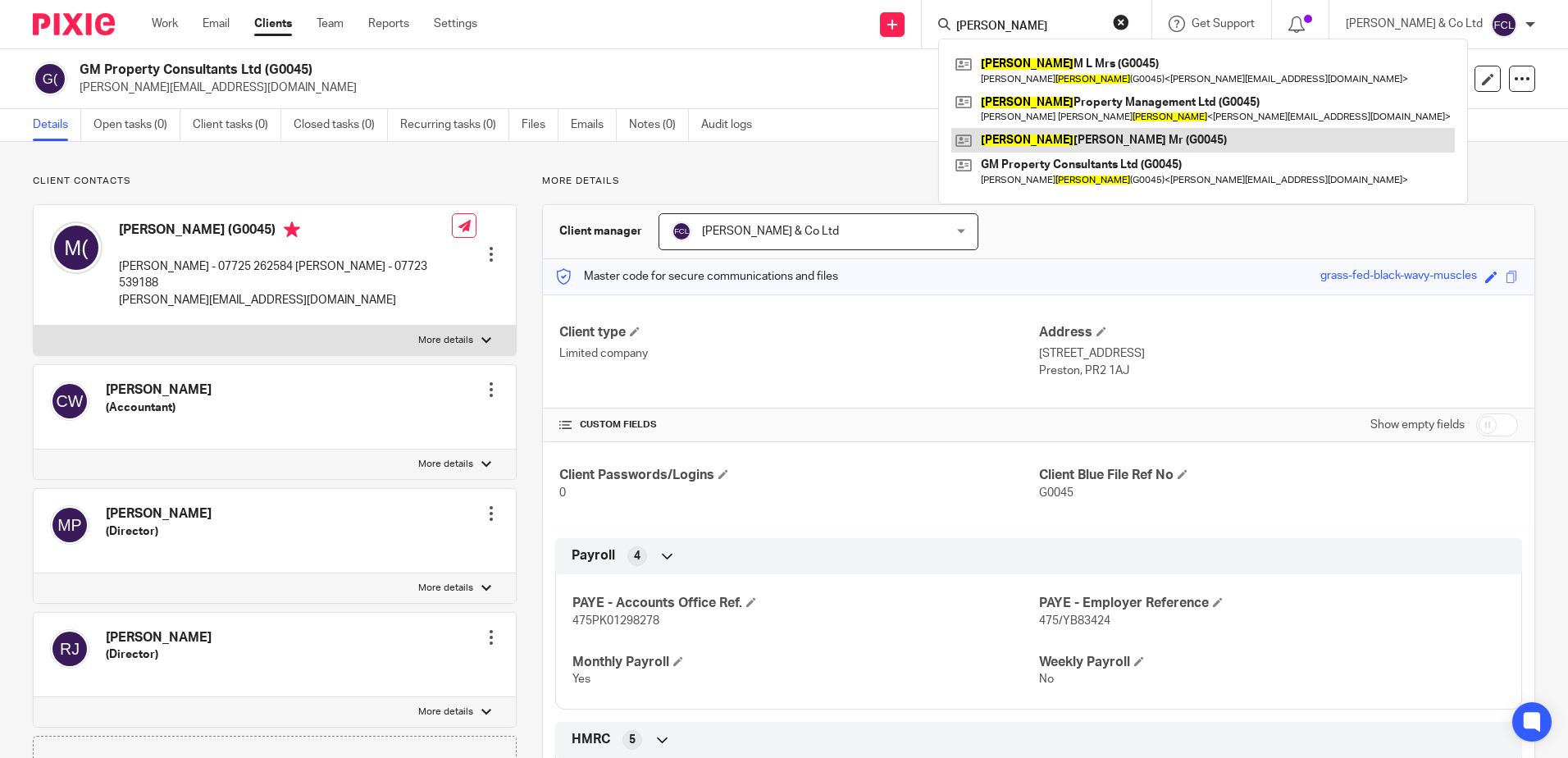
type input "pye"
click at [1081, 135] on link at bounding box center [1203, 140] width 504 height 24
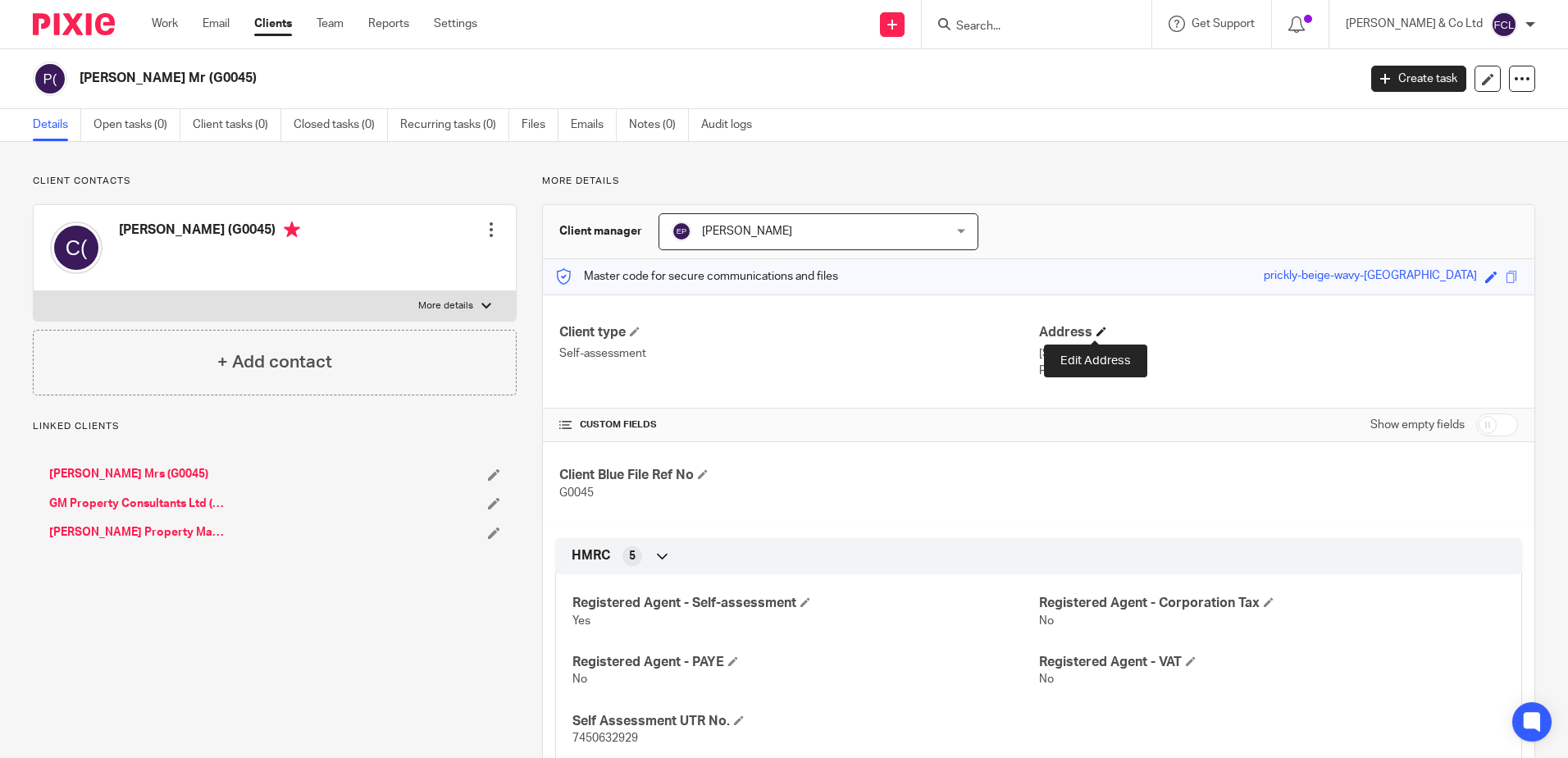
click at [1097, 330] on span at bounding box center [1102, 331] width 10 height 10
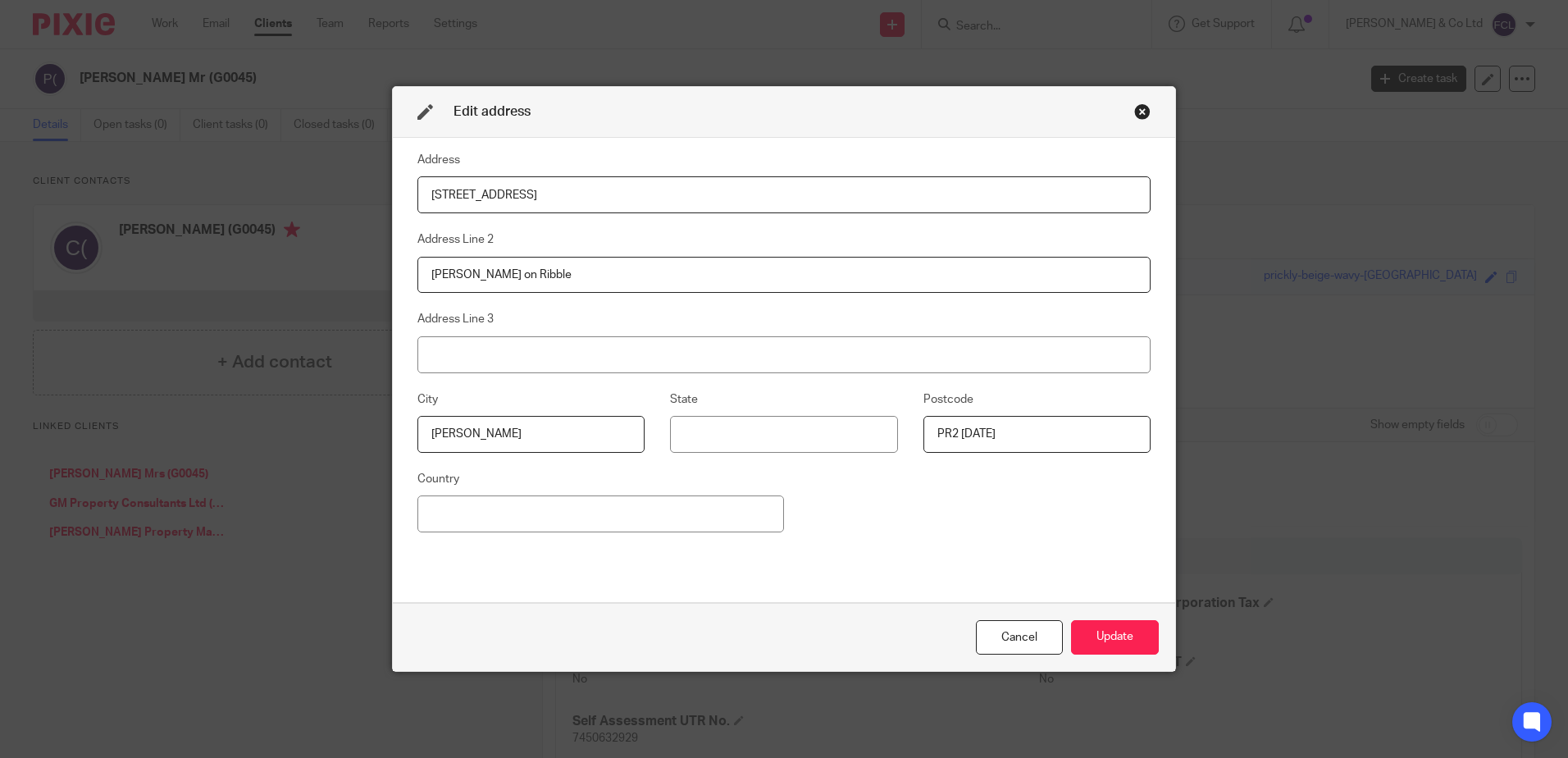
drag, startPoint x: 549, startPoint y: 190, endPoint x: 374, endPoint y: 180, distance: 175.3
click at [362, 186] on div "Edit address Address [STREET_ADDRESS] Address Line [GEOGRAPHIC_DATA] Address Li…" at bounding box center [784, 379] width 1568 height 758
type input "[STREET_ADDRESS]"
drag, startPoint x: 997, startPoint y: 429, endPoint x: 832, endPoint y: 410, distance: 166.1
click at [830, 410] on div "City [GEOGRAPHIC_DATA] Postcode PR2 [DATE]" at bounding box center [771, 429] width 759 height 80
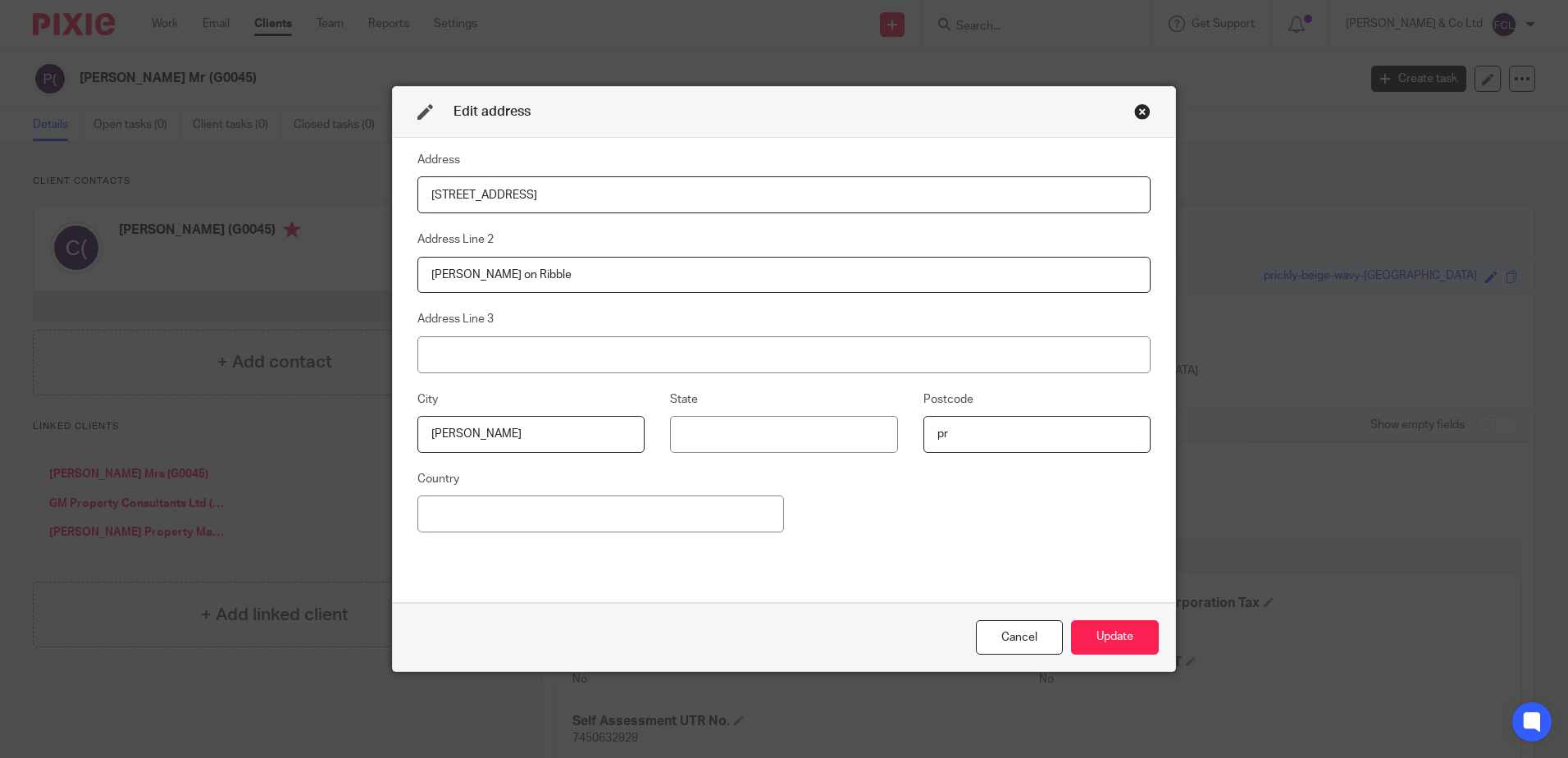
type input "p"
type input "PR2 1AJ"
click at [1071, 631] on button "Update" at bounding box center [1115, 637] width 88 height 36
